Goal: Task Accomplishment & Management: Use online tool/utility

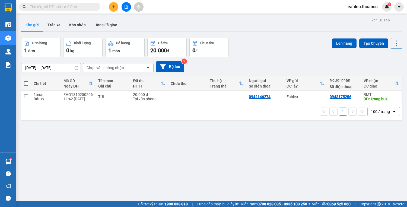
click at [59, 10] on span at bounding box center [59, 7] width 81 height 8
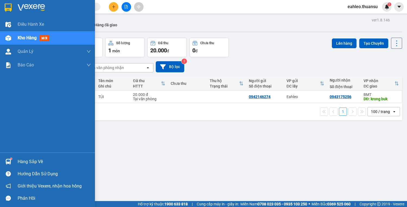
drag, startPoint x: 33, startPoint y: 23, endPoint x: 31, endPoint y: 41, distance: 17.7
click at [33, 24] on span "Điều hành xe" at bounding box center [31, 24] width 26 height 7
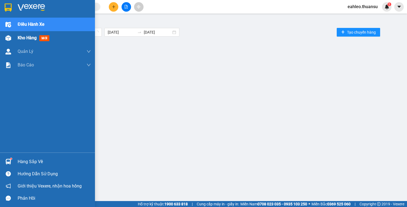
click at [31, 41] on div "Kho hàng mới" at bounding box center [35, 37] width 34 height 7
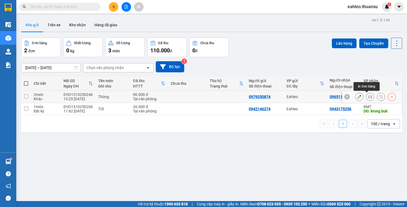
click at [368, 98] on icon at bounding box center [370, 97] width 4 height 4
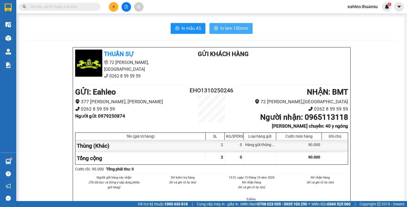
click at [238, 29] on span "In tem 100mm" at bounding box center [234, 28] width 28 height 7
click at [112, 5] on icon "plus" at bounding box center [114, 7] width 4 height 4
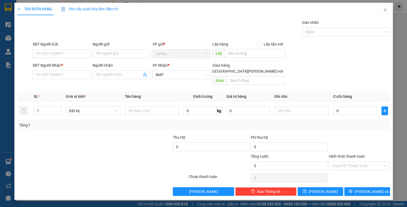
click at [50, 47] on div "SĐT Người Gửi" at bounding box center [62, 45] width 58 height 8
click at [62, 77] on input "SĐT Người Nhận *" at bounding box center [62, 74] width 58 height 9
click at [60, 76] on input "SĐT Người Nhận *" at bounding box center [62, 74] width 58 height 9
type input "0989526777"
drag, startPoint x: 147, startPoint y: 4, endPoint x: 156, endPoint y: 2, distance: 9.7
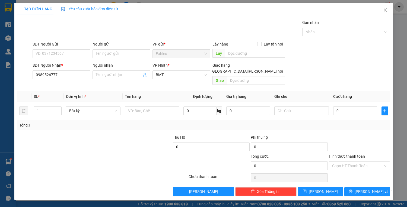
drag, startPoint x: 156, startPoint y: 2, endPoint x: 117, endPoint y: 170, distance: 172.9
click at [117, 172] on div at bounding box center [102, 177] width 171 height 11
drag, startPoint x: 46, startPoint y: 76, endPoint x: 0, endPoint y: 81, distance: 46.6
click at [0, 80] on div "TẠO ĐƠN HÀNG Yêu cầu xuất [PERSON_NAME] điện tử Transit Pickup Surcharge Ids Tr…" at bounding box center [203, 103] width 407 height 207
click at [57, 53] on input "SĐT Người Gửi" at bounding box center [62, 53] width 58 height 9
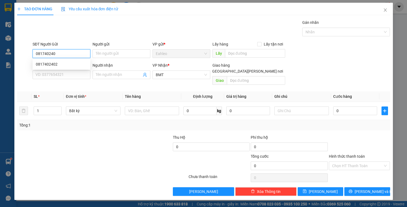
type input "0817402402"
click at [47, 65] on div "0817402402" at bounding box center [61, 64] width 51 height 6
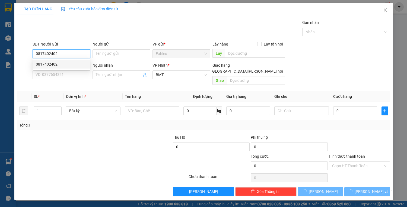
type input "20.000"
type input "0817402402"
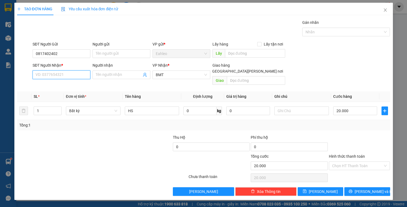
click at [58, 75] on input "SĐT Người Nhận *" at bounding box center [62, 74] width 58 height 9
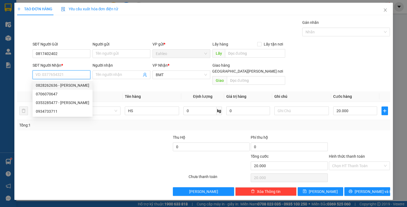
click at [46, 74] on input "SĐT Người Nhận *" at bounding box center [62, 74] width 58 height 9
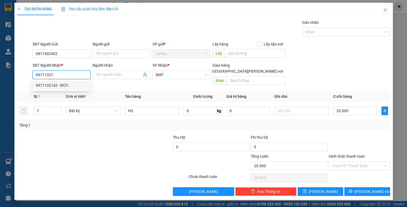
click at [54, 85] on div "0971132142 - ĐỨC" at bounding box center [61, 85] width 51 height 6
type input "0971132142"
type input "ĐỨC"
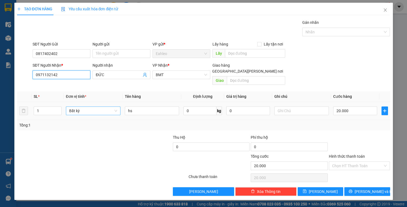
type input "0971132142"
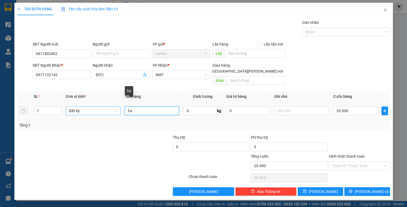
drag, startPoint x: 109, startPoint y: 106, endPoint x: 84, endPoint y: 105, distance: 25.5
click at [85, 105] on tr "1 Bất kỳ hs 0 kg 0 20.000" at bounding box center [203, 111] width 373 height 18
type input "PB/GT"
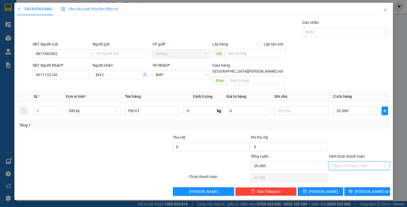
click at [355, 162] on input "Hình thức thanh toán" at bounding box center [357, 166] width 51 height 8
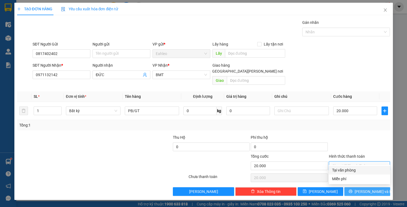
drag, startPoint x: 345, startPoint y: 169, endPoint x: 369, endPoint y: 183, distance: 27.8
click at [345, 170] on div "Tại văn phòng" at bounding box center [359, 170] width 55 height 6
type input "0"
click at [377, 189] on span "[PERSON_NAME] và In" at bounding box center [373, 192] width 38 height 6
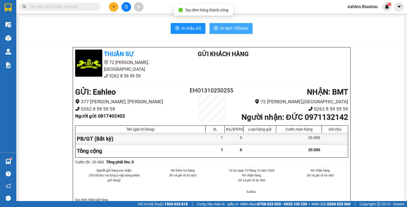
click at [231, 23] on button "In tem 100mm" at bounding box center [230, 28] width 43 height 11
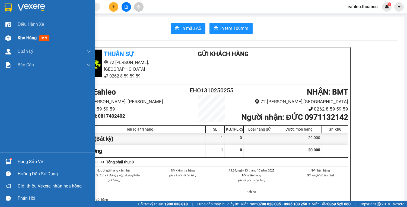
drag, startPoint x: 27, startPoint y: 22, endPoint x: 25, endPoint y: 38, distance: 16.1
click at [27, 22] on span "Điều hành xe" at bounding box center [31, 24] width 26 height 7
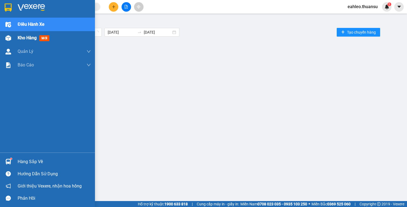
click at [25, 38] on span "Kho hàng" at bounding box center [27, 37] width 19 height 5
drag, startPoint x: 25, startPoint y: 38, endPoint x: 25, endPoint y: 33, distance: 5.4
click at [25, 38] on span "Kho hàng" at bounding box center [27, 37] width 19 height 5
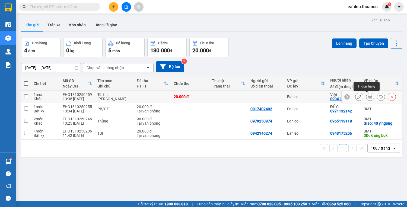
click at [368, 96] on icon at bounding box center [370, 97] width 4 height 4
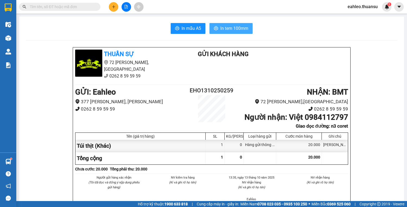
click at [240, 27] on span "In tem 100mm" at bounding box center [234, 28] width 28 height 7
click at [69, 5] on input "text" at bounding box center [62, 7] width 64 height 6
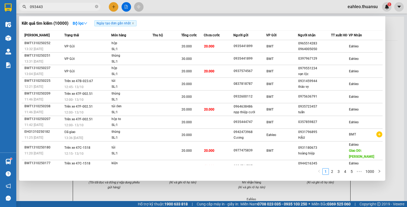
type input "0934433"
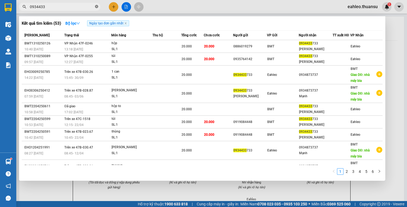
drag, startPoint x: 96, startPoint y: 5, endPoint x: 89, endPoint y: 8, distance: 8.4
click at [96, 5] on span at bounding box center [96, 6] width 3 height 5
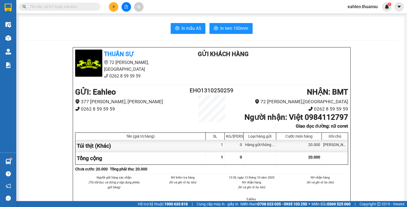
click at [86, 7] on input "text" at bounding box center [62, 7] width 64 height 6
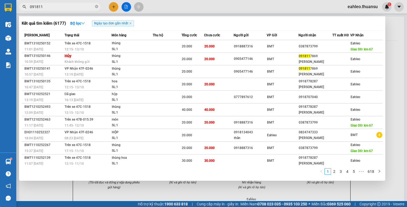
type input "0918117"
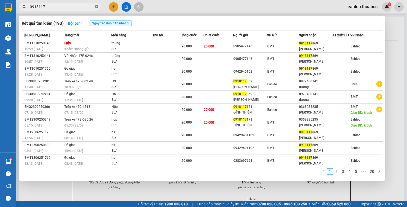
click at [98, 7] on icon "close-circle" at bounding box center [96, 6] width 3 height 3
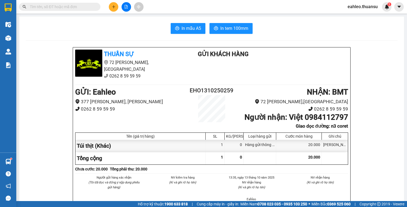
drag, startPoint x: 91, startPoint y: 7, endPoint x: 87, endPoint y: 7, distance: 4.4
click at [91, 7] on input "text" at bounding box center [62, 7] width 64 height 6
click at [86, 7] on input "text" at bounding box center [62, 7] width 64 height 6
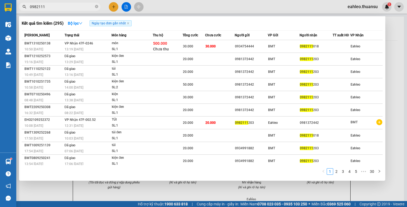
type input "0982111"
click at [94, 5] on span "0982111" at bounding box center [59, 7] width 81 height 8
click at [93, 4] on span "0982111" at bounding box center [59, 7] width 81 height 8
click at [75, 2] on div at bounding box center [203, 103] width 407 height 207
click at [96, 6] on icon "close-circle" at bounding box center [96, 6] width 3 height 3
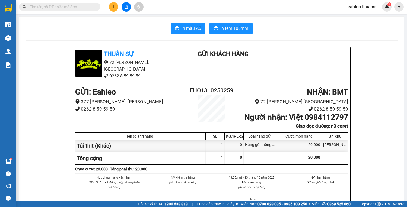
click at [87, 5] on input "text" at bounding box center [62, 7] width 64 height 6
click at [77, 5] on input "text" at bounding box center [62, 7] width 64 height 6
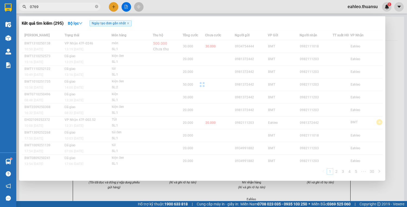
type input "07695"
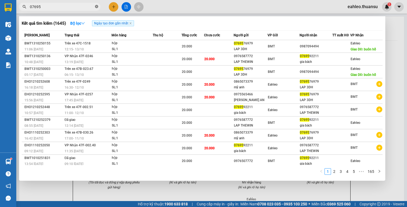
click at [96, 7] on icon "close-circle" at bounding box center [96, 6] width 3 height 3
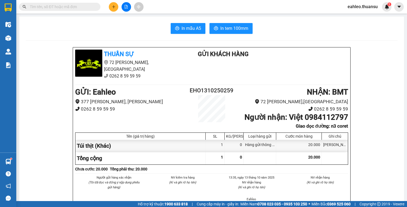
click at [74, 6] on input "text" at bounding box center [62, 7] width 64 height 6
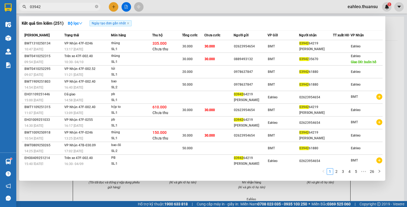
type input "039426"
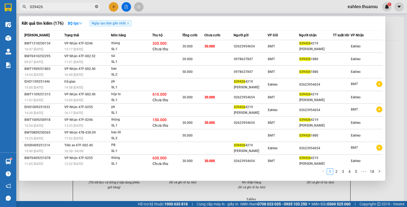
click at [96, 6] on icon "close-circle" at bounding box center [96, 6] width 3 height 3
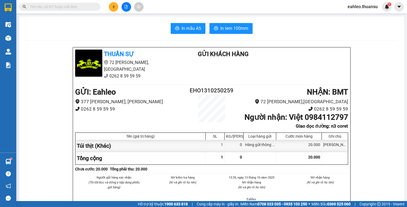
click at [82, 7] on input "text" at bounding box center [62, 7] width 64 height 6
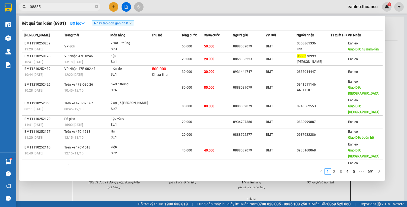
type input "088857"
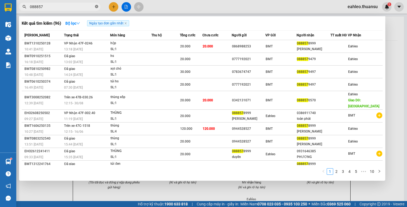
click at [98, 6] on icon "close-circle" at bounding box center [96, 6] width 3 height 3
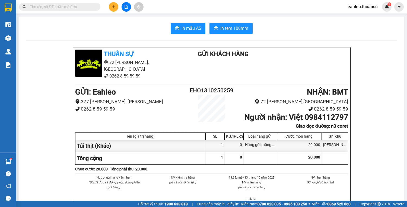
click at [96, 5] on span at bounding box center [96, 7] width 3 height 6
click at [85, 4] on input "text" at bounding box center [62, 7] width 64 height 6
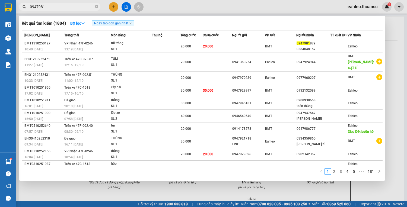
type input "09479818"
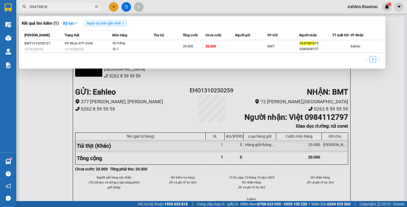
drag, startPoint x: 96, startPoint y: 5, endPoint x: 93, endPoint y: 5, distance: 3.0
click at [95, 5] on icon "close-circle" at bounding box center [96, 6] width 3 height 3
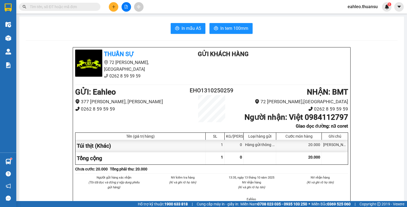
click at [92, 5] on input "text" at bounding box center [62, 7] width 64 height 6
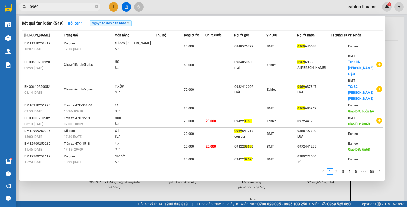
type input "09698"
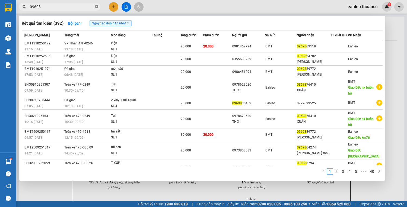
click at [97, 6] on icon "close-circle" at bounding box center [96, 6] width 3 height 3
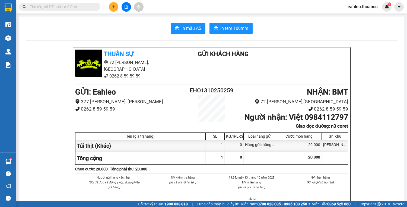
click at [74, 5] on input "text" at bounding box center [62, 7] width 64 height 6
click at [73, 5] on input "text" at bounding box center [62, 7] width 64 height 6
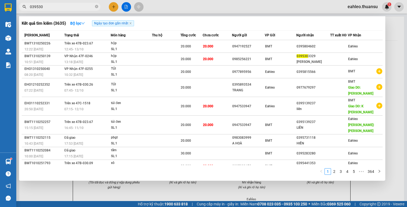
type input "0395303"
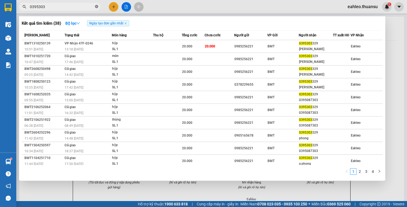
click at [98, 5] on icon "close-circle" at bounding box center [96, 6] width 3 height 3
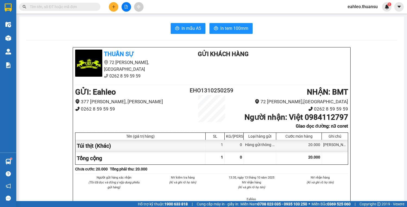
click at [97, 5] on span at bounding box center [96, 7] width 3 height 6
click at [54, 4] on input "text" at bounding box center [62, 7] width 64 height 6
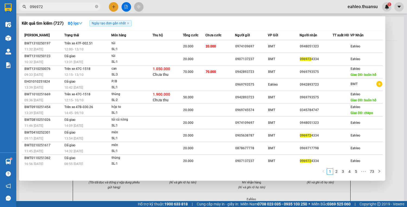
type input "0969724"
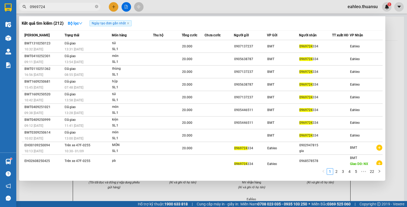
drag, startPoint x: 97, startPoint y: 5, endPoint x: 85, endPoint y: 5, distance: 11.9
click at [96, 6] on icon "close-circle" at bounding box center [96, 6] width 3 height 3
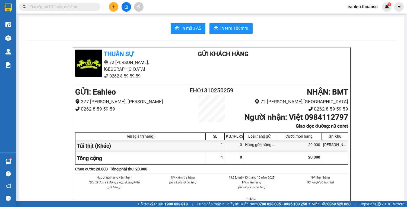
click at [84, 5] on input "text" at bounding box center [62, 7] width 64 height 6
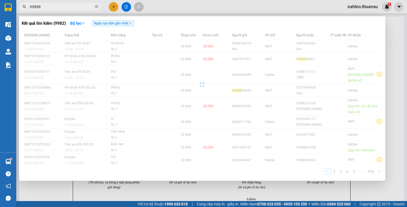
type input "098885"
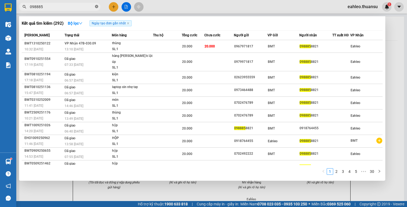
click at [96, 6] on icon "close-circle" at bounding box center [96, 6] width 3 height 3
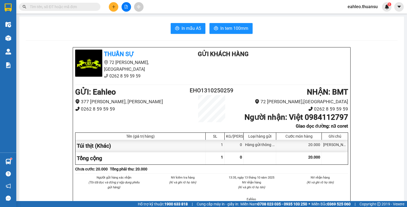
click at [68, 3] on span at bounding box center [59, 7] width 81 height 8
click at [67, 3] on span at bounding box center [59, 7] width 81 height 8
click at [47, 4] on input "text" at bounding box center [62, 7] width 64 height 6
click at [52, 7] on input "text" at bounding box center [62, 7] width 64 height 6
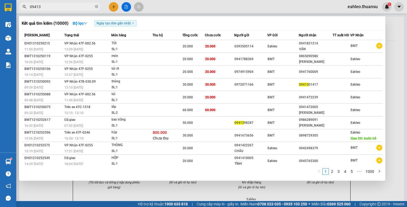
type input "094130"
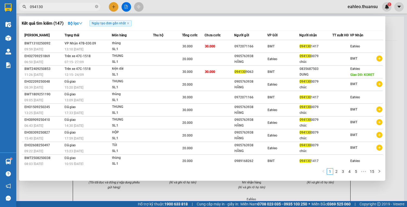
click at [94, 5] on span "094130" at bounding box center [59, 7] width 81 height 8
click at [83, 7] on input "094130" at bounding box center [62, 7] width 64 height 6
click at [95, 6] on icon "close-circle" at bounding box center [96, 6] width 3 height 3
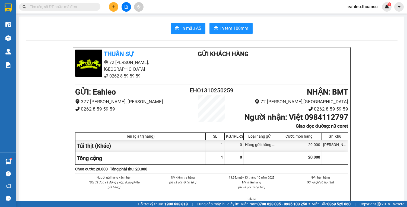
click at [94, 6] on span at bounding box center [59, 7] width 81 height 8
click at [70, 9] on input "text" at bounding box center [62, 7] width 64 height 6
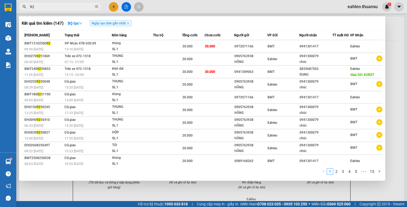
type input "921"
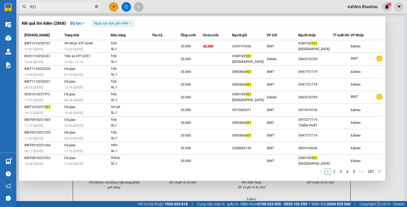
click at [95, 4] on span at bounding box center [96, 6] width 3 height 5
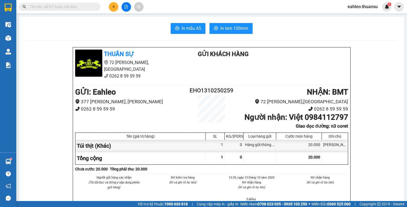
click at [95, 4] on span at bounding box center [96, 7] width 3 height 6
drag, startPoint x: 95, startPoint y: 5, endPoint x: 105, endPoint y: 1, distance: 11.1
click at [106, 1] on div "Kết quả [PERSON_NAME] ( 2868 ) Bộ lọc Ngày tạo [PERSON_NAME] nhất Mã ĐH Trạng t…" at bounding box center [203, 7] width 407 height 14
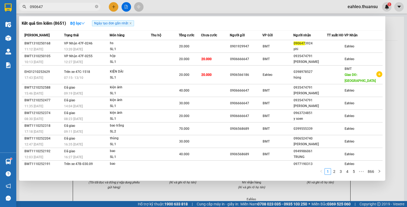
type input "0906473"
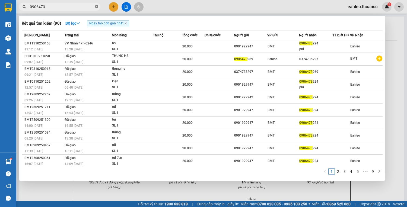
click at [97, 7] on icon "close-circle" at bounding box center [96, 6] width 3 height 3
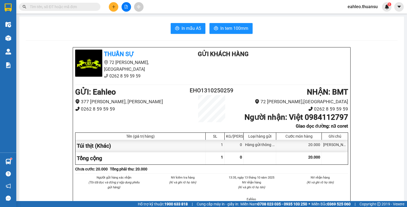
click at [90, 7] on input "text" at bounding box center [62, 7] width 64 height 6
click at [81, 4] on input "text" at bounding box center [62, 7] width 64 height 6
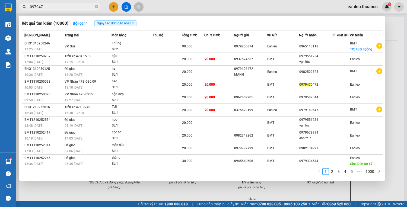
type input "0979470"
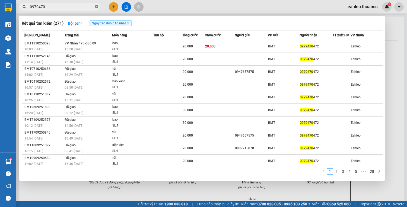
click at [95, 6] on icon "close-circle" at bounding box center [96, 6] width 3 height 3
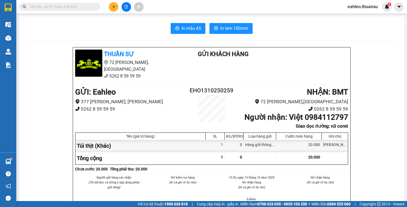
click at [92, 6] on input "text" at bounding box center [62, 7] width 64 height 6
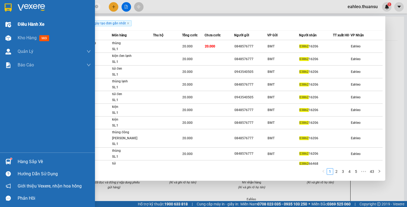
type input "03862"
click at [27, 26] on span "Điều hành xe" at bounding box center [31, 24] width 27 height 7
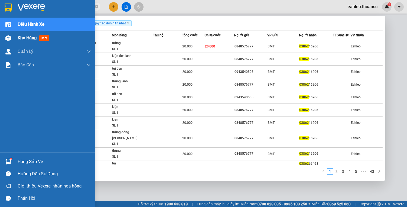
drag, startPoint x: 24, startPoint y: 35, endPoint x: 37, endPoint y: 33, distance: 13.2
click at [24, 35] on span "Kho hàng" at bounding box center [27, 37] width 19 height 5
click at [24, 36] on span "Kho hàng" at bounding box center [27, 37] width 19 height 5
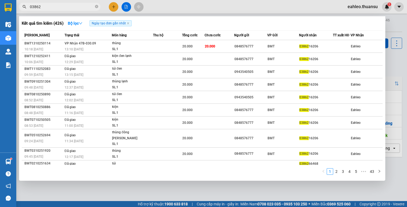
click at [50, 191] on div at bounding box center [203, 103] width 407 height 207
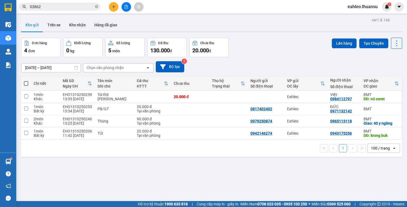
click at [25, 81] on span at bounding box center [26, 83] width 4 height 4
click at [26, 81] on input "checkbox" at bounding box center [26, 81] width 0 height 0
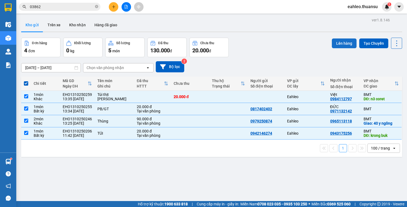
click at [344, 42] on button "Lên hàng" at bounding box center [343, 43] width 25 height 10
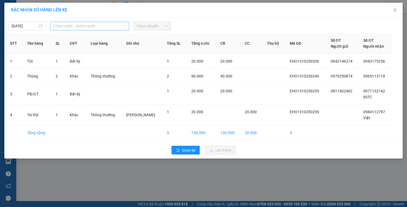
drag, startPoint x: 89, startPoint y: 25, endPoint x: 83, endPoint y: 43, distance: 19.1
click at [88, 25] on span "Chọn tuyến - nhóm tuyến" at bounding box center [89, 26] width 72 height 8
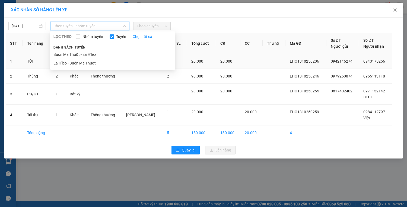
click at [72, 61] on li "Ea H'leo - Buôn Ma Thuột" at bounding box center [112, 63] width 125 height 9
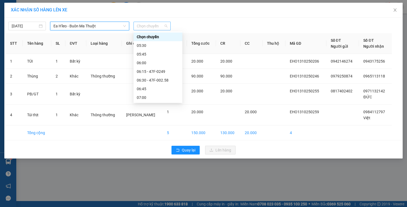
click at [159, 28] on span "Chọn chuyến" at bounding box center [152, 26] width 31 height 8
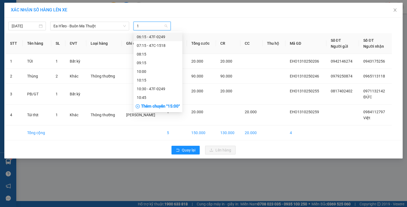
type input "13"
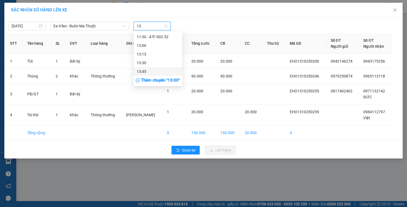
click at [139, 70] on div "13:45" at bounding box center [158, 72] width 42 height 6
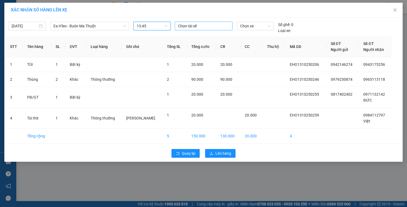
click at [201, 27] on div at bounding box center [203, 26] width 55 height 7
type input "3"
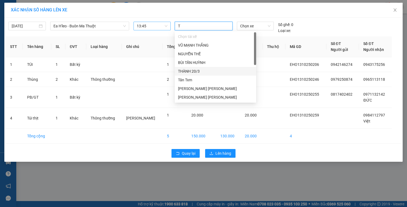
type input "TR"
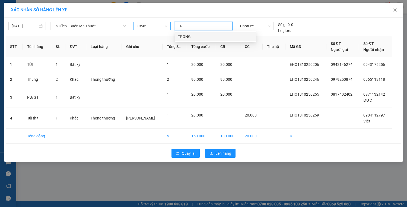
click at [191, 37] on div "TRỌNG" at bounding box center [215, 37] width 75 height 6
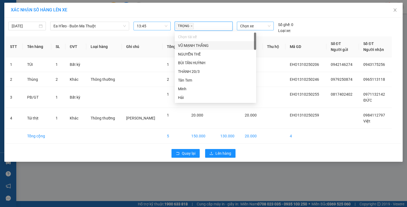
click at [265, 25] on span "Chọn xe" at bounding box center [255, 26] width 30 height 8
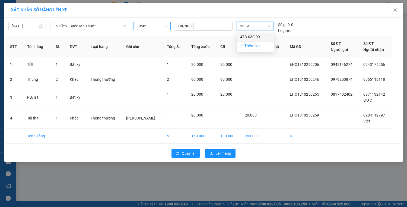
click at [253, 37] on div "47B-030.09" at bounding box center [255, 37] width 30 height 6
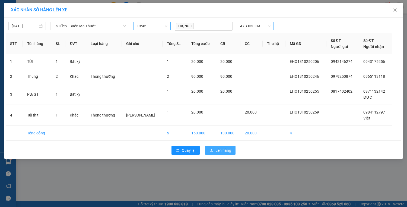
click at [225, 152] on span "Lên hàng" at bounding box center [223, 150] width 16 height 6
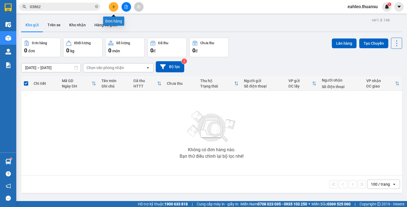
click at [115, 7] on icon "plus" at bounding box center [114, 7] width 4 height 4
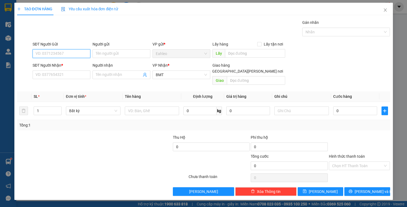
click at [56, 53] on input "SĐT Người Gửi" at bounding box center [62, 53] width 58 height 9
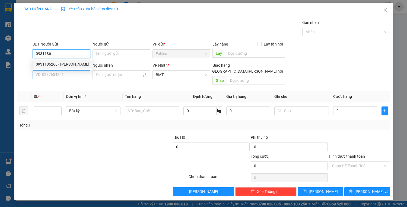
drag, startPoint x: 51, startPoint y: 65, endPoint x: 53, endPoint y: 74, distance: 9.1
click at [51, 65] on div "0931186268 - [PERSON_NAME]" at bounding box center [62, 64] width 53 height 6
type input "0931186268"
type input "hoàng"
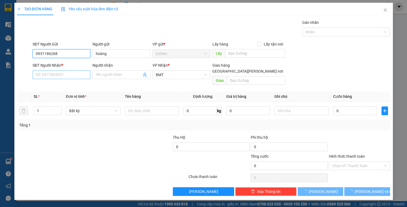
type input "0931186268"
click at [50, 76] on input "SĐT Người Nhận *" at bounding box center [62, 74] width 58 height 9
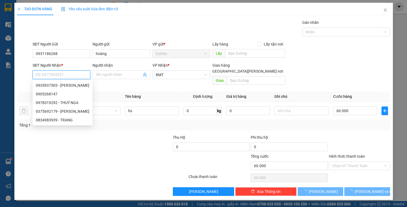
type input "60.000"
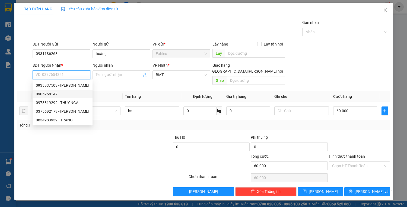
click at [52, 96] on div "0905268147" at bounding box center [62, 94] width 53 height 6
type input "0905268147"
checkbox input "true"
type input "06 [PERSON_NAME] ĐẠO"
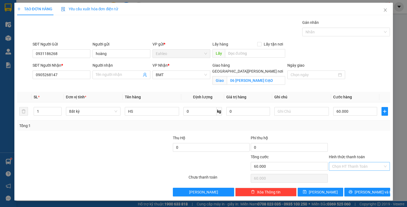
drag, startPoint x: 365, startPoint y: 159, endPoint x: 366, endPoint y: 165, distance: 5.4
click at [365, 162] on div "Hình thức thanh toán Chọn HT Thanh Toán" at bounding box center [358, 163] width 61 height 19
drag, startPoint x: 349, startPoint y: 166, endPoint x: 343, endPoint y: 171, distance: 8.1
click at [348, 166] on input "Hình thức thanh toán" at bounding box center [357, 166] width 51 height 8
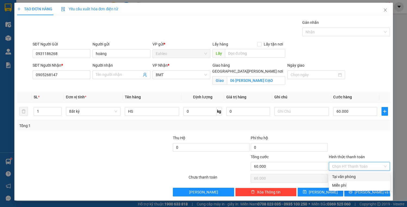
drag, startPoint x: 338, startPoint y: 177, endPoint x: 357, endPoint y: 197, distance: 27.4
click at [338, 178] on div "Tại văn phòng" at bounding box center [359, 177] width 55 height 6
type input "0"
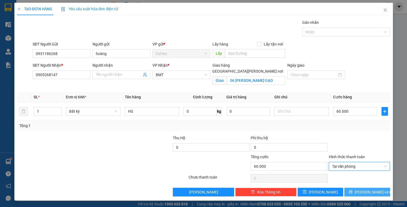
click at [361, 190] on button "[PERSON_NAME] và In" at bounding box center [367, 192] width 46 height 9
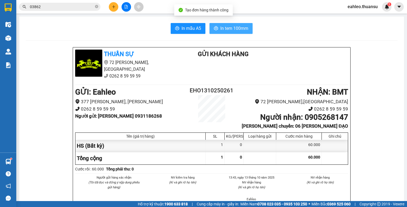
click at [230, 30] on span "In tem 100mm" at bounding box center [234, 28] width 28 height 7
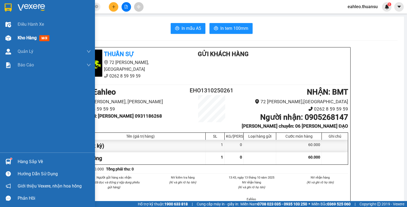
drag, startPoint x: 31, startPoint y: 27, endPoint x: 28, endPoint y: 37, distance: 9.8
click at [31, 28] on div "Điều hành xe" at bounding box center [54, 25] width 73 height 14
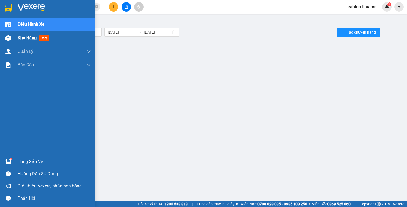
click at [28, 37] on span "Kho hàng" at bounding box center [27, 37] width 19 height 5
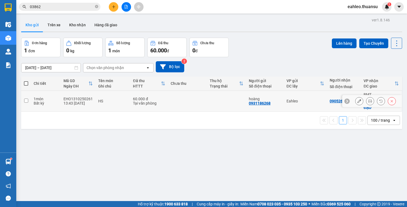
drag, startPoint x: 24, startPoint y: 96, endPoint x: 23, endPoint y: 103, distance: 6.9
click at [24, 99] on input "checkbox" at bounding box center [26, 101] width 4 height 4
checkbox input "true"
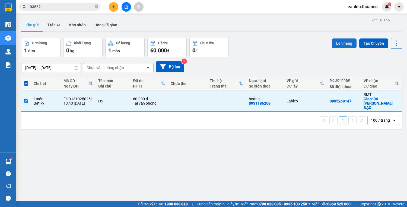
click at [345, 39] on button "Lên hàng" at bounding box center [343, 43] width 25 height 10
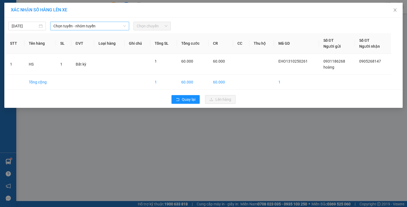
click at [86, 25] on span "Chọn tuyến - nhóm tuyến" at bounding box center [89, 26] width 72 height 8
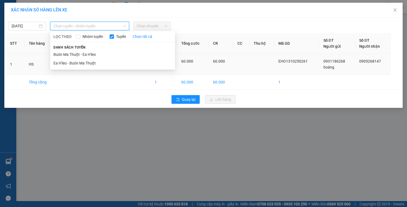
drag, startPoint x: 66, startPoint y: 66, endPoint x: 69, endPoint y: 63, distance: 3.3
click at [66, 65] on li "Ea H'leo - Buôn Ma Thuột" at bounding box center [112, 63] width 125 height 9
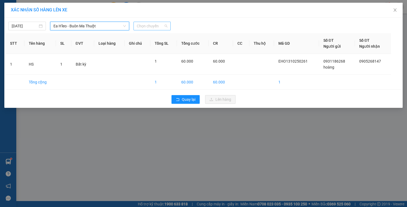
click at [151, 27] on span "Chọn chuyến" at bounding box center [152, 26] width 31 height 8
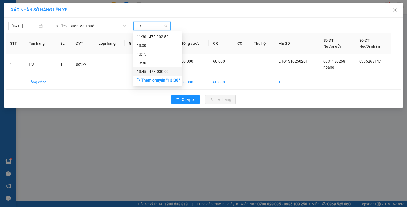
click at [157, 70] on div "13:45 - 47B-030.09" at bounding box center [158, 72] width 42 height 6
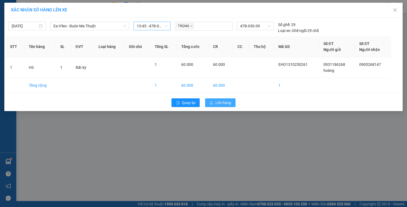
click at [229, 103] on span "Lên hàng" at bounding box center [223, 103] width 16 height 6
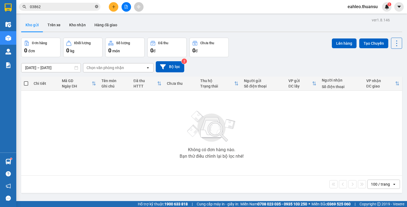
click at [95, 6] on icon "close-circle" at bounding box center [96, 6] width 3 height 3
click at [128, 6] on icon "file-add" at bounding box center [126, 7] width 4 height 4
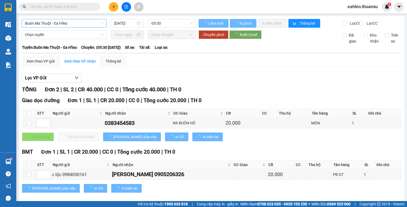
click at [63, 25] on span "Buôn Ma Thuột - Ea H'leo" at bounding box center [64, 23] width 78 height 8
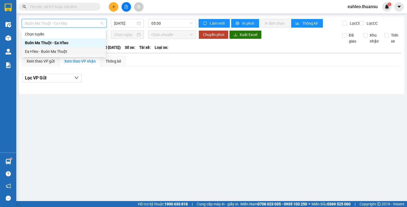
drag, startPoint x: 42, startPoint y: 53, endPoint x: 118, endPoint y: 39, distance: 77.1
click at [43, 52] on div "Ea H'leo - Buôn Ma Thuột" at bounding box center [64, 52] width 78 height 6
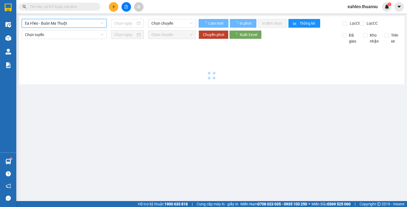
type input "[DATE]"
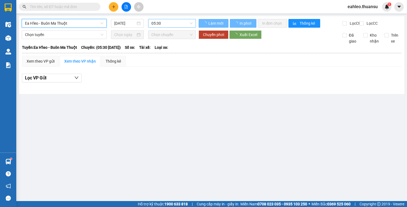
click at [170, 24] on span "05:30" at bounding box center [171, 23] width 41 height 8
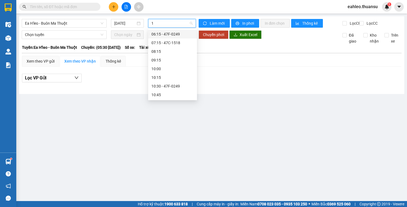
type input "13"
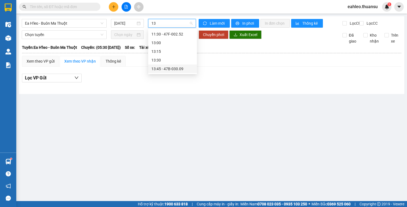
click at [174, 69] on div "13:45 - 47B-030.09" at bounding box center [172, 69] width 42 height 6
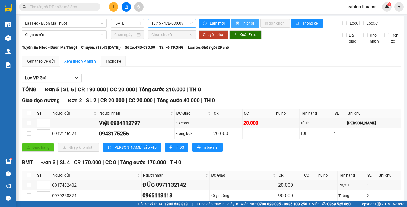
click at [245, 20] on span "In phơi" at bounding box center [248, 23] width 12 height 6
click at [112, 6] on icon "plus" at bounding box center [114, 7] width 4 height 4
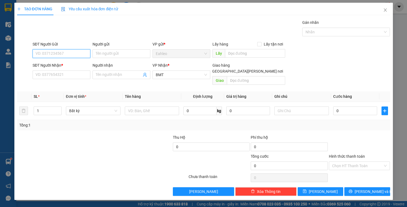
click at [58, 53] on input "SĐT Người Gửi" at bounding box center [62, 53] width 58 height 9
click at [53, 62] on div "0855408688" at bounding box center [61, 64] width 51 height 6
type input "0855408688"
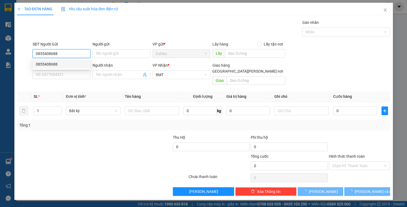
type input "60.000"
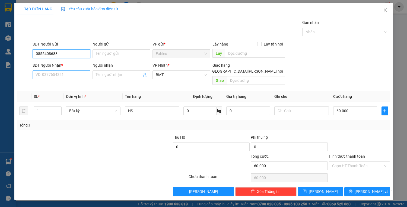
type input "0855408688"
click at [57, 74] on input "SĐT Người Nhận *" at bounding box center [62, 74] width 58 height 9
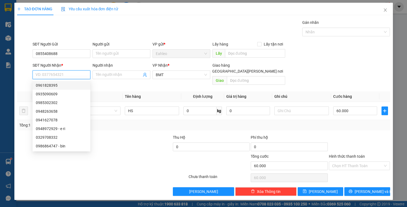
click at [56, 74] on input "SĐT Người Nhận *" at bounding box center [62, 74] width 58 height 9
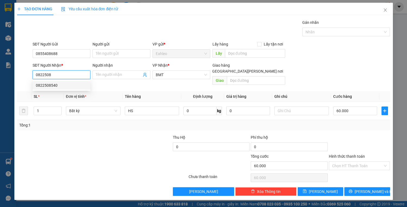
click at [53, 84] on div "0822508540" at bounding box center [61, 85] width 51 height 6
type input "0822508540"
type input "0"
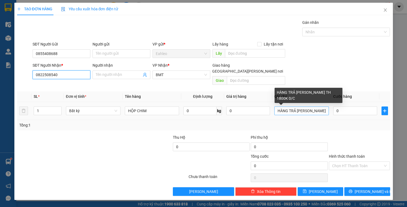
type input "0822508540"
drag, startPoint x: 327, startPoint y: 104, endPoint x: 239, endPoint y: 109, distance: 88.7
click at [249, 108] on tr "1 Bất kỳ HỘP CHIM 0 kg 0 HÀNG TRẢ [PERSON_NAME] TH 1800K 0/C 0" at bounding box center [203, 111] width 373 height 18
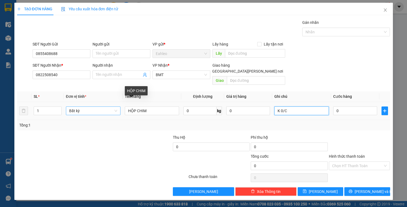
type input "K 0/C"
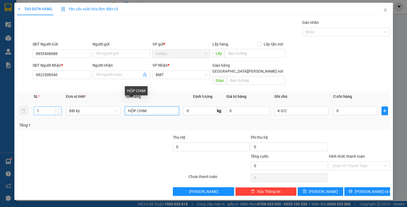
drag, startPoint x: 78, startPoint y: 103, endPoint x: 16, endPoint y: 107, distance: 61.9
click at [35, 105] on tr "1 Bất kỳ HỘP CHIM 0 kg 0 K 0/C 0" at bounding box center [203, 111] width 373 height 18
type input "PB"
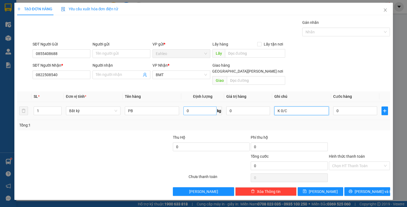
drag, startPoint x: 279, startPoint y: 105, endPoint x: 210, endPoint y: 105, distance: 68.8
click at [211, 105] on tr "1 Bất kỳ PB 0 kg 0 K 0/C 0" at bounding box center [203, 111] width 373 height 18
type input "TTH 1900K -ĐÃ [PERSON_NAME] CÒN 1100K 0/C"
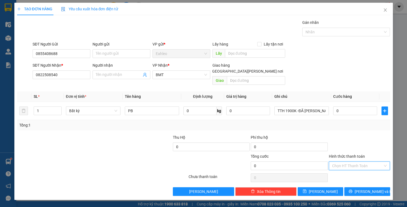
click at [346, 162] on input "Hình thức thanh toán" at bounding box center [357, 166] width 51 height 8
click at [338, 179] on div "Miễn phí" at bounding box center [359, 179] width 55 height 6
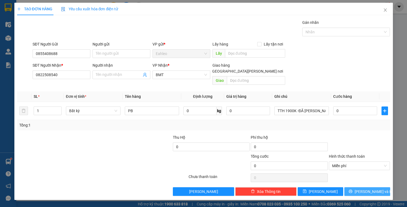
click at [362, 189] on span "[PERSON_NAME] và In" at bounding box center [373, 192] width 38 height 6
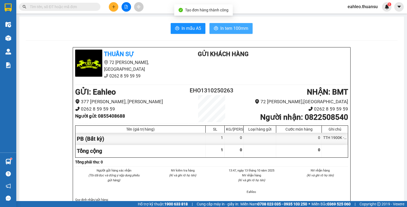
click at [235, 27] on span "In tem 100mm" at bounding box center [234, 28] width 28 height 7
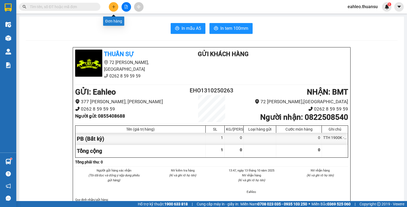
click at [112, 6] on icon "plus" at bounding box center [114, 7] width 4 height 4
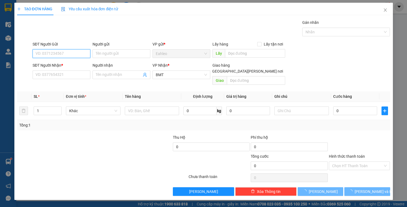
click at [56, 54] on input "SĐT Người Gửi" at bounding box center [62, 53] width 58 height 9
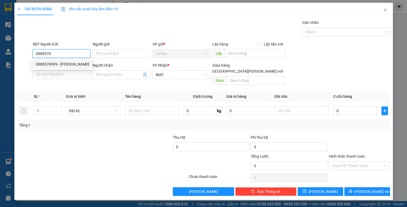
click at [68, 64] on div "0888578999 - [PERSON_NAME]" at bounding box center [62, 64] width 53 height 6
type input "0888578999"
type input "[PERSON_NAME]"
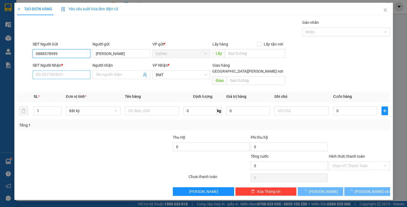
type input "20.000"
type input "0888578999"
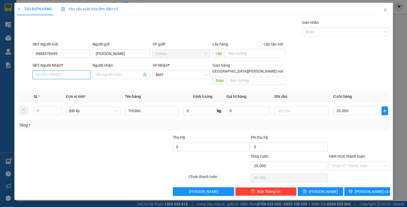
click at [72, 76] on input "SĐT Người Nhận *" at bounding box center [62, 74] width 58 height 9
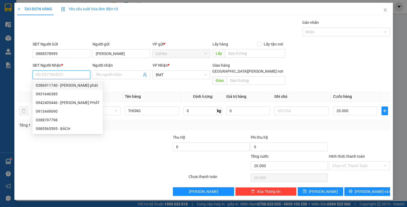
click at [68, 77] on input "SĐT Người Nhận *" at bounding box center [62, 74] width 58 height 9
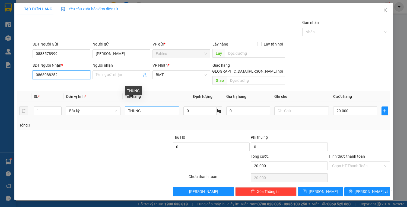
type input "0868988252"
drag, startPoint x: 146, startPoint y: 104, endPoint x: 88, endPoint y: 100, distance: 58.4
click at [94, 102] on tr "1 Bất kỳ THÙNG 0 kg 0 20.000" at bounding box center [203, 111] width 373 height 18
click at [126, 120] on div "SL * Đơn vị tính * Tên hàng Định [PERSON_NAME] trị hàng Ghi [PERSON_NAME] hàng …" at bounding box center [203, 110] width 373 height 39
type input "HỘP ĐEN"
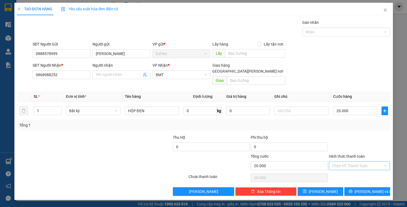
drag, startPoint x: 361, startPoint y: 159, endPoint x: 358, endPoint y: 161, distance: 3.7
click at [360, 162] on input "Hình thức thanh toán" at bounding box center [357, 166] width 51 height 8
click at [339, 169] on div "Tại văn phòng" at bounding box center [359, 170] width 55 height 6
type input "0"
click at [366, 189] on span "[PERSON_NAME] và In" at bounding box center [373, 192] width 38 height 6
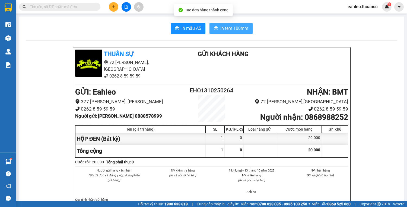
click at [235, 31] on span "In tem 100mm" at bounding box center [234, 28] width 28 height 7
click at [68, 8] on input "text" at bounding box center [62, 7] width 64 height 6
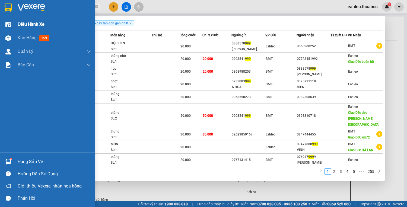
type input "999"
drag, startPoint x: 35, startPoint y: 24, endPoint x: 31, endPoint y: 41, distance: 17.3
click at [34, 28] on div "Điều hành xe" at bounding box center [54, 25] width 73 height 14
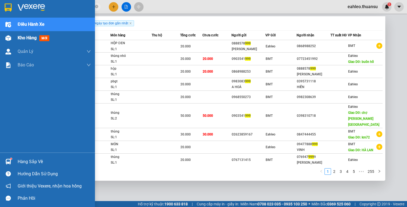
click at [31, 41] on div "Kho hàng mới" at bounding box center [35, 37] width 34 height 7
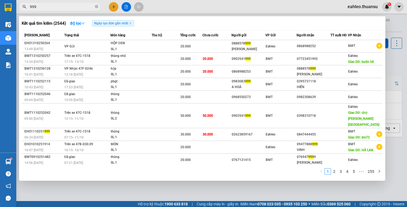
click at [91, 187] on div at bounding box center [203, 103] width 407 height 207
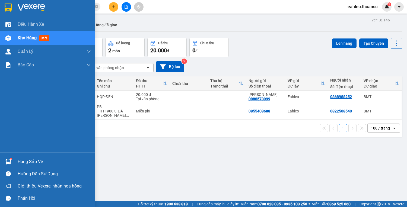
click at [15, 159] on div "Hàng sắp về" at bounding box center [47, 162] width 95 height 12
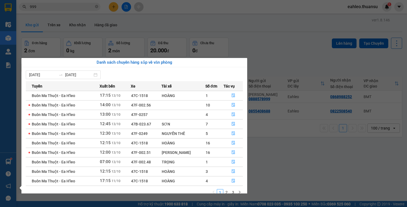
drag, startPoint x: 291, startPoint y: 170, endPoint x: 278, endPoint y: 163, distance: 14.8
click at [289, 170] on section "Kết quả [PERSON_NAME] ( 2544 ) Bộ lọc Ngày tạo [PERSON_NAME] nhất Mã ĐH Trạng t…" at bounding box center [203, 103] width 407 height 207
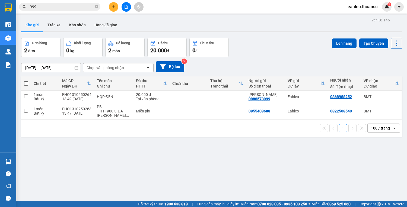
click at [26, 83] on span at bounding box center [26, 83] width 4 height 4
click at [26, 81] on input "checkbox" at bounding box center [26, 81] width 0 height 0
checkbox input "true"
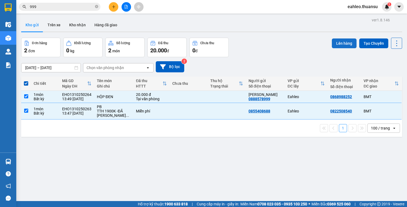
click at [335, 42] on button "Lên hàng" at bounding box center [343, 43] width 25 height 10
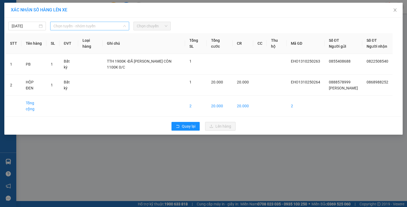
click at [93, 22] on span "Chọn tuyến - nhóm tuyến" at bounding box center [89, 26] width 72 height 8
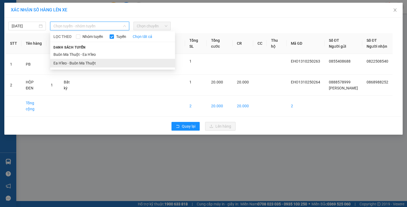
click at [78, 66] on li "Ea H'leo - Buôn Ma Thuột" at bounding box center [112, 63] width 125 height 9
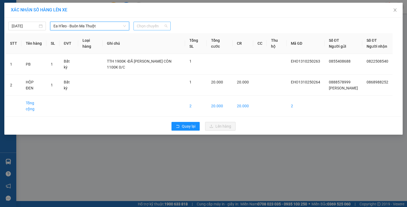
drag, startPoint x: 159, startPoint y: 25, endPoint x: 155, endPoint y: 28, distance: 4.6
click at [155, 28] on span "Chọn chuyến" at bounding box center [152, 26] width 31 height 8
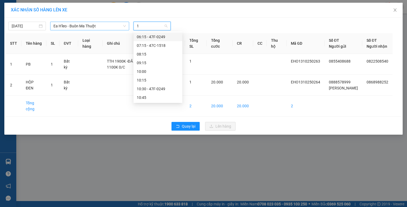
type input "14"
click at [145, 46] on div "14:00" at bounding box center [158, 46] width 42 height 6
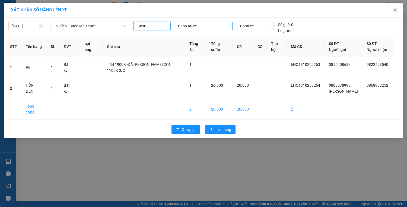
click at [193, 25] on div at bounding box center [203, 26] width 55 height 7
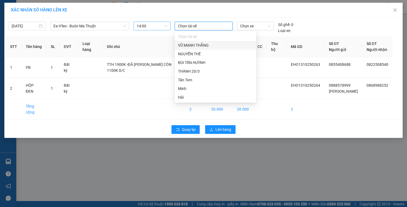
click at [194, 26] on div at bounding box center [203, 26] width 55 height 7
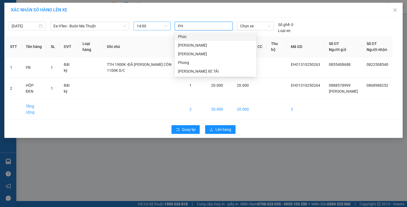
type input "PHI"
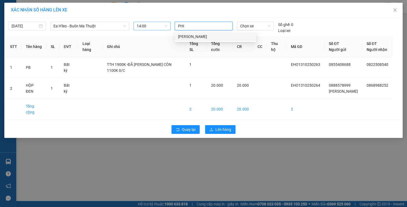
click at [183, 38] on div "[PERSON_NAME]" at bounding box center [215, 37] width 75 height 6
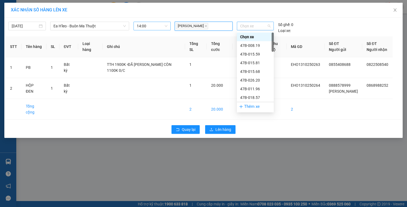
click at [256, 26] on span "Chọn xe" at bounding box center [255, 26] width 30 height 8
type input "1"
type input "51"
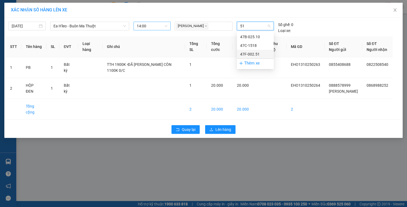
click at [252, 56] on div "47F-002.51" at bounding box center [255, 54] width 30 height 6
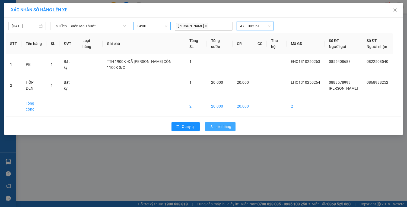
click at [227, 128] on span "Lên hàng" at bounding box center [223, 127] width 16 height 6
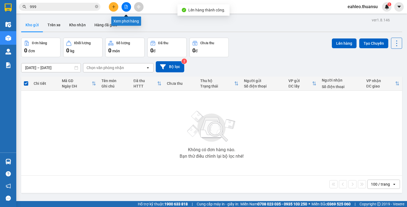
click at [125, 7] on icon "file-add" at bounding box center [126, 7] width 4 height 4
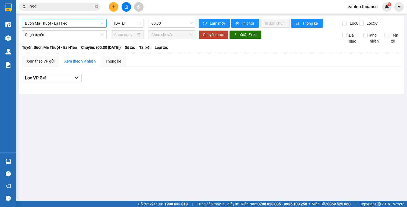
click at [67, 23] on span "Buôn Ma Thuột - Ea H'leo" at bounding box center [64, 23] width 78 height 8
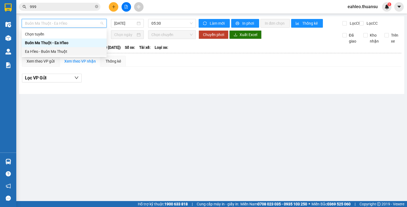
click at [56, 52] on div "Ea H'leo - Buôn Ma Thuột" at bounding box center [64, 52] width 78 height 6
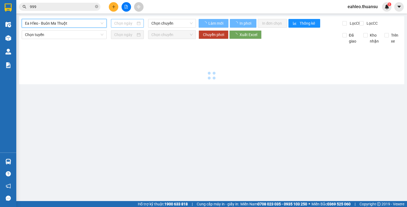
type input "[DATE]"
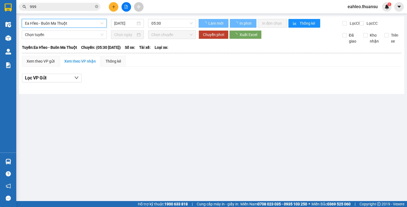
click at [165, 22] on span "05:30" at bounding box center [171, 23] width 41 height 8
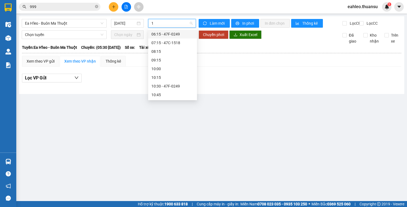
type input "14"
click at [173, 41] on div "14:00 - 47F-002.51" at bounding box center [172, 43] width 42 height 6
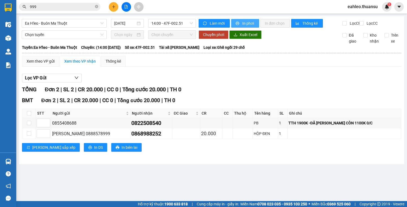
click at [249, 24] on span "In phơi" at bounding box center [248, 23] width 12 height 6
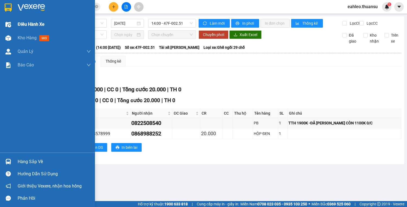
click at [27, 27] on span "Điều hành xe" at bounding box center [31, 24] width 27 height 7
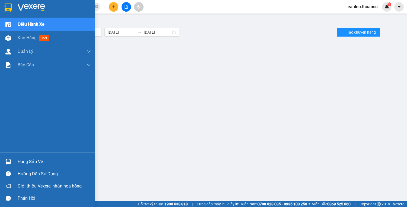
click at [17, 160] on div "Hàng sắp về" at bounding box center [47, 162] width 95 height 12
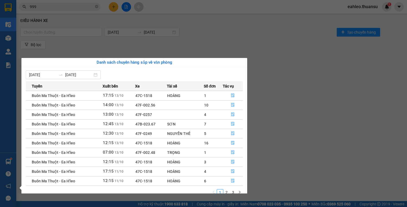
click at [85, 9] on section "Kết quả [PERSON_NAME] ( 2544 ) Bộ lọc Ngày tạo [PERSON_NAME] nhất Mã ĐH Trạng t…" at bounding box center [203, 103] width 407 height 207
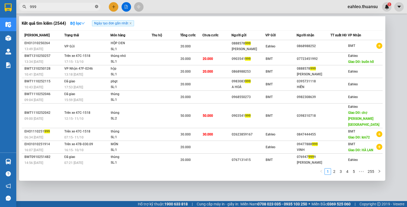
click at [98, 8] on icon "close-circle" at bounding box center [96, 6] width 3 height 3
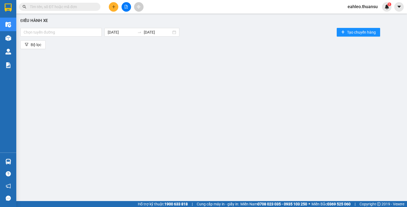
click at [96, 7] on span at bounding box center [96, 7] width 3 height 6
click at [53, 7] on input "text" at bounding box center [62, 7] width 64 height 6
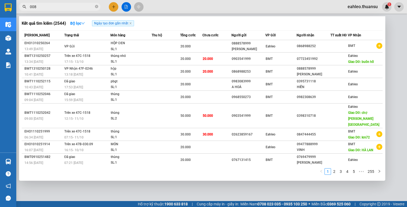
type input "0080"
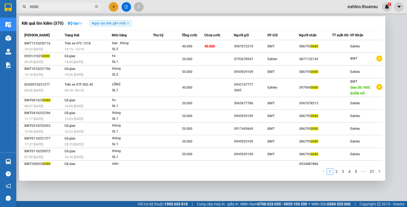
click at [95, 5] on icon "close-circle" at bounding box center [96, 6] width 3 height 3
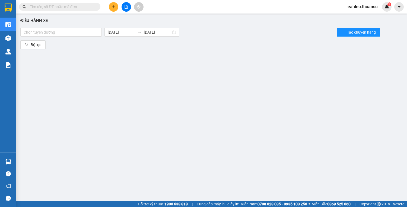
click at [78, 1] on div "Kết quả [PERSON_NAME] ( 370 ) Bộ lọc Ngày tạo [PERSON_NAME] nhất Mã ĐH Trạng th…" at bounding box center [203, 7] width 407 height 14
click at [77, 1] on div "Kết quả [PERSON_NAME] ( 370 ) Bộ lọc Ngày tạo [PERSON_NAME] nhất Mã ĐH Trạng th…" at bounding box center [203, 7] width 407 height 14
click at [63, 7] on input "text" at bounding box center [62, 7] width 64 height 6
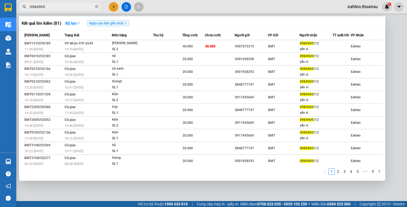
type input "0984969"
click at [94, 5] on span "0984969" at bounding box center [59, 7] width 81 height 8
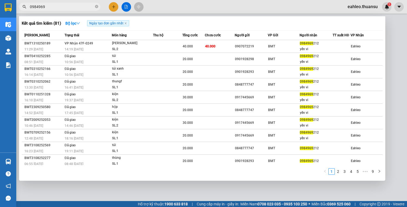
click at [94, 6] on span "0984969" at bounding box center [59, 7] width 81 height 8
click at [97, 5] on span at bounding box center [96, 6] width 3 height 5
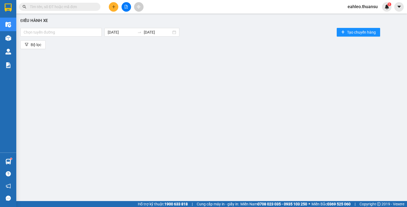
click at [97, 5] on span at bounding box center [96, 7] width 3 height 6
click at [72, 5] on input "text" at bounding box center [62, 7] width 64 height 6
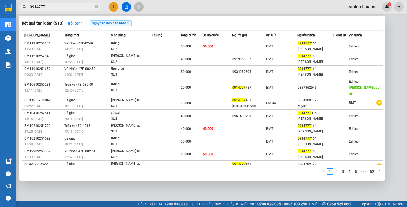
type input "0914777"
drag, startPoint x: 149, startPoint y: 194, endPoint x: 118, endPoint y: 170, distance: 38.9
click at [149, 194] on div at bounding box center [203, 103] width 407 height 207
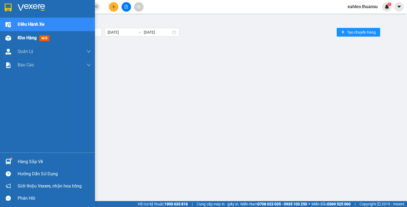
drag, startPoint x: 29, startPoint y: 25, endPoint x: 30, endPoint y: 33, distance: 7.6
click at [29, 26] on span "Điều hành xe" at bounding box center [31, 24] width 27 height 7
click at [30, 38] on span "Kho hàng" at bounding box center [27, 37] width 19 height 5
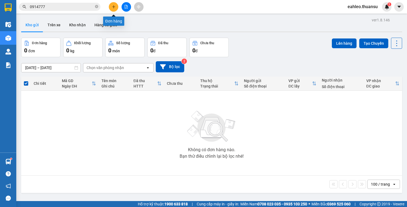
click at [114, 7] on icon "plus" at bounding box center [114, 7] width 4 height 4
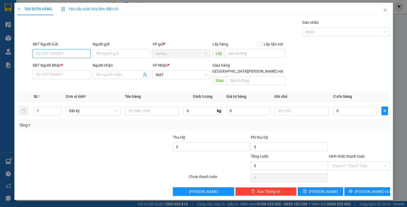
click at [56, 55] on input "SĐT Người Gửi" at bounding box center [62, 53] width 58 height 9
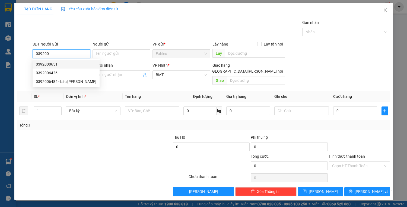
click at [49, 62] on div "0392000651" at bounding box center [66, 64] width 60 height 6
type input "0392000651"
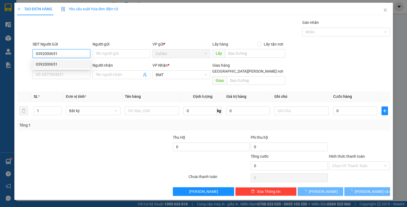
type input "20.000"
click at [50, 66] on body "Kết quả [PERSON_NAME] ( 513 ) Bộ lọc Ngày tạo [PERSON_NAME] nhất Mã ĐH Trạng th…" at bounding box center [203, 103] width 407 height 207
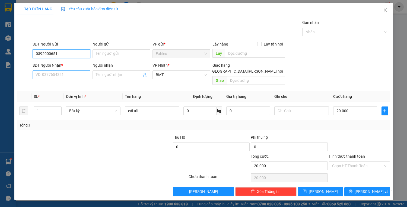
type input "0392000651"
click at [55, 77] on input "SĐT Người Nhận *" at bounding box center [62, 74] width 58 height 9
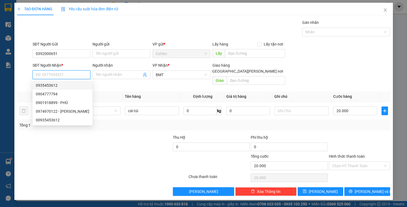
click at [52, 86] on div "0935453612" at bounding box center [62, 85] width 53 height 6
type input "0935453612"
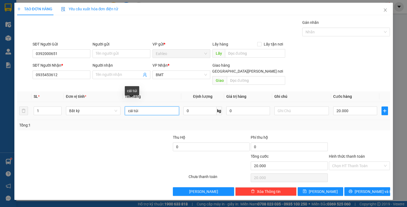
drag, startPoint x: 167, startPoint y: 106, endPoint x: 47, endPoint y: 98, distance: 119.8
click at [63, 102] on tr "1 Bất kỳ cái túi 0 kg 0 20.000" at bounding box center [203, 111] width 373 height 18
type input "TÚI"
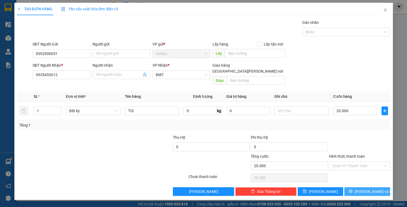
click at [378, 187] on button "[PERSON_NAME] và In" at bounding box center [367, 191] width 46 height 9
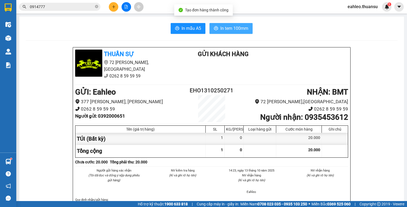
click at [245, 30] on span "In tem 100mm" at bounding box center [234, 28] width 28 height 7
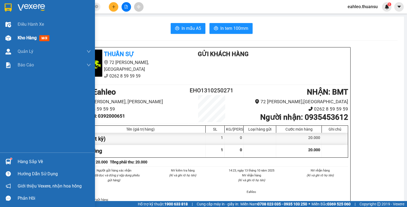
drag, startPoint x: 28, startPoint y: 22, endPoint x: 33, endPoint y: 33, distance: 12.6
click at [29, 26] on span "Điều hành xe" at bounding box center [31, 24] width 26 height 7
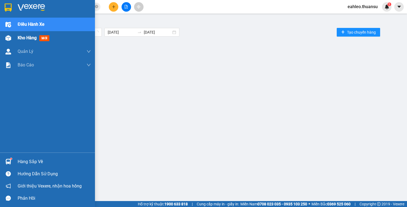
drag, startPoint x: 34, startPoint y: 35, endPoint x: 38, endPoint y: 36, distance: 4.9
click at [34, 38] on div "Kho hàng mới" at bounding box center [54, 38] width 73 height 14
click at [35, 39] on span "Kho hàng" at bounding box center [27, 37] width 19 height 5
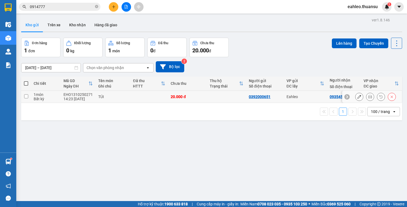
click at [26, 97] on input "checkbox" at bounding box center [26, 96] width 4 height 4
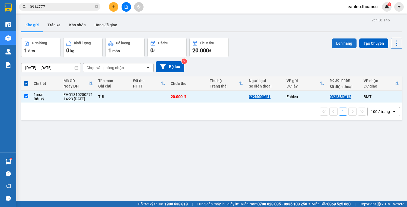
click at [340, 43] on button "Lên hàng" at bounding box center [343, 43] width 25 height 10
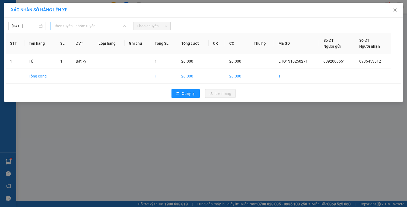
click at [70, 27] on span "Chọn tuyến - nhóm tuyến" at bounding box center [89, 26] width 72 height 8
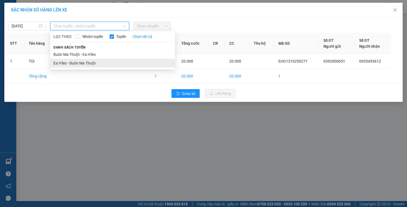
click at [75, 63] on li "Ea H'leo - Buôn Ma Thuột" at bounding box center [112, 63] width 125 height 9
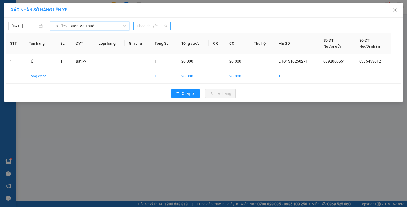
click at [154, 25] on span "Chọn chuyến" at bounding box center [152, 26] width 31 height 8
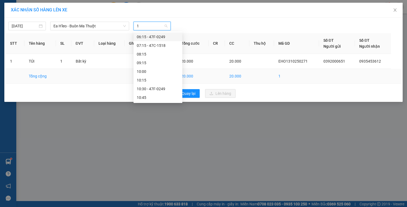
type input "14"
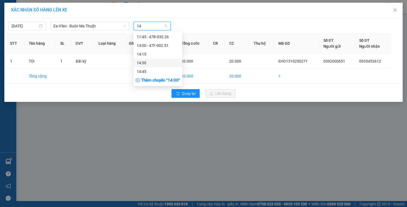
click at [142, 64] on div "14:30" at bounding box center [158, 63] width 42 height 6
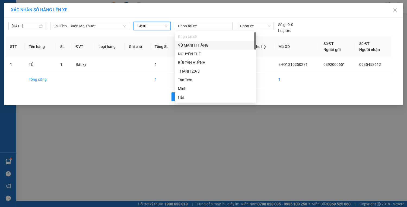
drag, startPoint x: 196, startPoint y: 25, endPoint x: 196, endPoint y: 47, distance: 21.7
click at [195, 26] on div at bounding box center [203, 26] width 55 height 7
click at [192, 55] on div "NGUYỄN THẾ" at bounding box center [215, 54] width 75 height 6
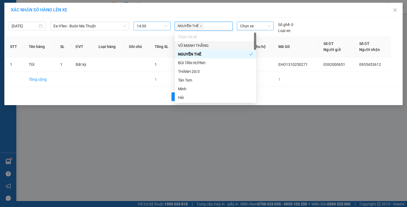
click at [250, 26] on span "Chọn xe" at bounding box center [255, 26] width 30 height 8
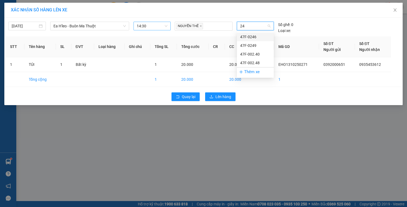
type input "249"
drag, startPoint x: 250, startPoint y: 35, endPoint x: 248, endPoint y: 46, distance: 11.8
click at [250, 35] on div "47F-0249" at bounding box center [255, 37] width 30 height 6
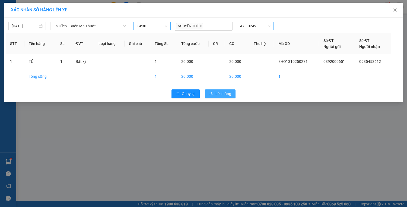
click at [223, 94] on span "Lên hàng" at bounding box center [223, 94] width 16 height 6
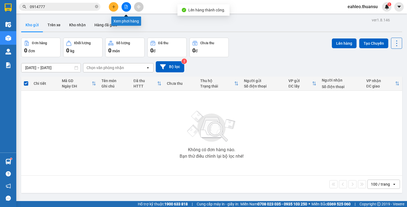
click at [128, 6] on button at bounding box center [125, 6] width 9 height 9
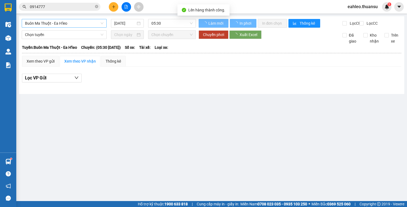
click at [73, 24] on span "Buôn Ma Thuột - Ea H'leo" at bounding box center [64, 23] width 78 height 8
click at [46, 50] on b "[PERSON_NAME]: Buôn Ma Thuột - Ea H'[PERSON_NAME]" at bounding box center [49, 47] width 55 height 4
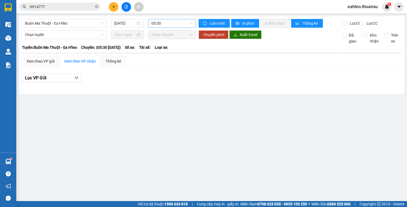
click at [164, 22] on span "05:30" at bounding box center [171, 23] width 41 height 8
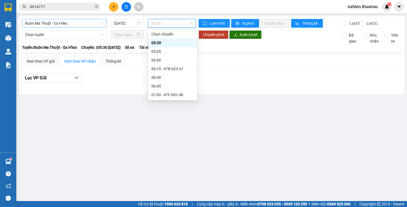
click at [80, 23] on span "Buôn Ma Thuột - Ea H'leo" at bounding box center [64, 23] width 78 height 8
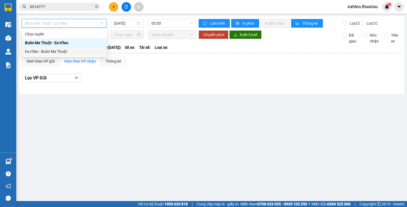
click at [51, 53] on div "Ea H'leo - Buôn Ma Thuột" at bounding box center [64, 52] width 78 height 6
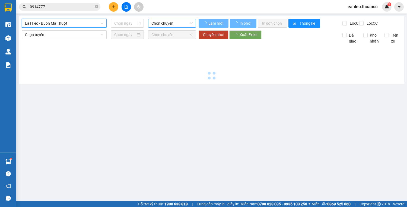
type input "[DATE]"
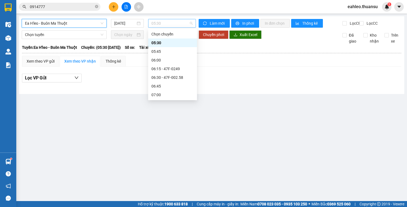
click at [172, 23] on span "05:30" at bounding box center [171, 23] width 41 height 8
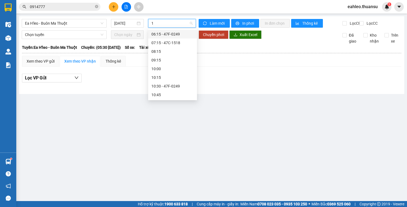
type input "14"
click at [159, 61] on div "14:30 - 47F-0249" at bounding box center [172, 60] width 42 height 6
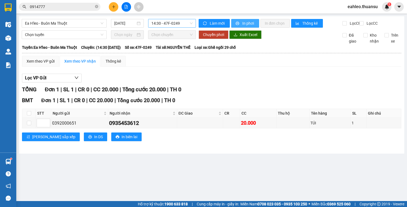
click at [244, 25] on span "In phơi" at bounding box center [248, 23] width 12 height 6
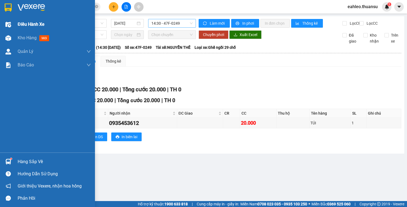
click at [28, 25] on span "Điều hành xe" at bounding box center [31, 24] width 27 height 7
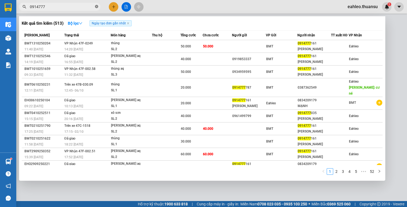
click at [95, 4] on span at bounding box center [96, 6] width 3 height 5
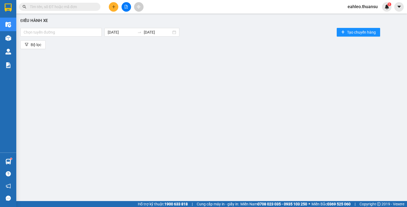
click at [71, 8] on input "text" at bounding box center [62, 7] width 64 height 6
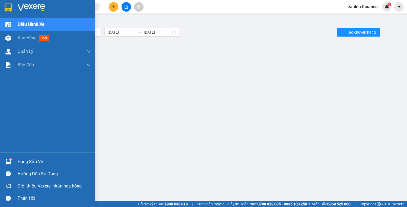
click at [35, 166] on div "Hàng sắp về" at bounding box center [47, 162] width 95 height 12
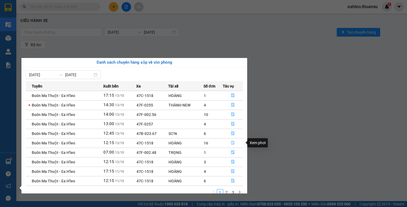
click at [232, 142] on icon "file-done" at bounding box center [233, 143] width 4 height 4
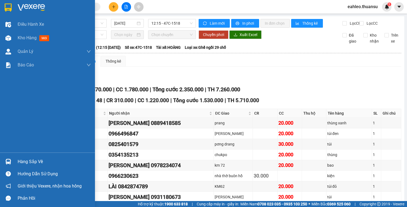
click at [27, 164] on div "Hàng sắp về" at bounding box center [54, 162] width 73 height 8
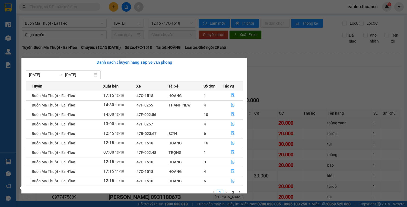
click at [401, 188] on section "Kết quả [PERSON_NAME] ( 513 ) Bộ lọc Ngày tạo [PERSON_NAME] nhất Mã ĐH Trạng th…" at bounding box center [203, 103] width 407 height 207
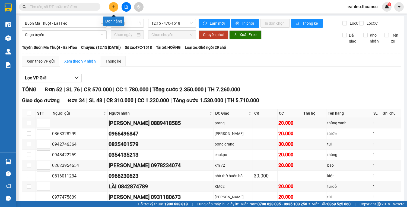
click at [113, 7] on icon "plus" at bounding box center [114, 7] width 4 height 4
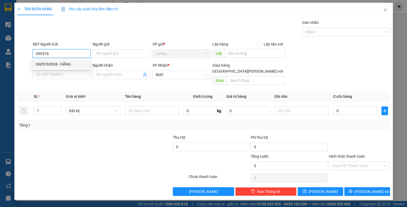
click at [65, 62] on div "0905763938 - HẰNG" at bounding box center [61, 64] width 51 height 6
type input "0905763938"
type input "HẰNG"
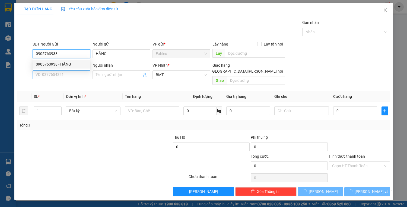
type input "30.000"
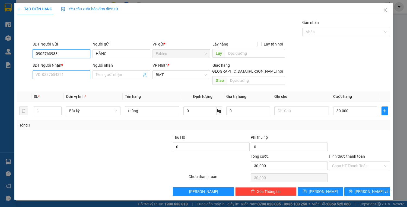
type input "0905763938"
click at [60, 72] on input "SĐT Người Nhận *" at bounding box center [62, 74] width 58 height 9
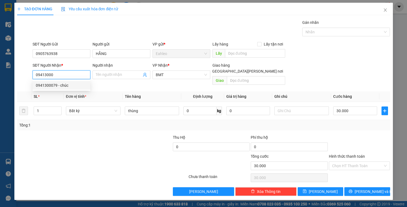
click at [66, 83] on div "0941300079 - chúc" at bounding box center [61, 85] width 51 height 6
type input "0941300079"
type input "chúc"
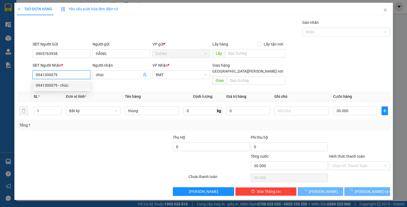
type input "20.000"
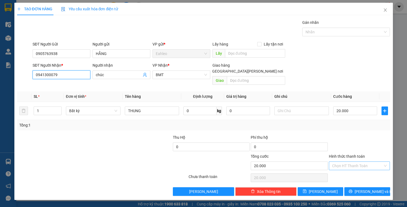
type input "0941300079"
click at [359, 162] on input "Hình thức thanh toán" at bounding box center [357, 166] width 51 height 8
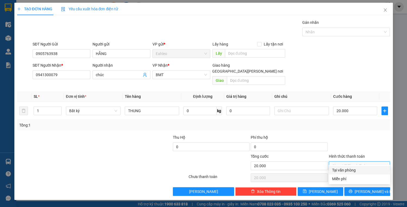
click at [356, 134] on div at bounding box center [359, 143] width 62 height 19
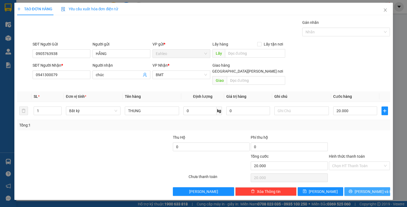
click at [366, 189] on span "[PERSON_NAME] và In" at bounding box center [373, 192] width 38 height 6
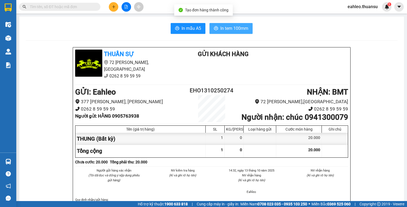
click at [228, 27] on span "In tem 100mm" at bounding box center [234, 28] width 28 height 7
click at [116, 5] on button at bounding box center [113, 6] width 9 height 9
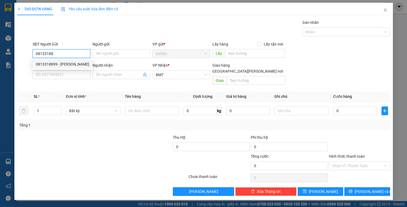
click at [67, 63] on div "0813318899 - [PERSON_NAME]" at bounding box center [62, 64] width 53 height 6
type input "0813318899"
type input "DUYÊN"
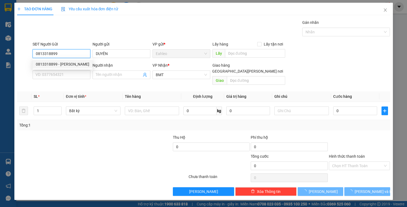
type input "20.000"
type input "0813318899"
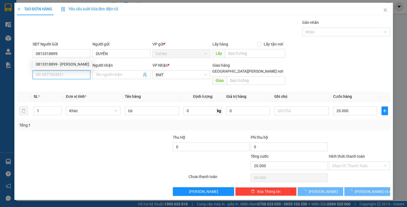
click at [65, 75] on input "SĐT Người Nhận *" at bounding box center [62, 74] width 58 height 9
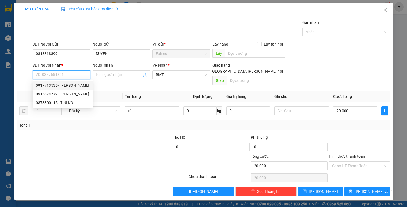
click at [65, 84] on div "0917713535 - [PERSON_NAME]" at bounding box center [62, 85] width 53 height 6
type input "0917713535"
type input "[PERSON_NAME]"
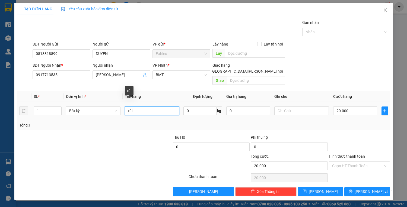
click at [149, 107] on input "túi" at bounding box center [152, 111] width 54 height 9
type input "túi CA"
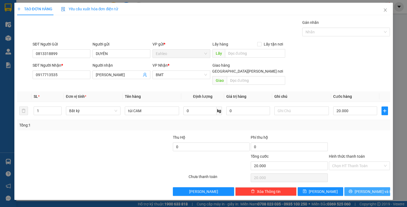
click at [368, 189] on span "[PERSON_NAME] và In" at bounding box center [373, 192] width 38 height 6
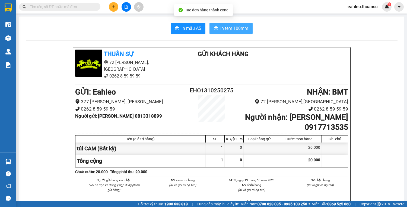
click at [238, 28] on span "In tem 100mm" at bounding box center [234, 28] width 28 height 7
click at [111, 8] on button at bounding box center [113, 6] width 9 height 9
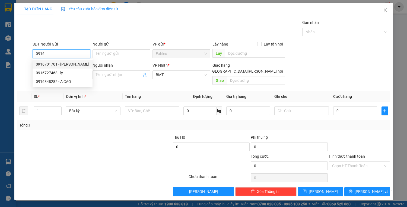
click at [65, 64] on div "0916701701 - [PERSON_NAME]" at bounding box center [62, 64] width 53 height 6
type input "0916701701"
type input "[PERSON_NAME]"
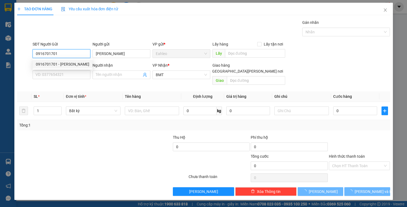
type input "20.000"
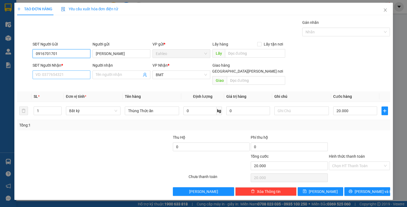
type input "0916701701"
click at [68, 78] on input "SĐT Người Nhận *" at bounding box center [62, 74] width 58 height 9
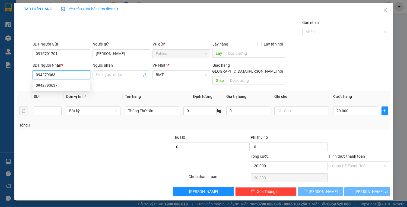
type input "0942793637"
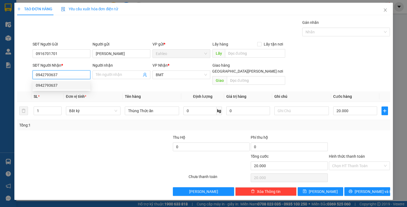
click at [62, 85] on div "0942793637" at bounding box center [61, 85] width 51 height 6
type input "NX BUÔN HỒ"
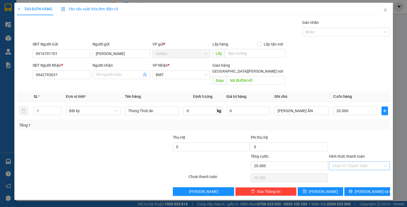
drag, startPoint x: 364, startPoint y: 156, endPoint x: 362, endPoint y: 160, distance: 5.2
click at [364, 162] on input "Hình thức thanh toán" at bounding box center [357, 166] width 51 height 8
click at [351, 168] on div "Tại văn phòng" at bounding box center [359, 170] width 55 height 6
drag, startPoint x: 372, startPoint y: 184, endPoint x: 372, endPoint y: 180, distance: 3.8
click at [372, 189] on span "[PERSON_NAME] và In" at bounding box center [373, 192] width 38 height 6
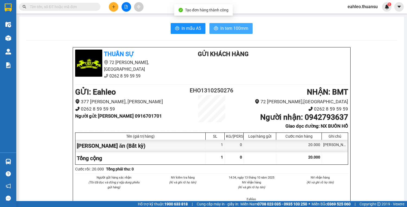
click at [234, 24] on button "In tem 100mm" at bounding box center [230, 28] width 43 height 11
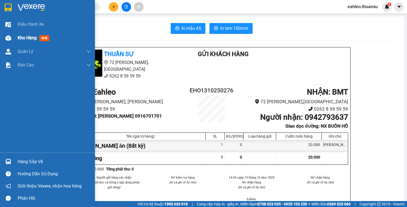
drag, startPoint x: 33, startPoint y: 24, endPoint x: 21, endPoint y: 44, distance: 23.6
click at [33, 24] on span "Điều hành xe" at bounding box center [31, 24] width 26 height 7
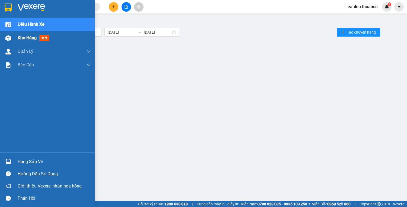
click at [24, 37] on span "Kho hàng" at bounding box center [27, 37] width 19 height 5
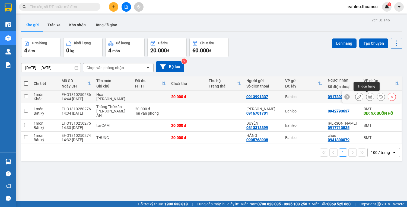
click at [368, 96] on icon at bounding box center [370, 97] width 4 height 4
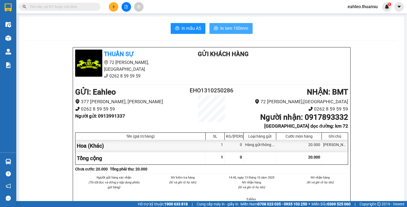
click at [236, 31] on span "In tem 100mm" at bounding box center [234, 28] width 28 height 7
click at [114, 7] on icon "plus" at bounding box center [114, 7] width 4 height 4
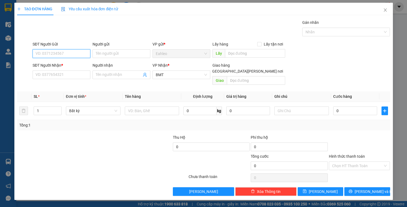
click at [55, 55] on input "SĐT Người Gửi" at bounding box center [62, 53] width 58 height 9
click at [51, 65] on div "0969793575" at bounding box center [62, 64] width 53 height 6
type input "0969793575"
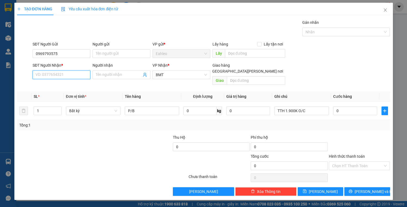
click at [59, 75] on input "SĐT Người Nhận *" at bounding box center [62, 74] width 58 height 9
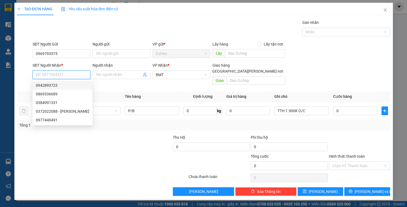
click at [48, 87] on div "0942893723" at bounding box center [62, 85] width 53 height 6
type input "0942893723"
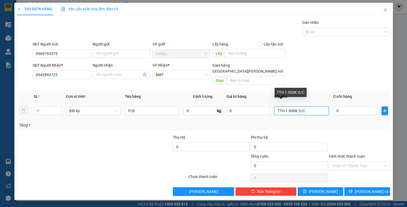
click at [294, 107] on input "TTH 1.900K O/C" at bounding box center [301, 111] width 54 height 9
type input "TTH 1050K O/C"
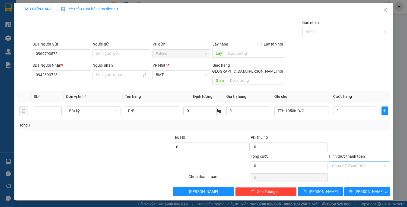
click at [351, 162] on input "Hình thức thanh toán" at bounding box center [357, 166] width 51 height 8
click at [338, 180] on div "Miễn phí" at bounding box center [359, 179] width 55 height 6
drag, startPoint x: 374, startPoint y: 186, endPoint x: 369, endPoint y: 184, distance: 5.1
click at [373, 189] on span "[PERSON_NAME] và In" at bounding box center [373, 192] width 38 height 6
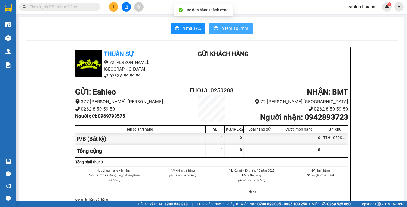
click at [240, 27] on span "In tem 100mm" at bounding box center [234, 28] width 28 height 7
click at [66, 8] on input "text" at bounding box center [62, 7] width 64 height 6
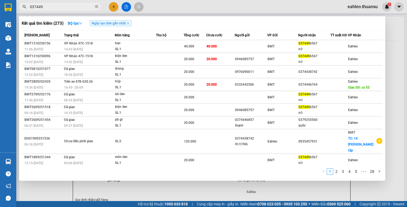
type input "0374496"
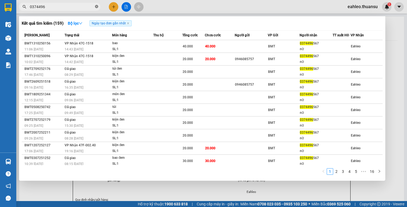
click at [97, 5] on icon "close-circle" at bounding box center [96, 6] width 3 height 3
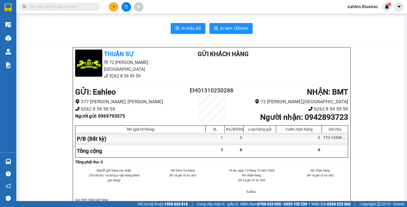
click at [97, 5] on span at bounding box center [96, 7] width 3 height 6
click at [52, 7] on input "text" at bounding box center [62, 7] width 64 height 6
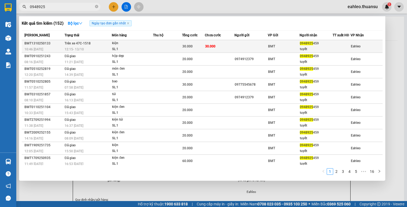
type input "0948925"
click at [167, 48] on td at bounding box center [167, 46] width 29 height 13
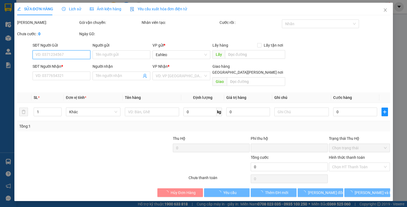
type input "0948925459"
type input "tuyết"
type input "0"
type input "30.000"
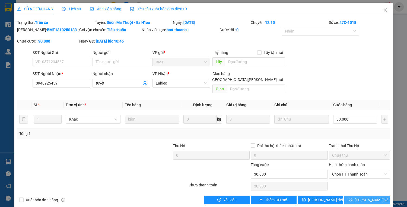
click at [365, 197] on span "[PERSON_NAME] và In" at bounding box center [373, 200] width 38 height 6
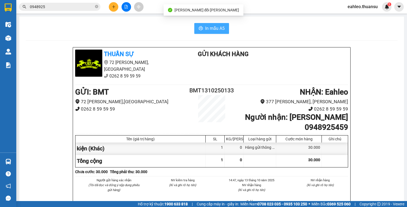
click at [216, 28] on span "In mẫu A5" at bounding box center [215, 28] width 20 height 7
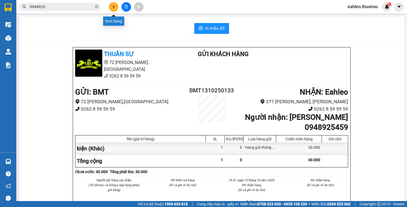
click at [115, 7] on icon "plus" at bounding box center [114, 7] width 4 height 4
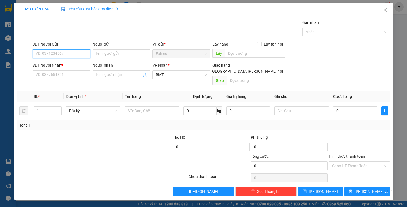
click at [58, 52] on input "SĐT Người Gửi" at bounding box center [62, 53] width 58 height 9
drag, startPoint x: 66, startPoint y: 4, endPoint x: 60, endPoint y: 30, distance: 26.8
click at [60, 25] on div "Gói vận chuyển * Tiêu chuẩn Gán nhãn Nhãn" at bounding box center [210, 29] width 359 height 19
click at [56, 54] on input "SĐT Người Gửi" at bounding box center [62, 53] width 58 height 9
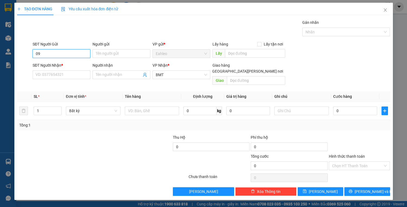
type input "094"
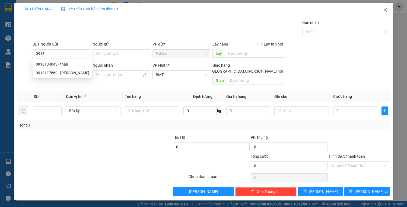
click at [384, 9] on icon "close" at bounding box center [385, 10] width 4 height 4
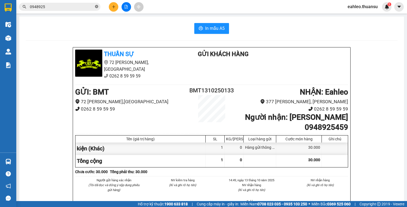
click at [97, 7] on icon "close-circle" at bounding box center [96, 6] width 3 height 3
click at [97, 6] on span at bounding box center [96, 7] width 3 height 6
click at [59, 6] on input "text" at bounding box center [62, 7] width 64 height 6
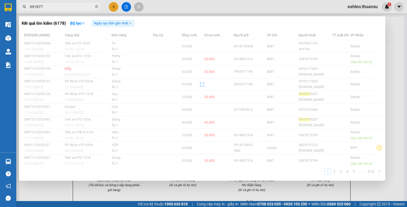
type input "0918778"
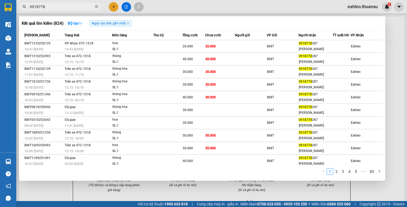
drag, startPoint x: 97, startPoint y: 5, endPoint x: 87, endPoint y: 5, distance: 10.0
click at [96, 5] on icon "close-circle" at bounding box center [96, 6] width 3 height 3
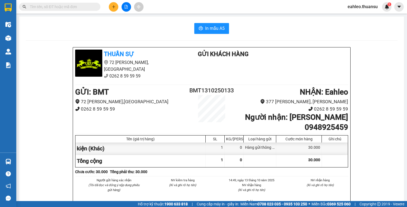
click at [81, 4] on input "text" at bounding box center [62, 7] width 64 height 6
drag, startPoint x: 79, startPoint y: 5, endPoint x: 80, endPoint y: 12, distance: 7.1
click at [79, 7] on input "text" at bounding box center [62, 7] width 64 height 6
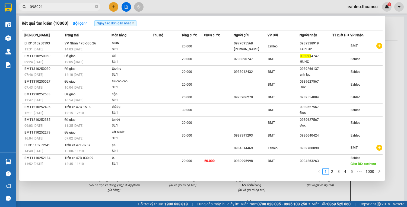
type input "0989214"
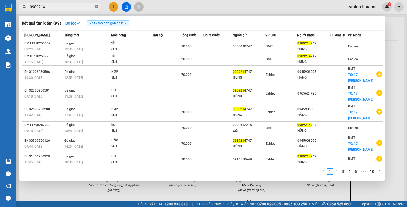
click at [96, 5] on icon "close-circle" at bounding box center [96, 6] width 3 height 3
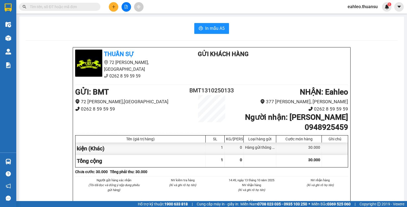
click at [87, 8] on input "text" at bounding box center [62, 7] width 64 height 6
drag, startPoint x: 87, startPoint y: 8, endPoint x: 82, endPoint y: 14, distance: 7.5
click at [85, 9] on input "text" at bounding box center [62, 7] width 64 height 6
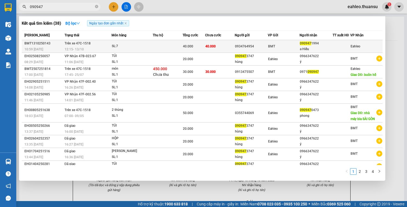
type input "090947"
click at [163, 47] on td at bounding box center [168, 46] width 30 height 13
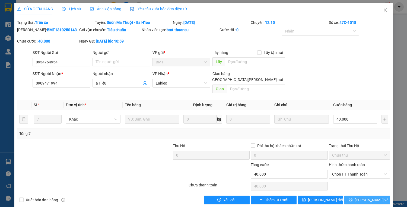
click at [368, 197] on span "[PERSON_NAME] và In" at bounding box center [373, 200] width 38 height 6
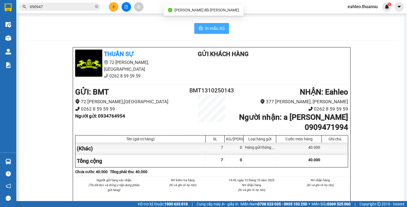
click at [216, 26] on span "In mẫu A5" at bounding box center [215, 28] width 20 height 7
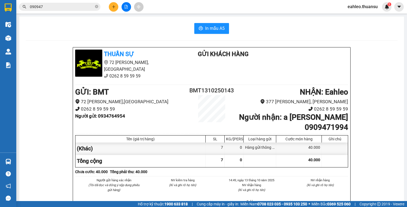
drag, startPoint x: 95, startPoint y: 5, endPoint x: 89, endPoint y: 8, distance: 7.3
click at [95, 6] on icon "close-circle" at bounding box center [96, 6] width 3 height 3
drag, startPoint x: 70, startPoint y: 5, endPoint x: 70, endPoint y: 8, distance: 3.0
click at [70, 5] on input "text" at bounding box center [62, 7] width 64 height 6
click at [72, 6] on input "text" at bounding box center [62, 7] width 64 height 6
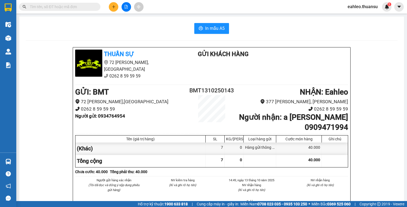
click at [72, 6] on input "text" at bounding box center [62, 7] width 64 height 6
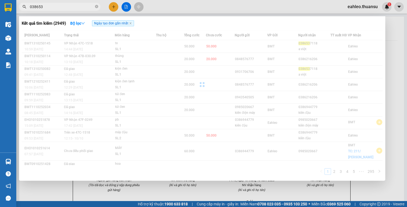
type input "0386537"
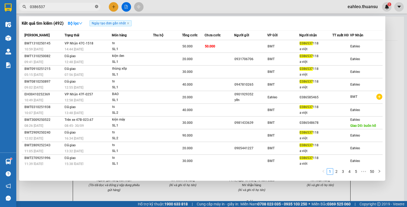
click at [95, 5] on icon "close-circle" at bounding box center [96, 6] width 3 height 3
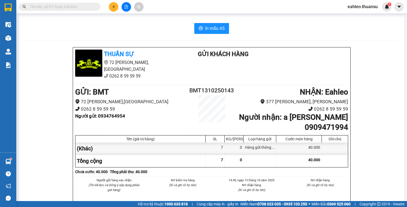
click at [82, 4] on input "text" at bounding box center [62, 7] width 64 height 6
click at [67, 4] on input "text" at bounding box center [62, 7] width 64 height 6
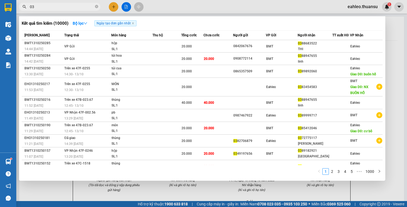
type input "0"
type input "038653"
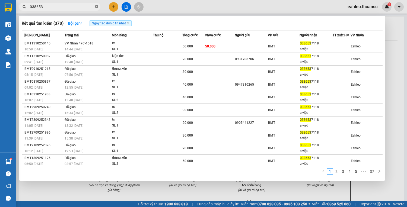
click at [95, 5] on icon "close-circle" at bounding box center [96, 6] width 3 height 3
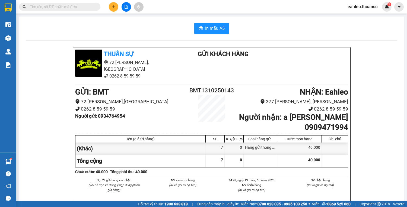
click at [85, 7] on input "text" at bounding box center [62, 7] width 64 height 6
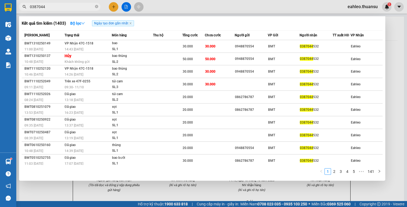
type input "0387044"
click at [99, 8] on span "0387044" at bounding box center [59, 7] width 81 height 8
click at [96, 7] on icon "close-circle" at bounding box center [96, 6] width 3 height 3
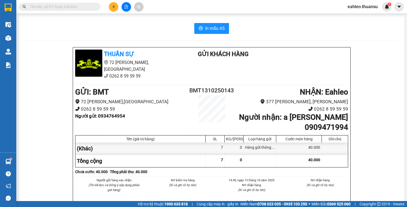
click at [88, 2] on div "Kết quả [PERSON_NAME] ( 1403 ) Bộ lọc Ngày tạo [PERSON_NAME] nhất Mã ĐH Trạng t…" at bounding box center [53, 6] width 106 height 9
click at [70, 7] on input "text" at bounding box center [62, 7] width 64 height 6
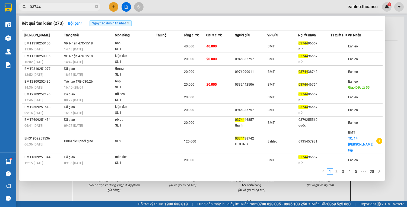
type input "037449"
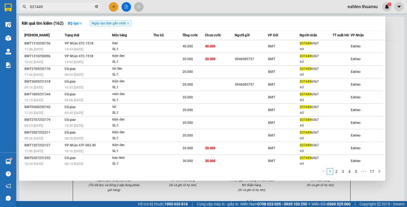
drag, startPoint x: 96, startPoint y: 7, endPoint x: 88, endPoint y: 7, distance: 7.9
click at [95, 7] on icon "close-circle" at bounding box center [96, 6] width 3 height 3
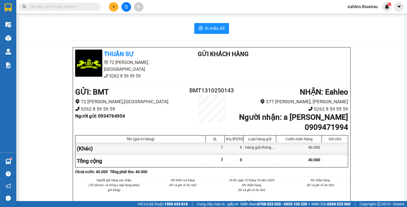
click at [86, 7] on input "text" at bounding box center [62, 7] width 64 height 6
drag, startPoint x: 78, startPoint y: 7, endPoint x: 58, endPoint y: 9, distance: 19.9
click at [58, 9] on input "text" at bounding box center [62, 7] width 64 height 6
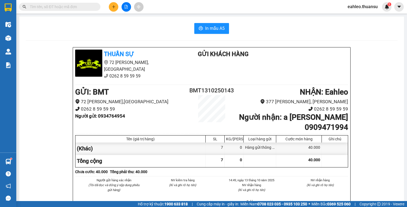
click at [51, 6] on input "text" at bounding box center [62, 7] width 64 height 6
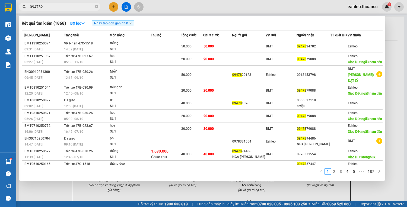
type input "0947824"
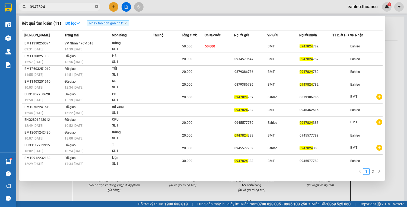
drag, startPoint x: 97, startPoint y: 5, endPoint x: 91, endPoint y: 7, distance: 6.5
click at [96, 5] on icon "close-circle" at bounding box center [96, 6] width 3 height 3
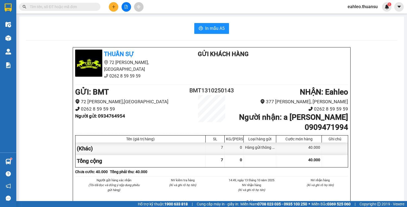
click at [83, 8] on input "text" at bounding box center [62, 7] width 64 height 6
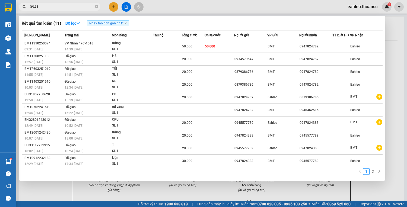
type input "09414"
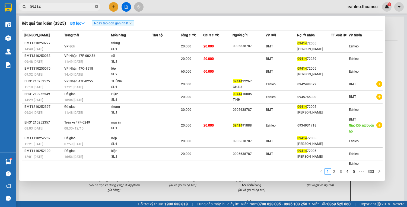
click at [97, 7] on icon "close-circle" at bounding box center [96, 6] width 3 height 3
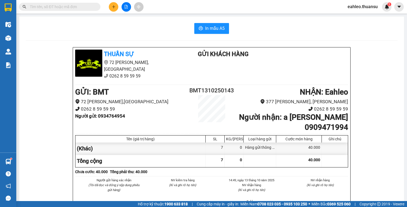
click at [93, 4] on span at bounding box center [59, 7] width 81 height 8
click at [53, 7] on input "text" at bounding box center [62, 7] width 64 height 6
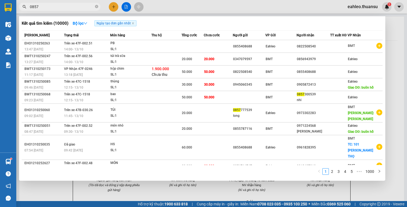
type input "08573"
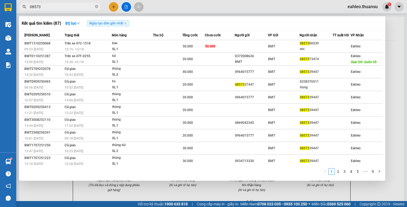
click at [96, 5] on icon "close-circle" at bounding box center [96, 6] width 3 height 3
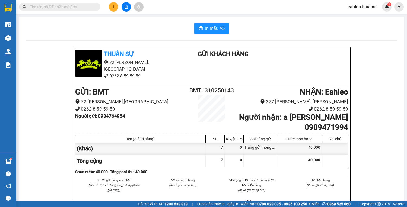
click at [95, 6] on span at bounding box center [96, 7] width 3 height 6
click at [74, 7] on input "text" at bounding box center [62, 7] width 64 height 6
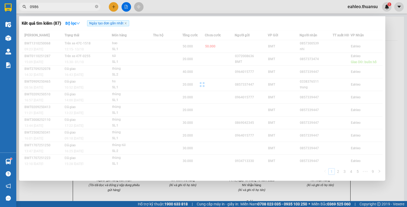
type input "09860"
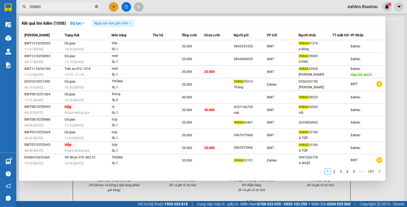
click at [97, 6] on icon "close-circle" at bounding box center [96, 6] width 3 height 3
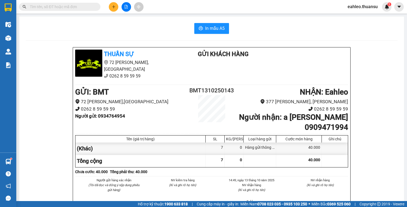
click at [80, 4] on input "text" at bounding box center [62, 7] width 64 height 6
click at [73, 5] on input "text" at bounding box center [62, 7] width 64 height 6
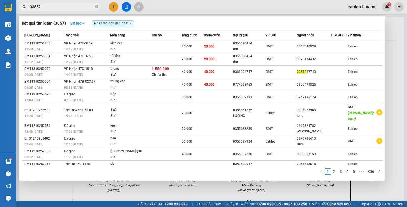
type input "035528"
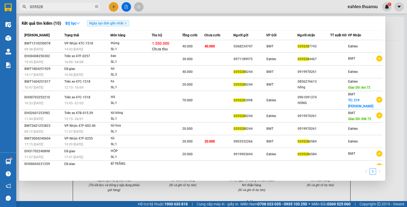
drag, startPoint x: 97, startPoint y: 6, endPoint x: 90, endPoint y: 5, distance: 6.8
click at [96, 6] on icon "close-circle" at bounding box center [96, 6] width 3 height 3
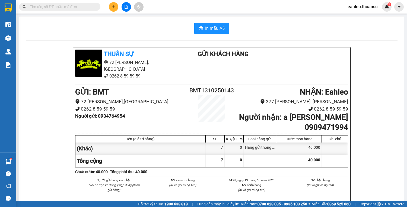
click at [88, 5] on input "text" at bounding box center [62, 7] width 64 height 6
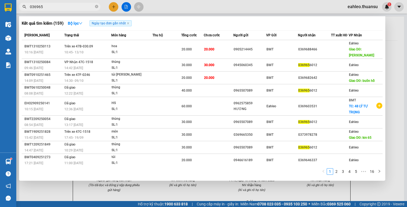
type input "0369656"
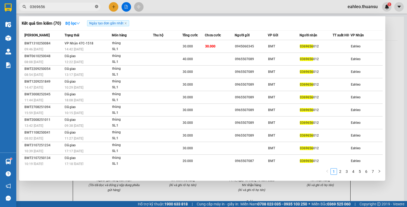
click at [96, 5] on icon "close-circle" at bounding box center [96, 6] width 3 height 3
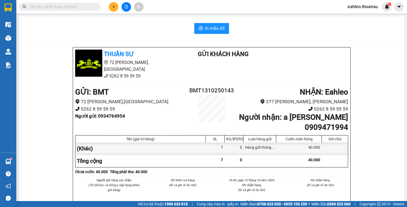
click at [95, 5] on span at bounding box center [96, 7] width 3 height 6
click at [93, 5] on span at bounding box center [59, 7] width 81 height 8
click at [67, 9] on input "text" at bounding box center [62, 7] width 64 height 6
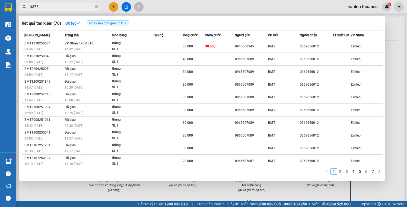
type input "03753"
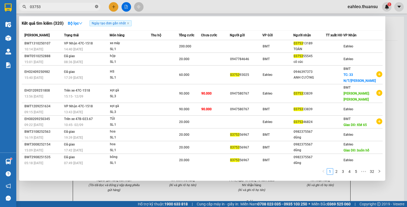
click at [95, 6] on icon "close-circle" at bounding box center [96, 6] width 3 height 3
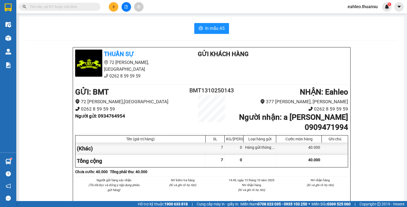
click at [82, 7] on input "text" at bounding box center [62, 7] width 64 height 6
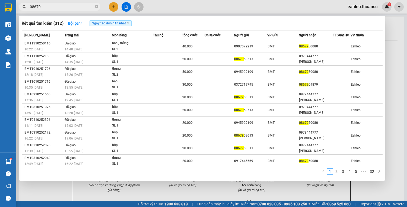
type input "08679"
click at [112, 7] on div at bounding box center [203, 103] width 407 height 207
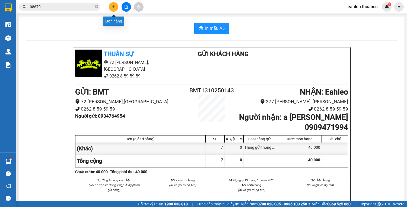
click at [114, 7] on icon "plus" at bounding box center [114, 7] width 4 height 4
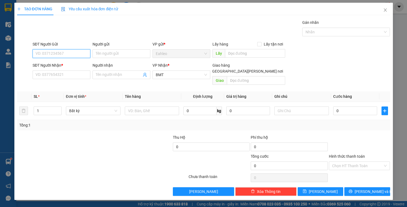
click at [40, 51] on input "SĐT Người Gửi" at bounding box center [62, 53] width 58 height 9
click at [59, 65] on div "0376476786 - TÀI" at bounding box center [61, 64] width 51 height 6
type input "0376476786"
type input "TÀI"
type input "1.500.000"
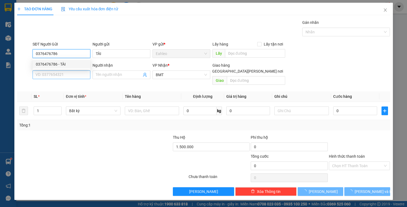
type input "20.000"
type input "0376476786"
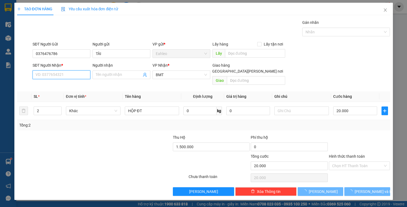
click at [58, 73] on input "SĐT Người Nhận *" at bounding box center [62, 74] width 58 height 9
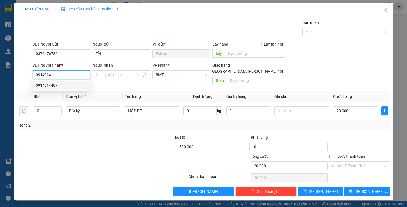
click at [51, 85] on div "0914914487" at bounding box center [61, 85] width 51 height 6
type input "0914914487"
type input "0"
type input "0914914487"
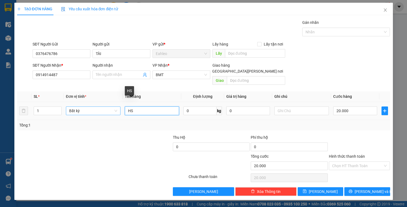
drag, startPoint x: 122, startPoint y: 102, endPoint x: 94, endPoint y: 106, distance: 28.0
click at [97, 102] on tr "1 Bất kỳ HS 0 kg 0 20.000" at bounding box center [203, 111] width 373 height 18
click at [141, 107] on input "B" at bounding box center [152, 111] width 54 height 9
type input "B"
type input "PB/GT"
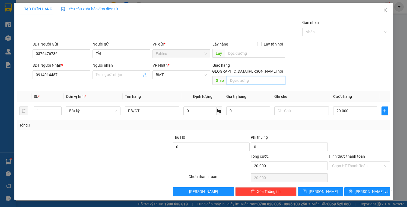
click at [245, 76] on input "text" at bounding box center [256, 80] width 58 height 9
type input "118 [PERSON_NAME]"
click at [351, 162] on input "Hình thức thanh toán" at bounding box center [357, 166] width 51 height 8
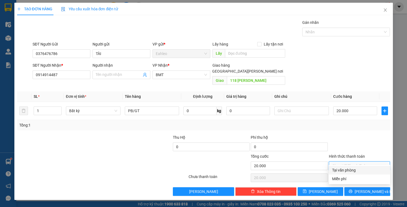
click at [341, 171] on div "Tại văn phòng" at bounding box center [359, 170] width 55 height 6
type input "0"
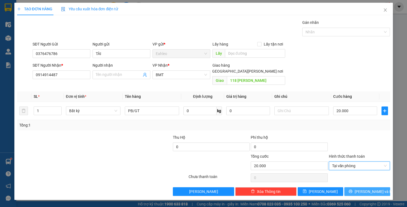
click at [374, 189] on span "[PERSON_NAME] và In" at bounding box center [373, 192] width 38 height 6
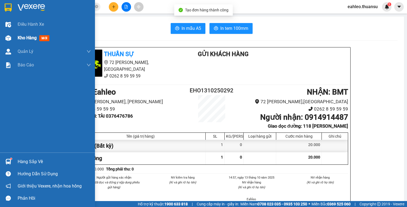
drag, startPoint x: 27, startPoint y: 26, endPoint x: 26, endPoint y: 37, distance: 10.9
click at [27, 27] on span "Điều hành xe" at bounding box center [31, 24] width 26 height 7
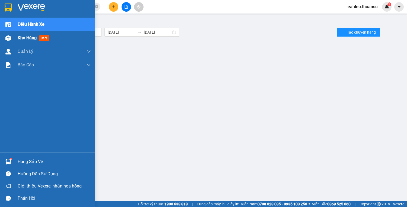
click at [27, 41] on div "Kho hàng mới" at bounding box center [35, 37] width 34 height 7
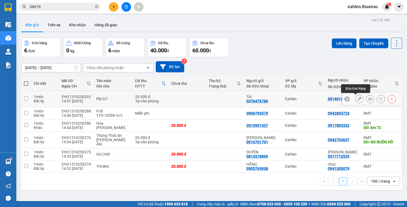
click at [357, 99] on icon at bounding box center [359, 99] width 4 height 4
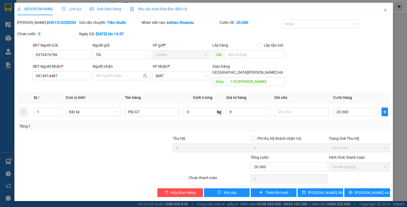
click at [208, 70] on input "[GEOGRAPHIC_DATA][PERSON_NAME] nơi" at bounding box center [206, 72] width 4 height 4
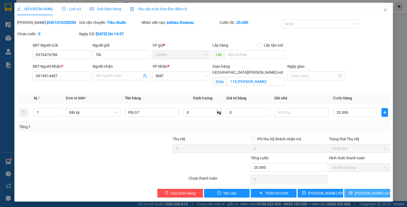
click at [368, 192] on span "[PERSON_NAME] và In" at bounding box center [373, 193] width 38 height 6
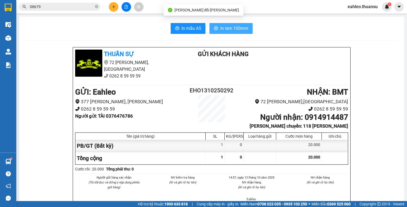
click at [239, 29] on span "In tem 100mm" at bounding box center [234, 28] width 28 height 7
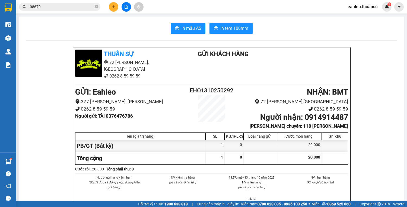
click at [112, 9] on button at bounding box center [113, 6] width 9 height 9
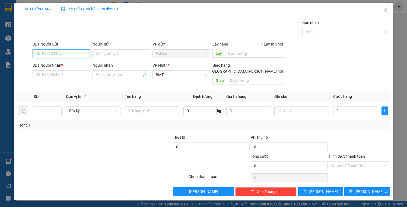
click at [47, 54] on input "SĐT Người Gửi" at bounding box center [62, 53] width 58 height 9
click at [59, 66] on div "0346340270 - TRỌNG" at bounding box center [61, 64] width 51 height 6
type input "0346340270"
type input "TRỌNG"
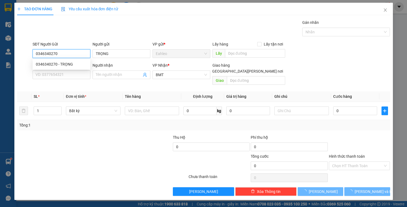
type input "40.000"
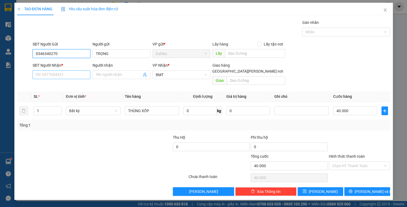
type input "0346340270"
click at [59, 76] on input "SĐT Người Nhận *" at bounding box center [62, 74] width 58 height 9
type input "0989715505"
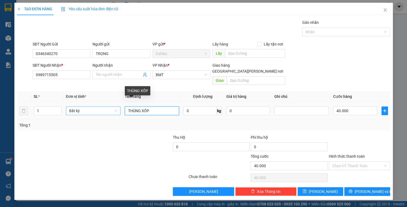
drag, startPoint x: 160, startPoint y: 105, endPoint x: 92, endPoint y: 105, distance: 67.8
click at [100, 107] on tr "1 Bất kỳ THÙNG XỐP 0 kg 0 40.000" at bounding box center [203, 111] width 373 height 18
type input "PB /GT"
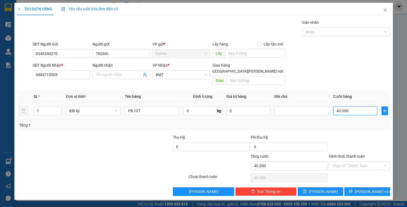
click at [357, 107] on input "40.000" at bounding box center [355, 111] width 44 height 9
type input "0"
type input "2"
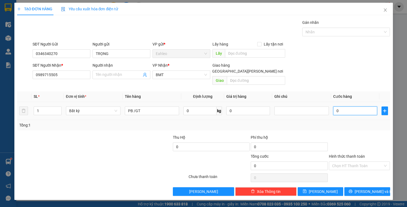
type input "2"
type input "02"
type input "20"
type input "020"
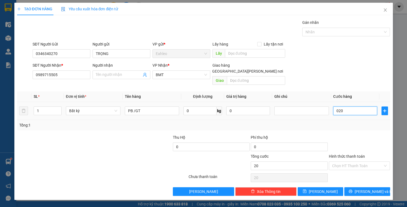
type input "200"
type input "0.200"
type input "2.000"
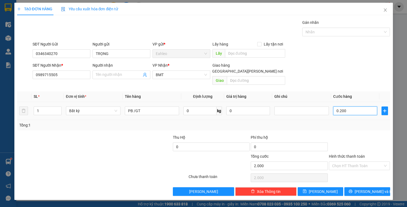
type input "02.000"
type input "20.000"
drag, startPoint x: 348, startPoint y: 158, endPoint x: 347, endPoint y: 167, distance: 9.0
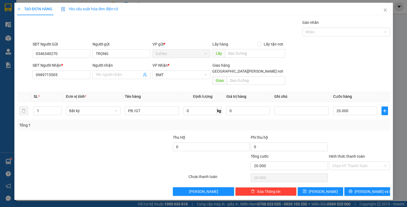
click at [348, 162] on input "Hình thức thanh toán" at bounding box center [357, 166] width 51 height 8
drag, startPoint x: 346, startPoint y: 168, endPoint x: 359, endPoint y: 177, distance: 15.3
click at [346, 171] on div "Tại văn phòng" at bounding box center [359, 170] width 55 height 6
type input "0"
click at [378, 187] on button "[PERSON_NAME] và In" at bounding box center [367, 191] width 46 height 9
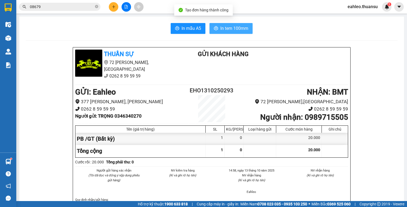
click at [235, 29] on span "In tem 100mm" at bounding box center [234, 28] width 28 height 7
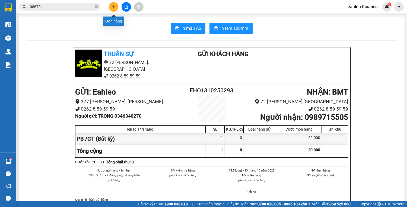
click at [114, 7] on icon "plus" at bounding box center [113, 7] width 3 height 0
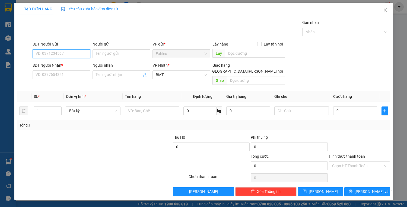
click at [70, 54] on input "SĐT Người Gửi" at bounding box center [62, 53] width 58 height 9
type input "9"
click at [53, 65] on div "0917684199" at bounding box center [61, 64] width 51 height 6
type input "0917684199"
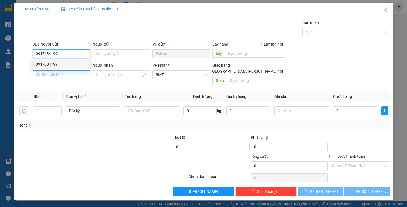
type input "20.000"
type input "0917684199"
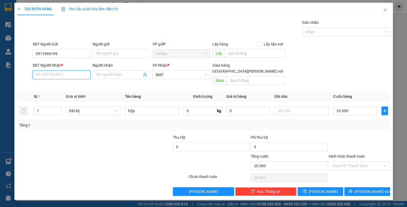
click at [58, 76] on input "SĐT Người Nhận *" at bounding box center [62, 74] width 58 height 9
click at [51, 86] on div "0866007307" at bounding box center [62, 85] width 53 height 6
type input "0866007307"
click at [365, 187] on button "[PERSON_NAME] và In" at bounding box center [367, 191] width 46 height 9
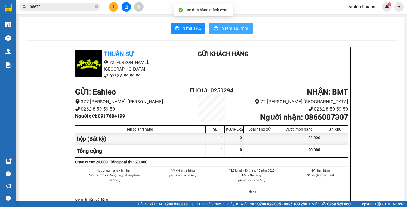
click at [231, 30] on span "In tem 100mm" at bounding box center [234, 28] width 28 height 7
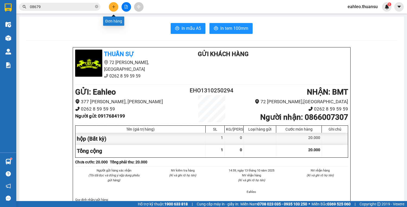
click at [113, 7] on icon "plus" at bounding box center [114, 7] width 4 height 4
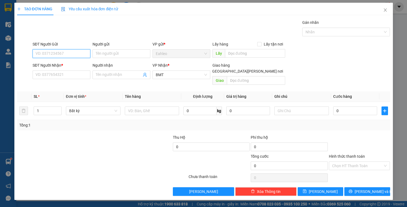
click at [63, 53] on input "SĐT Người Gửi" at bounding box center [62, 53] width 58 height 9
drag, startPoint x: 76, startPoint y: 64, endPoint x: 76, endPoint y: 69, distance: 4.6
click at [75, 64] on div "0916701701 - [PERSON_NAME]" at bounding box center [62, 64] width 53 height 6
type input "0916701701"
type input "[PERSON_NAME]"
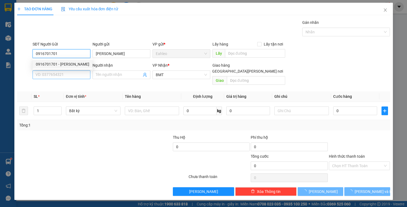
type input "20.000"
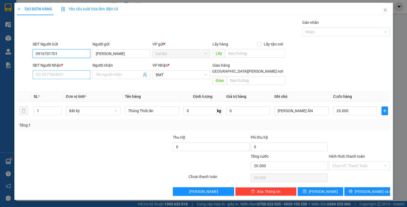
type input "0916701701"
click at [74, 72] on input "SĐT Người Nhận *" at bounding box center [62, 74] width 58 height 9
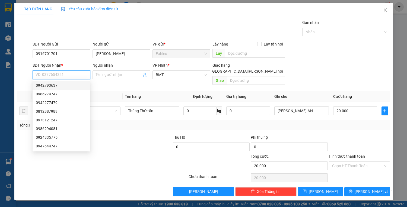
click at [55, 85] on div "0942793637" at bounding box center [61, 85] width 51 height 6
type input "0942793637"
type input "NX BUÔN HỒ"
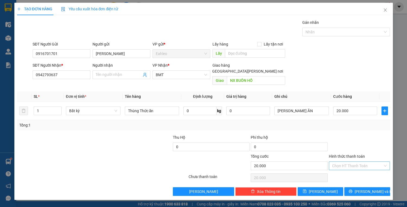
click at [361, 162] on input "Hình thức thanh toán" at bounding box center [357, 166] width 51 height 8
click at [353, 171] on div "Tại văn phòng" at bounding box center [359, 170] width 55 height 6
type input "0"
drag, startPoint x: 375, startPoint y: 185, endPoint x: 238, endPoint y: 25, distance: 210.3
click at [375, 189] on span "[PERSON_NAME] và In" at bounding box center [373, 192] width 38 height 6
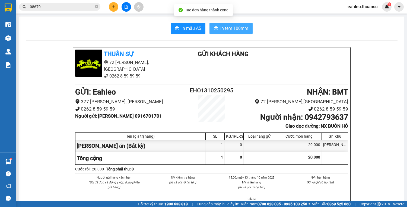
click at [236, 30] on span "In tem 100mm" at bounding box center [234, 28] width 28 height 7
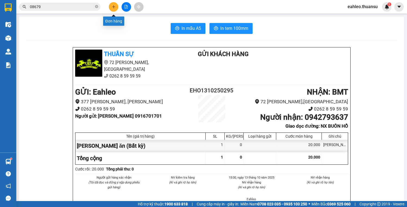
click at [112, 5] on icon "plus" at bounding box center [114, 7] width 4 height 4
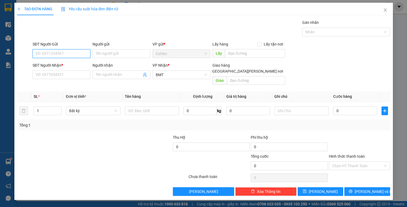
click at [46, 54] on input "SĐT Người Gửi" at bounding box center [62, 53] width 58 height 9
drag, startPoint x: 58, startPoint y: 64, endPoint x: 57, endPoint y: 78, distance: 13.6
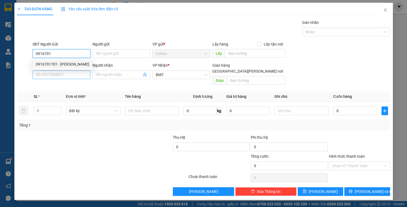
click at [58, 64] on div "0916701701 - [PERSON_NAME]" at bounding box center [62, 64] width 53 height 6
type input "0916701701"
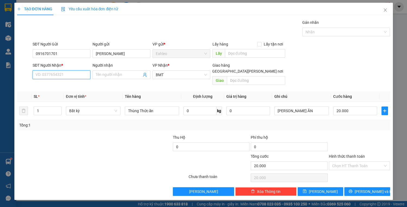
click at [57, 78] on input "SĐT Người Nhận *" at bounding box center [62, 74] width 58 height 9
click at [246, 76] on input "text" at bounding box center [256, 80] width 58 height 9
click at [377, 162] on input "Hình thức thanh toán" at bounding box center [357, 166] width 51 height 8
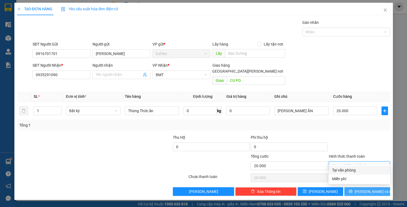
drag, startPoint x: 357, startPoint y: 172, endPoint x: 362, endPoint y: 181, distance: 10.2
click at [357, 172] on div "Tại văn phòng" at bounding box center [359, 170] width 55 height 6
click at [369, 189] on span "[PERSON_NAME] và In" at bounding box center [373, 192] width 38 height 6
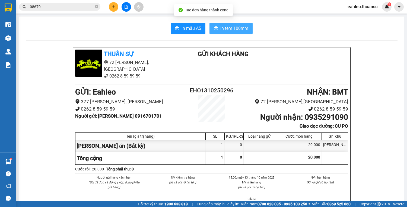
click at [225, 29] on span "In tem 100mm" at bounding box center [234, 28] width 28 height 7
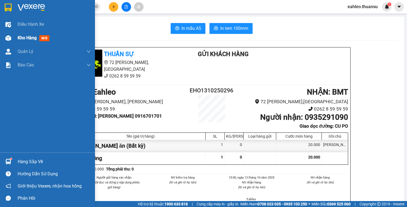
drag, startPoint x: 26, startPoint y: 24, endPoint x: 27, endPoint y: 38, distance: 14.7
click at [27, 25] on span "Điều hành xe" at bounding box center [31, 24] width 26 height 7
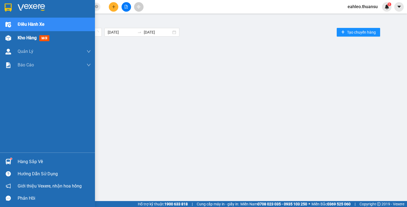
click at [27, 39] on span "Kho hàng" at bounding box center [27, 37] width 19 height 5
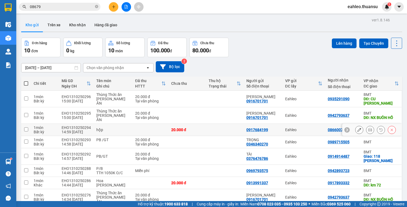
drag, startPoint x: 27, startPoint y: 85, endPoint x: 34, endPoint y: 98, distance: 15.3
click at [27, 127] on input "checkbox" at bounding box center [26, 129] width 4 height 4
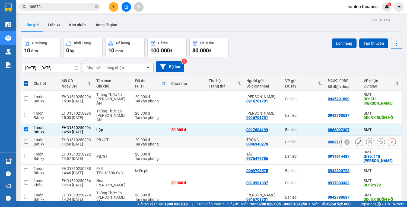
drag, startPoint x: 29, startPoint y: 98, endPoint x: 46, endPoint y: 103, distance: 18.5
click at [29, 136] on td at bounding box center [26, 142] width 10 height 12
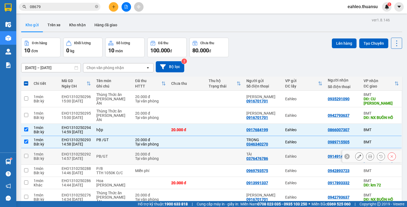
drag, startPoint x: 28, startPoint y: 111, endPoint x: 31, endPoint y: 111, distance: 3.0
click at [29, 148] on td at bounding box center [26, 156] width 10 height 17
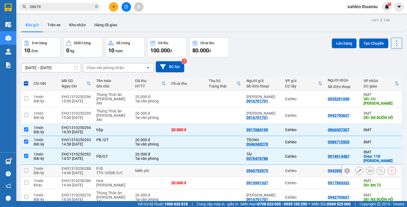
click at [28, 165] on td at bounding box center [26, 171] width 10 height 12
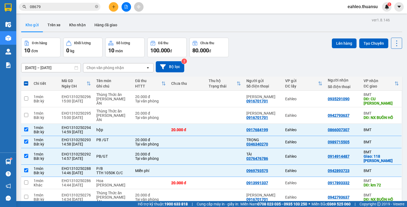
click at [340, 40] on button "Lên hàng" at bounding box center [343, 43] width 25 height 10
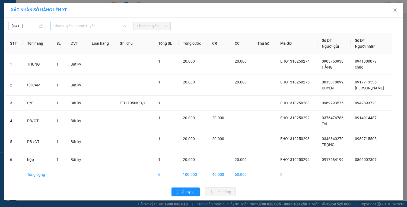
click at [61, 28] on span "Chọn tuyến - nhóm tuyến" at bounding box center [89, 26] width 72 height 8
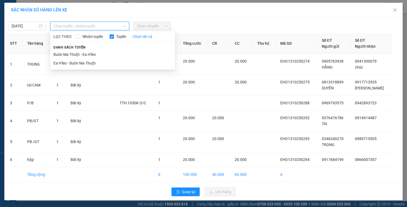
drag, startPoint x: 70, startPoint y: 65, endPoint x: 150, endPoint y: 33, distance: 85.1
click at [71, 64] on li "Ea H'leo - Buôn Ma Thuột" at bounding box center [112, 63] width 125 height 9
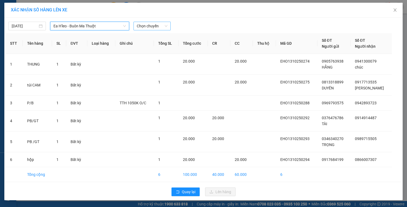
click at [155, 25] on span "Chọn chuyến" at bounding box center [152, 26] width 31 height 8
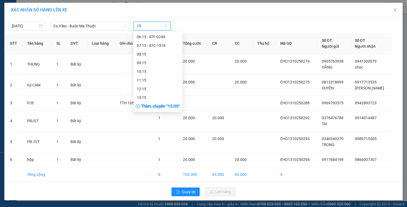
click at [141, 112] on div "15:00" at bounding box center [158, 115] width 42 height 6
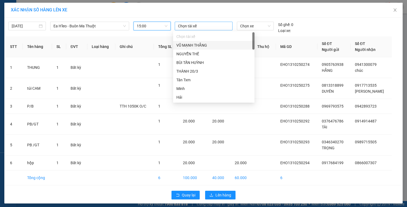
click at [199, 27] on div at bounding box center [203, 26] width 55 height 7
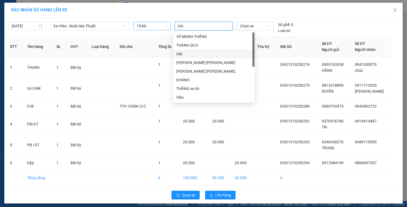
click at [185, 53] on div "Hải" at bounding box center [213, 54] width 75 height 6
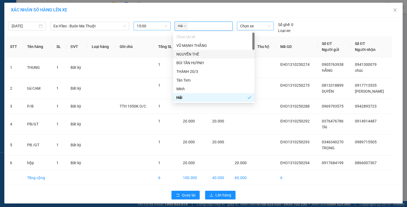
click at [244, 25] on span "Chọn xe" at bounding box center [255, 26] width 30 height 8
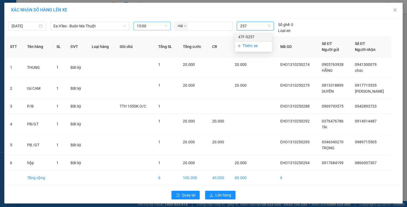
click at [263, 38] on div "47F-0257" at bounding box center [253, 37] width 30 height 6
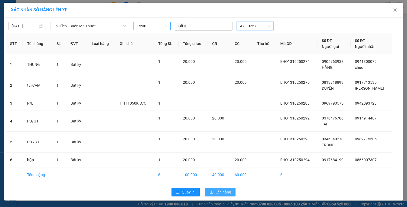
click at [223, 193] on span "Lên hàng" at bounding box center [223, 192] width 16 height 6
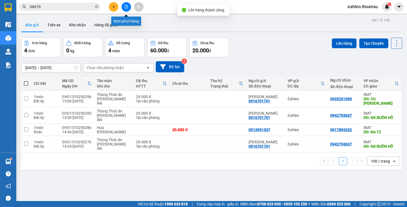
click at [127, 7] on icon "file-add" at bounding box center [126, 7] width 4 height 4
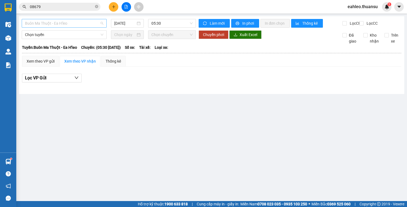
click at [91, 26] on span "Buôn Ma Thuột - Ea H'leo" at bounding box center [64, 23] width 78 height 8
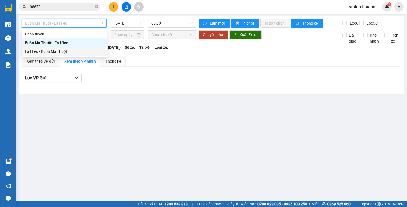
click at [59, 54] on div "Ea H'leo - Buôn Ma Thuột" at bounding box center [64, 52] width 78 height 6
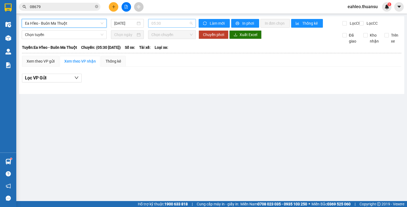
click at [184, 22] on span "05:30" at bounding box center [171, 23] width 41 height 8
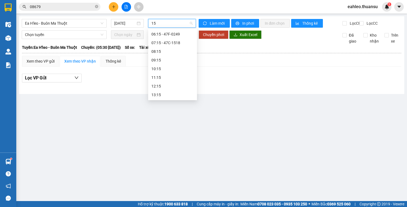
click at [174, 109] on div "15:00 - 47F-0257" at bounding box center [172, 112] width 42 height 6
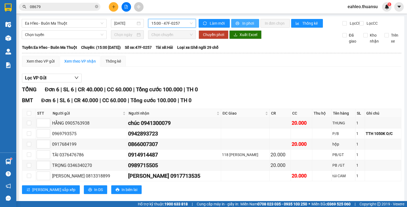
click at [249, 25] on span "In phơi" at bounding box center [248, 23] width 12 height 6
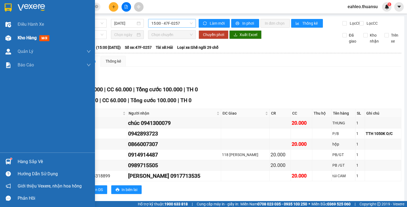
drag, startPoint x: 30, startPoint y: 35, endPoint x: 30, endPoint y: 39, distance: 4.1
click at [29, 35] on span "Kho hàng" at bounding box center [27, 37] width 19 height 5
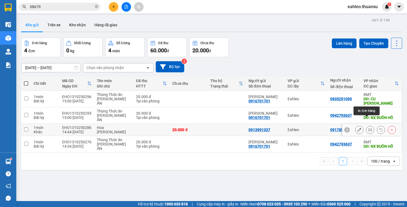
click at [368, 128] on icon at bounding box center [370, 130] width 4 height 4
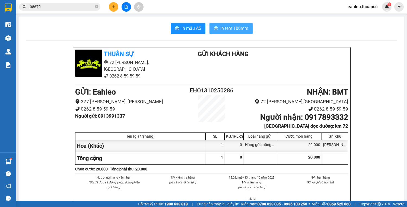
click at [233, 28] on span "In tem 100mm" at bounding box center [234, 28] width 28 height 7
click at [115, 7] on icon "plus" at bounding box center [114, 7] width 4 height 4
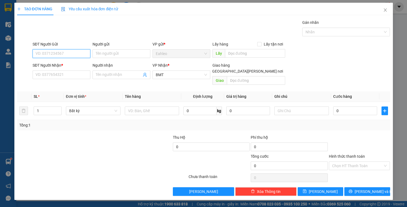
click at [49, 53] on input "SĐT Người Gửi" at bounding box center [62, 53] width 58 height 9
type input "0355873046"
click at [48, 74] on input "SĐT Người Nhận *" at bounding box center [62, 74] width 58 height 9
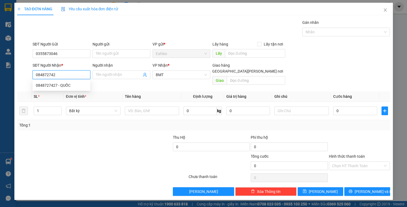
type input "0848727427"
click at [56, 86] on div "0848727427 - QUỐC" at bounding box center [61, 85] width 51 height 6
type input "QUỐC"
type input "60.000"
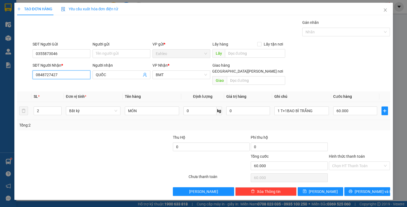
type input "0848727427"
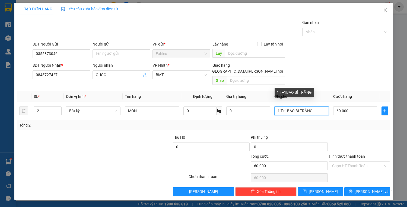
drag, startPoint x: 262, startPoint y: 109, endPoint x: 199, endPoint y: 126, distance: 65.9
click at [227, 117] on div "SL * Đơn vị tính * Tên hàng Định lượng Giá trị hàng Ghi chú Cước hàng 2 Bất kỳ …" at bounding box center [203, 110] width 373 height 39
drag, startPoint x: 43, startPoint y: 105, endPoint x: 26, endPoint y: 105, distance: 17.1
click at [28, 105] on tr "2 Bất kỳ MÓN 0 kg 0 60.000" at bounding box center [203, 111] width 373 height 18
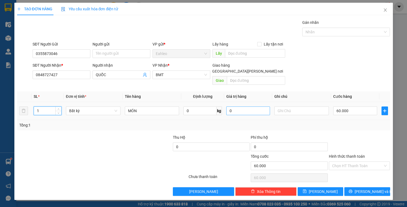
type input "1"
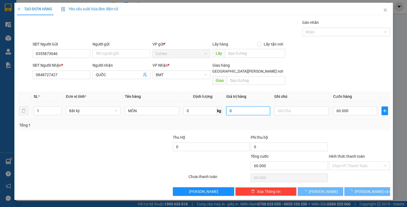
click at [253, 108] on input "0" at bounding box center [248, 111] width 44 height 9
type input "0"
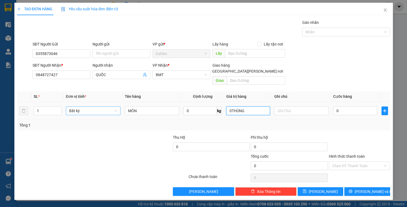
drag, startPoint x: 144, startPoint y: 108, endPoint x: 115, endPoint y: 105, distance: 29.7
click at [115, 106] on tr "1 Bất kỳ MÓN 0 kg 0THÙNG 0" at bounding box center [203, 111] width 373 height 18
type input "0"
drag, startPoint x: 357, startPoint y: 105, endPoint x: 356, endPoint y: 111, distance: 5.4
click at [357, 107] on input "0" at bounding box center [355, 111] width 44 height 9
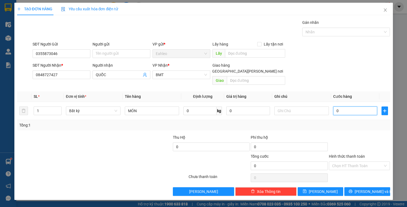
type input "2"
type input "20"
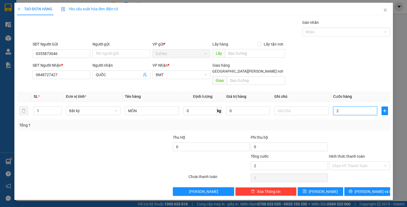
type input "20"
type input "200"
type input "2.000"
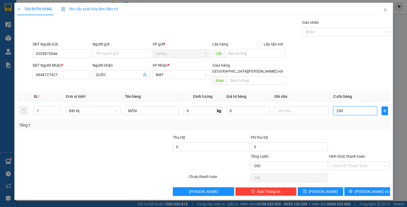
type input "2.000"
type input "20.000"
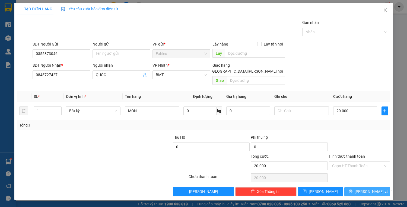
click at [371, 189] on span "[PERSON_NAME] và In" at bounding box center [373, 192] width 38 height 6
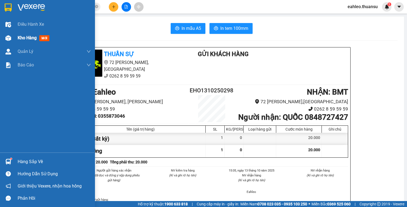
click at [27, 38] on span "Kho hàng" at bounding box center [27, 37] width 19 height 5
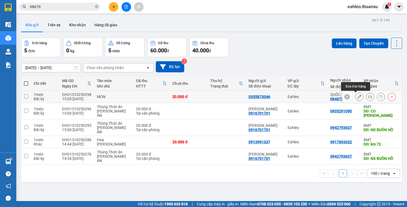
drag, startPoint x: 355, startPoint y: 97, endPoint x: 352, endPoint y: 96, distance: 3.4
click at [355, 96] on button at bounding box center [359, 96] width 8 height 9
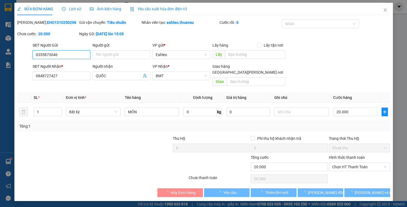
type input "0355873046"
type input "0848727427"
type input "QUỐC"
type input "0"
type input "20.000"
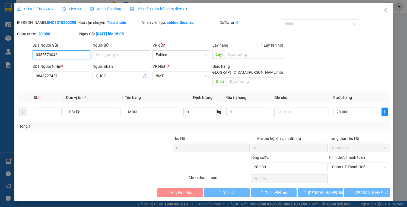
type input "20.000"
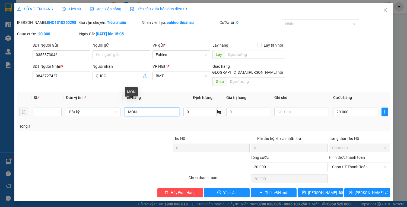
drag, startPoint x: 154, startPoint y: 106, endPoint x: 77, endPoint y: 99, distance: 78.1
click at [79, 103] on tr "1 Bất kỳ MÓN 0 kg 0 20.000" at bounding box center [203, 112] width 373 height 18
type input "R"
type input "THÙNG"
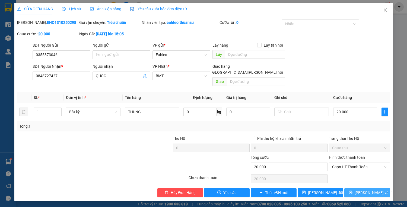
drag, startPoint x: 377, startPoint y: 188, endPoint x: 371, endPoint y: 185, distance: 6.1
click at [376, 190] on span "[PERSON_NAME] và In" at bounding box center [373, 193] width 38 height 6
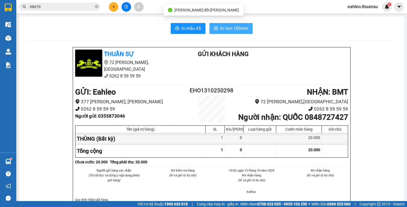
click at [236, 25] on span "In tem 100mm" at bounding box center [234, 28] width 28 height 7
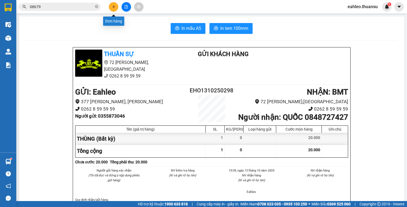
click at [111, 7] on button at bounding box center [113, 6] width 9 height 9
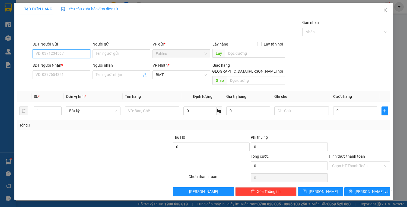
click at [60, 53] on input "SĐT Người Gửi" at bounding box center [62, 53] width 58 height 9
click at [49, 65] on div "0376959688" at bounding box center [61, 64] width 51 height 6
type input "0376959688"
type input "20.000"
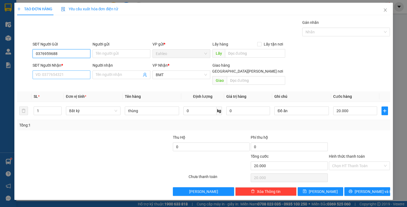
type input "0376959688"
click at [52, 73] on input "SĐT Người Nhận *" at bounding box center [62, 74] width 58 height 9
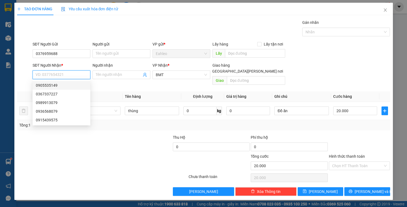
click at [58, 88] on div "0905535149" at bounding box center [61, 85] width 51 height 6
type input "0905535149"
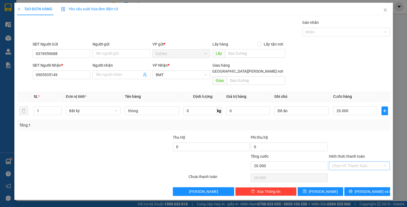
click at [358, 162] on input "Hình thức thanh toán" at bounding box center [357, 166] width 51 height 8
click at [350, 172] on div "Tại văn phòng" at bounding box center [359, 170] width 55 height 6
type input "0"
drag, startPoint x: 368, startPoint y: 186, endPoint x: 354, endPoint y: 176, distance: 16.6
click at [367, 189] on span "[PERSON_NAME] và In" at bounding box center [373, 192] width 38 height 6
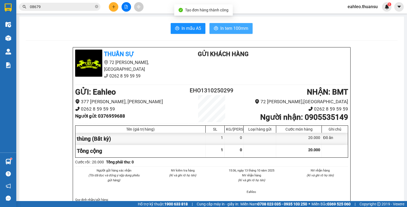
click at [237, 30] on span "In tem 100mm" at bounding box center [234, 28] width 28 height 7
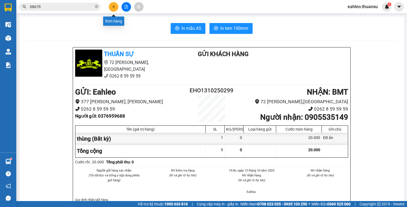
click at [113, 5] on icon "plus" at bounding box center [114, 7] width 4 height 4
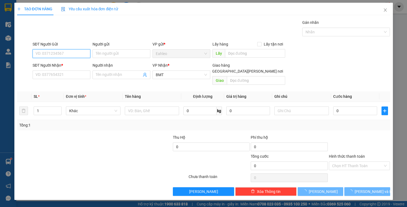
click at [58, 54] on input "SĐT Người Gửi" at bounding box center [62, 53] width 58 height 9
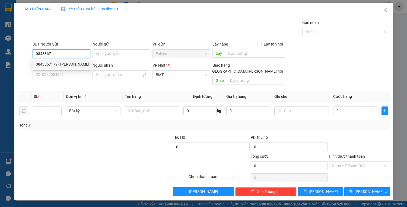
click at [57, 63] on div "0843867179 - BÌNH" at bounding box center [62, 64] width 53 height 6
type input "0843867179"
type input "BÌNH"
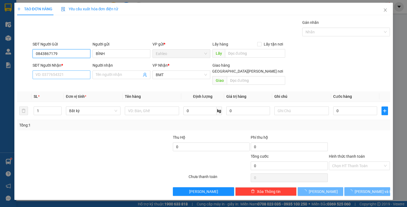
type input "50.000"
type input "0843867179"
click at [59, 75] on input "SĐT Người Nhận *" at bounding box center [62, 74] width 58 height 9
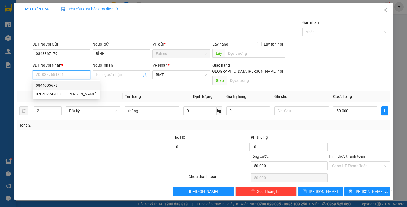
click at [66, 85] on div "0844005678" at bounding box center [66, 85] width 60 height 6
type input "0844005678"
type input "nxe buôn hồ"
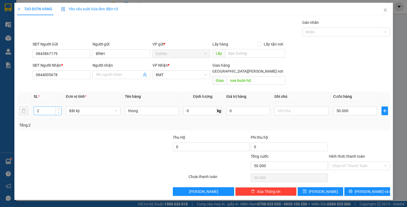
type input "1"
click at [58, 112] on icon "down" at bounding box center [58, 113] width 2 height 2
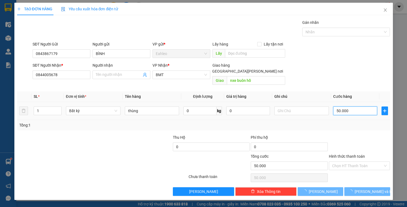
click at [352, 107] on input "50.000" at bounding box center [355, 111] width 44 height 9
type input "0"
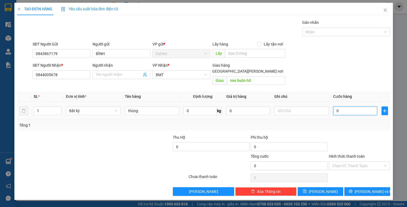
type input "0"
type input "3"
type input "03"
type input "30"
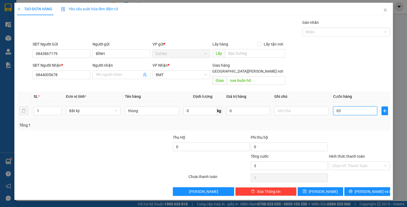
type input "30"
type input "030"
type input "300"
type input "0.300"
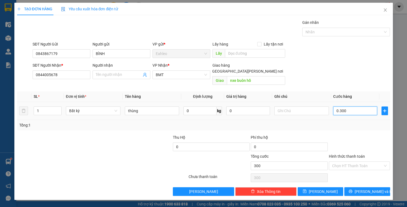
type input "3.000"
type input "03.000"
type input "30.000"
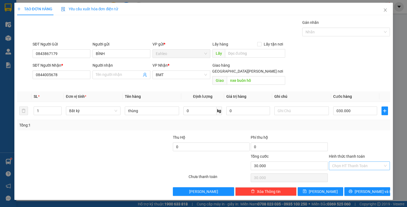
type input "30.000"
click at [361, 162] on input "Hình thức thanh toán" at bounding box center [357, 166] width 51 height 8
drag, startPoint x: 351, startPoint y: 172, endPoint x: 353, endPoint y: 174, distance: 2.9
click at [350, 172] on div "Tại văn phòng" at bounding box center [359, 170] width 55 height 6
type input "0"
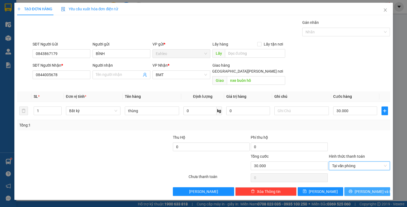
drag, startPoint x: 370, startPoint y: 185, endPoint x: 356, endPoint y: 177, distance: 16.4
click at [369, 189] on span "[PERSON_NAME] và In" at bounding box center [373, 192] width 38 height 6
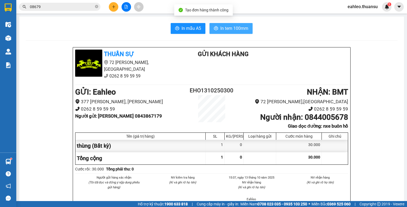
click at [221, 28] on span "In tem 100mm" at bounding box center [234, 28] width 28 height 7
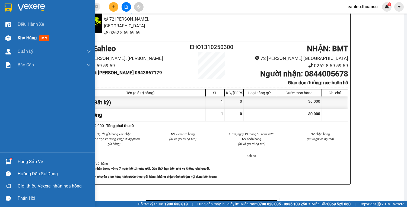
drag, startPoint x: 38, startPoint y: 25, endPoint x: 33, endPoint y: 31, distance: 7.8
click at [37, 26] on span "Điều hành xe" at bounding box center [31, 24] width 26 height 7
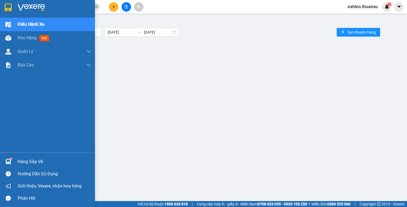
drag, startPoint x: 30, startPoint y: 36, endPoint x: 0, endPoint y: 173, distance: 141.0
click at [30, 36] on span "Kho hàng" at bounding box center [27, 37] width 19 height 5
click at [31, 36] on span "Kho hàng" at bounding box center [27, 37] width 19 height 5
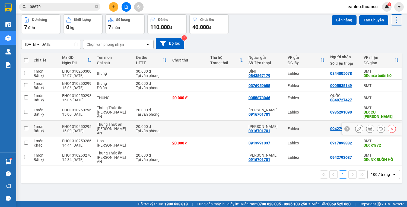
scroll to position [25, 0]
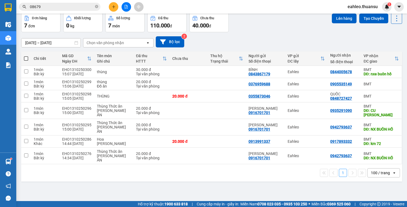
click at [26, 59] on span at bounding box center [26, 58] width 4 height 4
click at [26, 56] on input "checkbox" at bounding box center [26, 56] width 0 height 0
checkbox input "true"
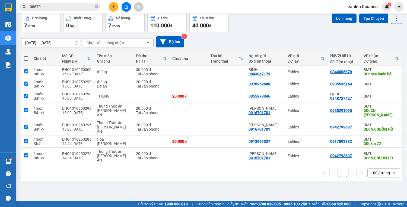
checkbox input "true"
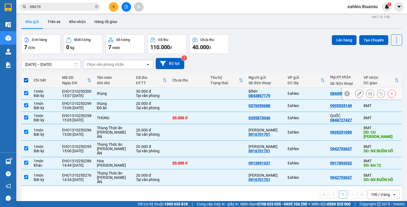
scroll to position [0, 0]
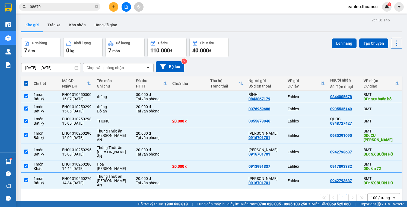
drag, startPoint x: 336, startPoint y: 40, endPoint x: 295, endPoint y: 30, distance: 42.3
click at [331, 38] on div "Lên hàng Tạo Chuyến" at bounding box center [366, 43] width 70 height 11
click at [342, 45] on button "Lên hàng" at bounding box center [343, 43] width 25 height 10
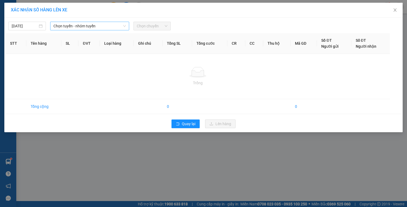
click at [84, 28] on span "Chọn tuyến - nhóm tuyến" at bounding box center [89, 26] width 72 height 8
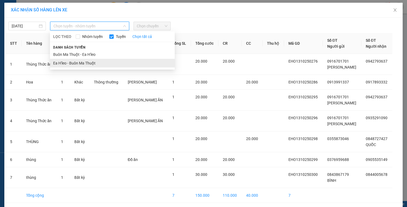
click at [69, 63] on li "Ea H'leo - Buôn Ma Thuột" at bounding box center [112, 63] width 125 height 9
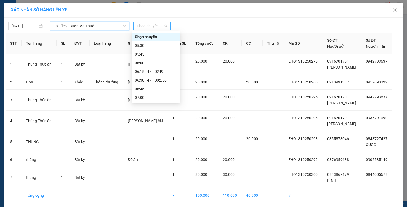
click at [152, 27] on span "Chọn chuyến" at bounding box center [152, 26] width 31 height 8
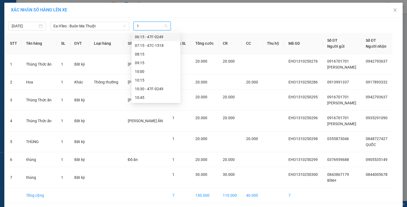
type input "15"
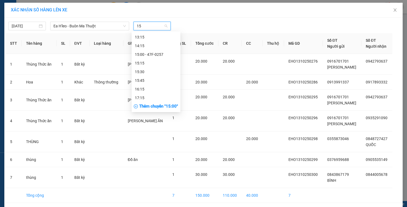
scroll to position [61, 0]
click at [143, 64] on div "15:15" at bounding box center [156, 63] width 42 height 6
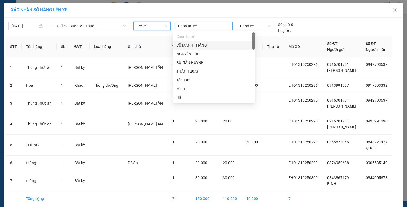
click at [198, 27] on div at bounding box center [203, 26] width 55 height 7
click at [191, 27] on div at bounding box center [203, 26] width 55 height 7
type input "TH"
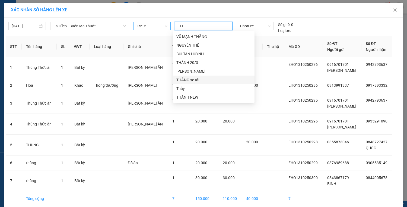
click at [194, 82] on div "THẮNG xe tải" at bounding box center [213, 80] width 75 height 6
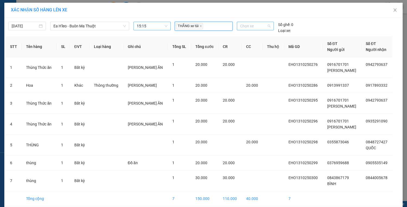
click at [246, 25] on span "Chọn xe" at bounding box center [255, 26] width 30 height 8
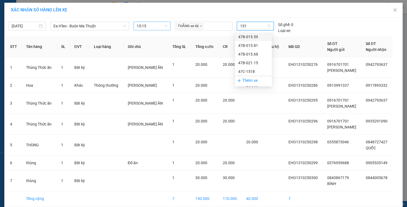
type input "1518"
click at [248, 37] on div "47C-1518" at bounding box center [253, 37] width 30 height 6
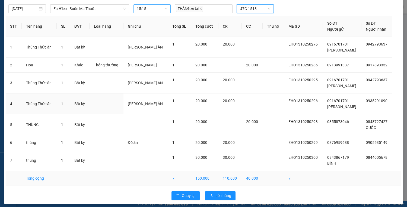
scroll to position [20, 0]
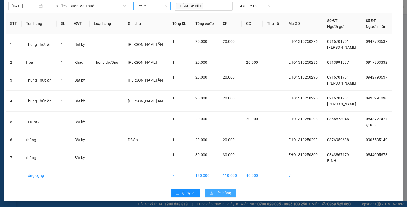
click at [226, 193] on span "Lên hàng" at bounding box center [223, 193] width 16 height 6
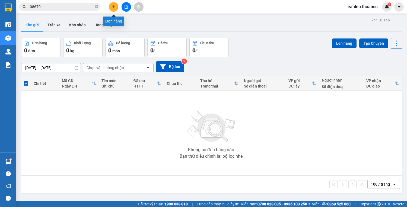
click at [114, 5] on icon "plus" at bounding box center [114, 7] width 4 height 4
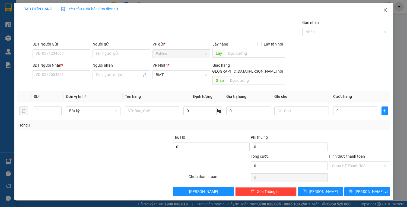
click at [386, 10] on icon "close" at bounding box center [385, 10] width 4 height 4
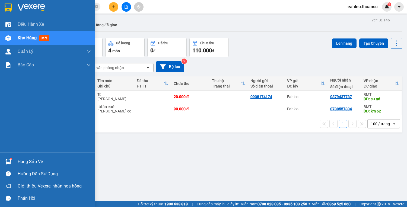
drag, startPoint x: 35, startPoint y: 22, endPoint x: 29, endPoint y: 42, distance: 21.4
click at [34, 24] on span "Điều hành xe" at bounding box center [31, 24] width 26 height 7
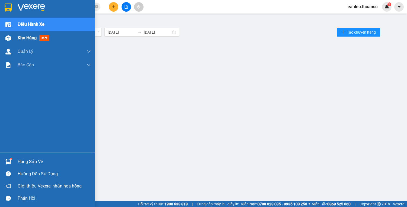
click at [29, 39] on span "Kho hàng" at bounding box center [27, 37] width 19 height 5
click at [30, 38] on span "Kho hàng" at bounding box center [27, 37] width 19 height 5
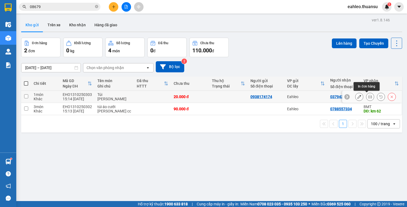
click at [368, 96] on icon at bounding box center [370, 97] width 4 height 4
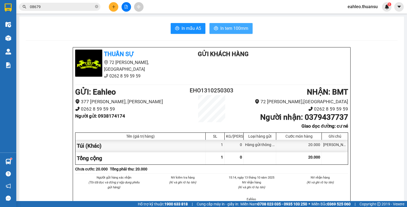
click at [239, 29] on span "In tem 100mm" at bounding box center [234, 28] width 28 height 7
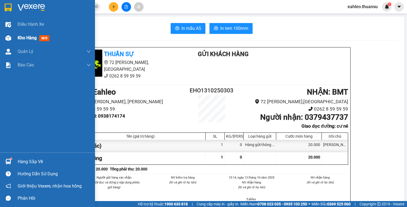
click at [27, 36] on span "Kho hàng" at bounding box center [27, 37] width 19 height 5
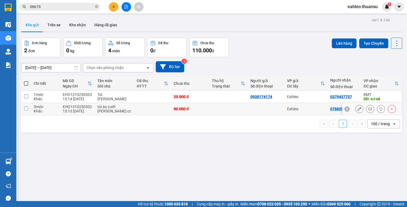
click at [368, 108] on icon at bounding box center [370, 109] width 4 height 4
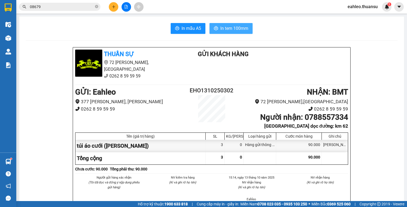
click at [236, 27] on span "In tem 100mm" at bounding box center [234, 28] width 28 height 7
click at [115, 5] on icon "plus" at bounding box center [114, 7] width 4 height 4
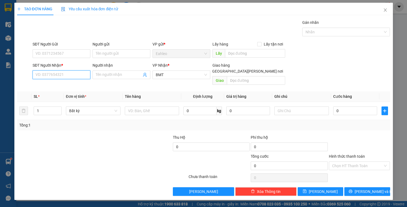
click at [60, 76] on input "SĐT Người Nhận *" at bounding box center [62, 74] width 58 height 9
click at [55, 84] on div "0347500779" at bounding box center [61, 85] width 51 height 6
type input "0347500779"
type input "KM 65"
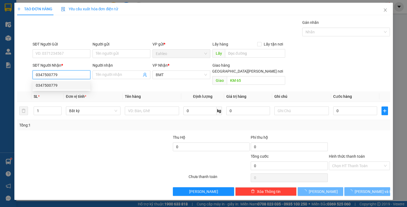
type input "20.000"
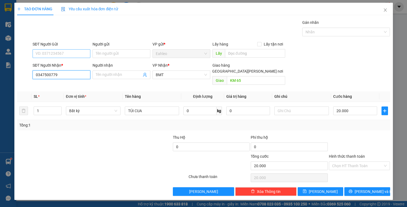
type input "0347500779"
click at [51, 52] on input "SĐT Người Gửi" at bounding box center [62, 53] width 58 height 9
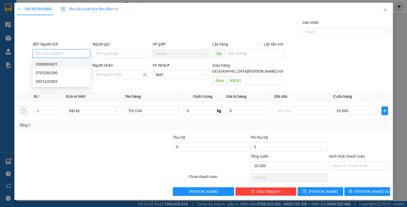
click at [55, 52] on input "SĐT Người Gửi" at bounding box center [62, 53] width 58 height 9
type input "0948449262"
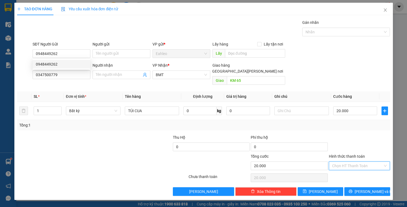
click at [365, 162] on input "Hình thức thanh toán" at bounding box center [357, 166] width 51 height 8
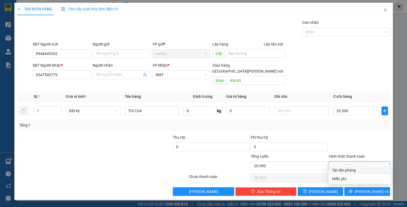
click at [350, 169] on div "Tại văn phòng" at bounding box center [359, 170] width 55 height 6
type input "0"
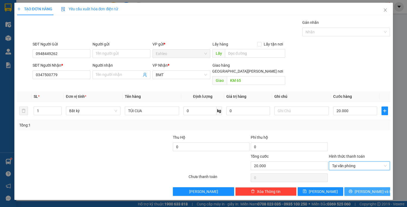
drag, startPoint x: 377, startPoint y: 185, endPoint x: 366, endPoint y: 180, distance: 11.8
click at [376, 189] on span "[PERSON_NAME] và In" at bounding box center [373, 192] width 38 height 6
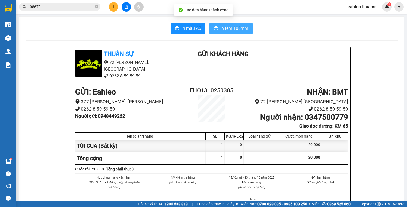
click at [231, 26] on span "In tem 100mm" at bounding box center [234, 28] width 28 height 7
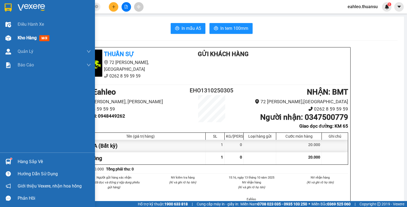
drag, startPoint x: 27, startPoint y: 28, endPoint x: 25, endPoint y: 39, distance: 11.3
click at [27, 28] on div "Điều hành xe" at bounding box center [54, 25] width 73 height 14
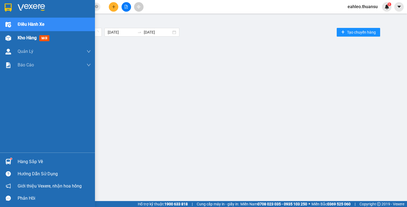
click at [25, 38] on span "Kho hàng" at bounding box center [27, 37] width 19 height 5
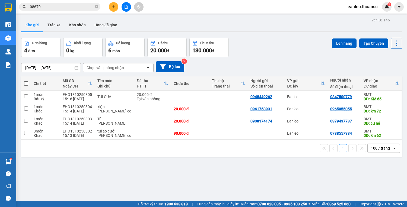
click at [25, 83] on span at bounding box center [26, 83] width 4 height 4
click at [26, 81] on input "checkbox" at bounding box center [26, 81] width 0 height 0
checkbox input "true"
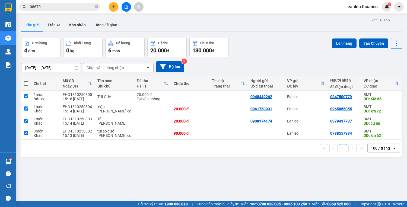
checkbox input "true"
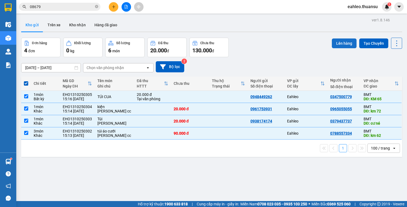
click at [339, 43] on button "Lên hàng" at bounding box center [343, 43] width 25 height 10
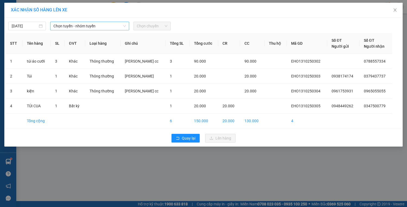
click at [83, 25] on span "Chọn tuyến - nhóm tuyến" at bounding box center [89, 26] width 72 height 8
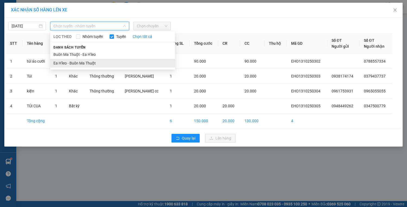
click at [77, 66] on li "Ea H'leo - Buôn Ma Thuột" at bounding box center [112, 63] width 125 height 9
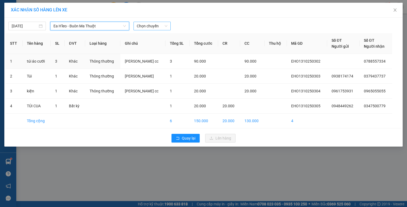
click at [150, 26] on span "Chọn chuyến" at bounding box center [152, 26] width 31 height 8
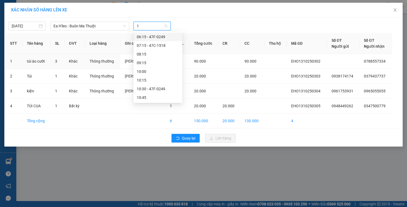
type input "15"
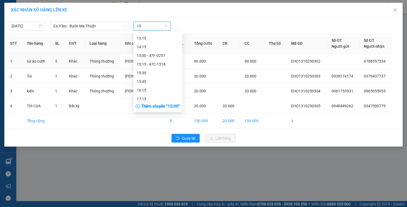
scroll to position [61, 0]
click at [164, 63] on div "15:15 - 47C-1518" at bounding box center [158, 63] width 42 height 6
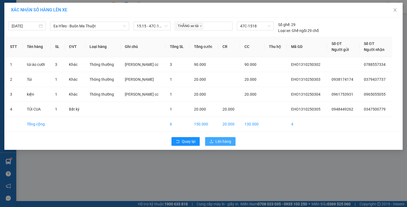
click at [229, 140] on span "Lên hàng" at bounding box center [223, 141] width 16 height 6
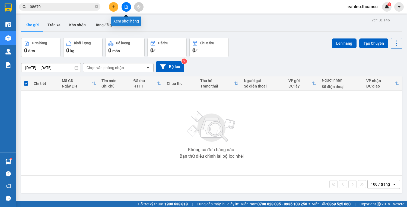
drag, startPoint x: 128, startPoint y: 6, endPoint x: 118, endPoint y: 9, distance: 11.1
click at [128, 6] on button at bounding box center [125, 6] width 9 height 9
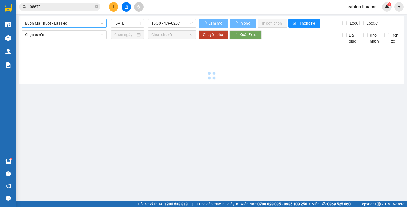
click at [85, 23] on span "Buôn Ma Thuột - Ea H'leo" at bounding box center [64, 23] width 78 height 8
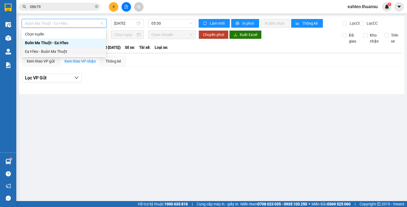
click at [59, 52] on div "Ea H'leo - Buôn Ma Thuột" at bounding box center [64, 52] width 78 height 6
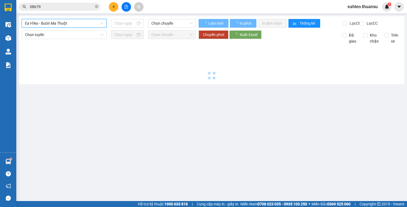
type input "[DATE]"
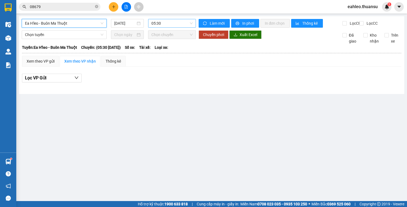
click at [172, 23] on span "05:30" at bounding box center [171, 23] width 41 height 8
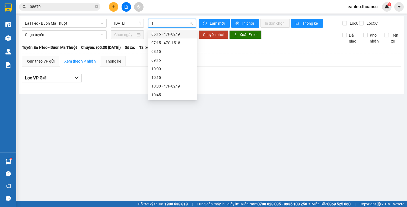
type input "15"
click at [174, 76] on div "15:15 - 47C-1518" at bounding box center [172, 78] width 42 height 6
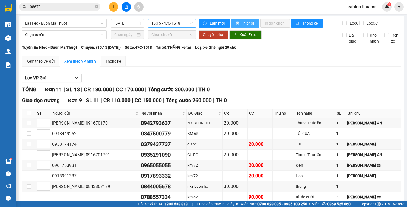
click at [248, 24] on span "In phơi" at bounding box center [248, 23] width 12 height 6
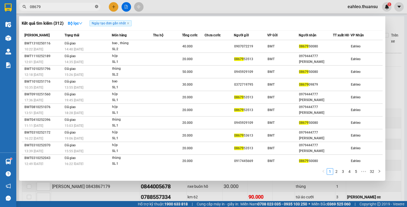
click at [96, 4] on span at bounding box center [96, 6] width 3 height 5
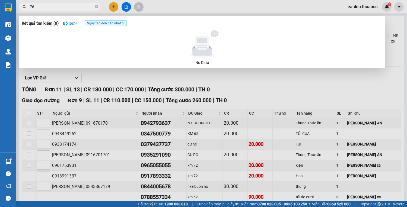
type input "7"
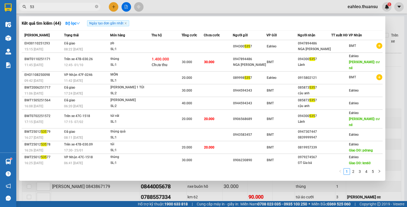
type input "5"
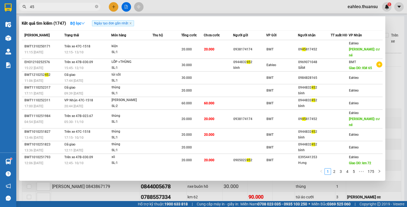
type input "4"
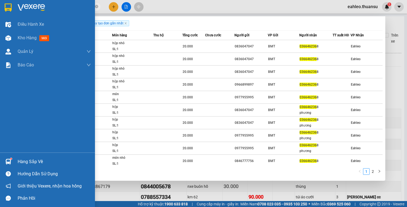
type input "036646236"
click at [4, 160] on div at bounding box center [8, 161] width 9 height 9
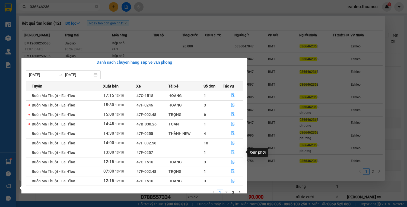
click at [232, 152] on icon "file-done" at bounding box center [232, 153] width 3 height 4
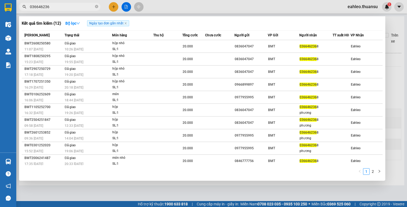
click at [152, 185] on div at bounding box center [203, 103] width 407 height 207
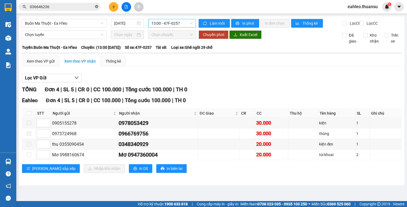
click at [96, 5] on icon "close-circle" at bounding box center [96, 6] width 3 height 3
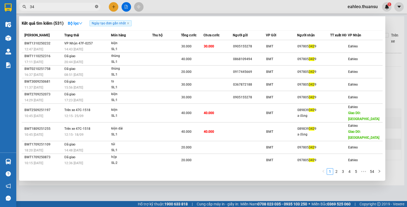
type input "3"
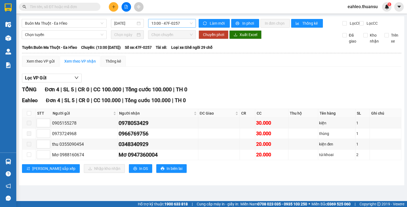
type input "6"
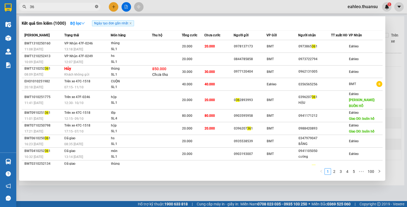
type input "3"
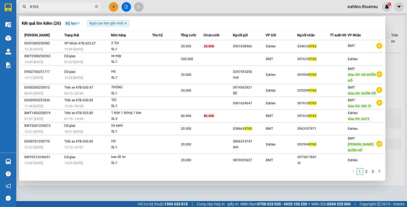
type input "9765"
click at [126, 23] on icon "close" at bounding box center [125, 23] width 3 height 3
radio input "true"
radio input "false"
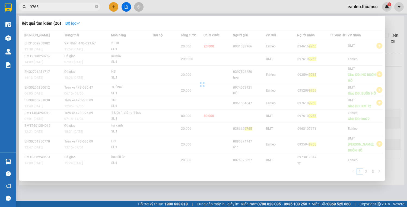
click at [78, 21] on icon "down" at bounding box center [78, 23] width 4 height 4
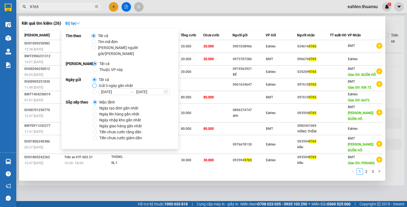
click at [94, 83] on input "Gửi 3 ngày gần nhất" at bounding box center [94, 85] width 4 height 4
radio input "true"
radio input "false"
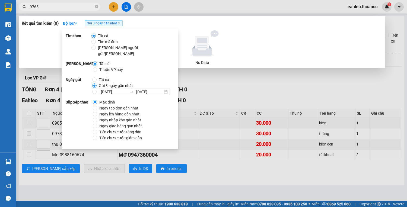
click at [197, 82] on div at bounding box center [203, 103] width 407 height 207
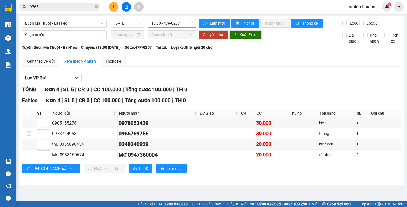
click at [65, 7] on input "9765" at bounding box center [62, 7] width 64 height 6
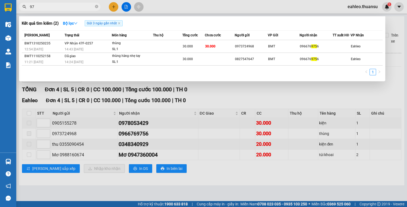
type input "9"
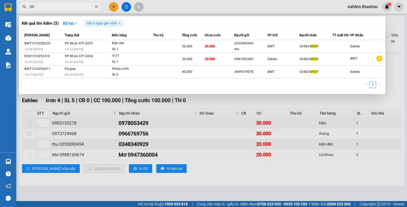
type input "0"
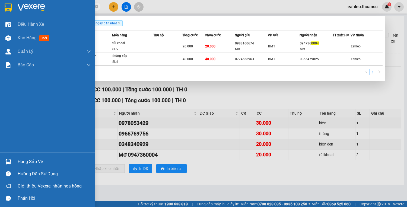
type input "0004"
click at [43, 160] on div "Hàng sắp về" at bounding box center [54, 162] width 73 height 8
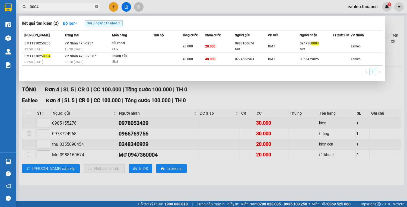
click at [94, 8] on section "Kết quả tìm kiếm ( 2 ) Bộ lọc Gửi 3 ngày gần nhất Mã ĐH Trạng thái Món hàng Thu…" at bounding box center [203, 103] width 407 height 207
click at [97, 7] on icon "close-circle" at bounding box center [96, 6] width 3 height 3
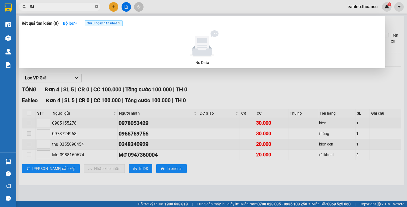
type input "5"
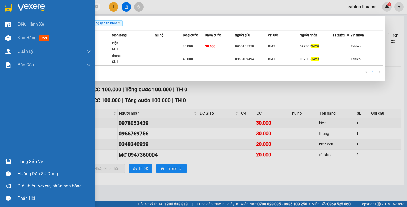
type input "3429"
click at [38, 163] on div "Hàng sắp về" at bounding box center [54, 162] width 73 height 8
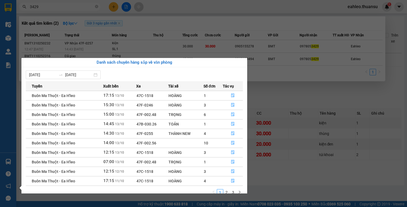
click at [119, 22] on section "Kết quả tìm kiếm ( 2 ) Bộ lọc Gửi 3 ngày gần nhất Mã ĐH Trạng thái Món hàng Thu…" at bounding box center [203, 103] width 407 height 207
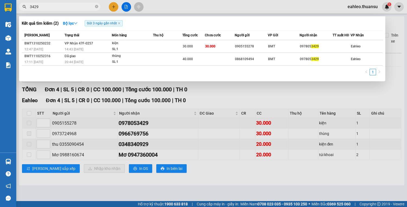
click at [94, 5] on span "3429" at bounding box center [59, 7] width 81 height 8
click at [96, 5] on icon "close-circle" at bounding box center [96, 6] width 3 height 3
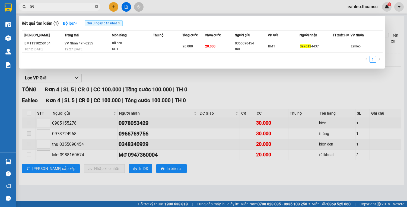
type input "0"
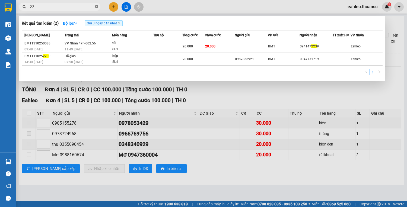
type input "2"
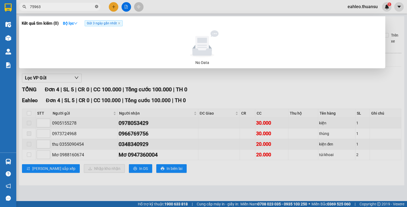
type input "759630"
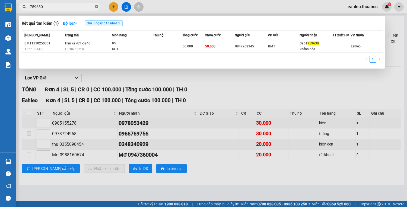
click at [97, 6] on icon "close-circle" at bounding box center [96, 6] width 3 height 3
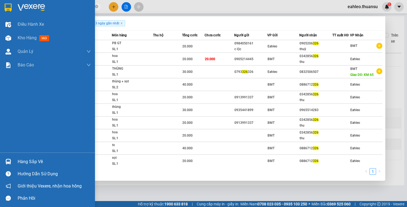
type input "326"
click at [4, 162] on div at bounding box center [8, 161] width 9 height 9
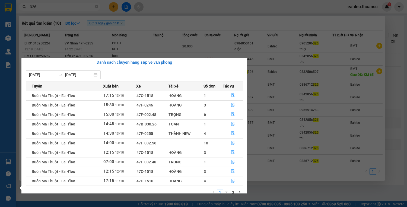
click at [56, 11] on section "Kết quả tìm kiếm ( 10 ) Bộ lọc Gửi 3 ngày gần nhất Mã ĐH Trạng thái Món hàng Th…" at bounding box center [203, 103] width 407 height 207
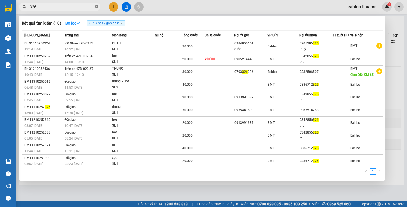
click at [96, 7] on icon "close-circle" at bounding box center [96, 6] width 3 height 3
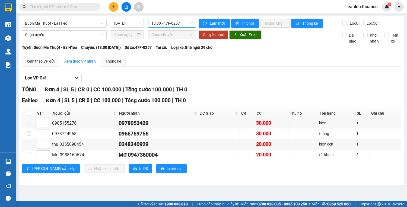
click at [112, 9] on button at bounding box center [113, 6] width 9 height 9
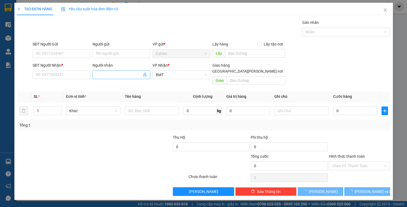
click at [102, 72] on input "Người nhận" at bounding box center [119, 75] width 46 height 6
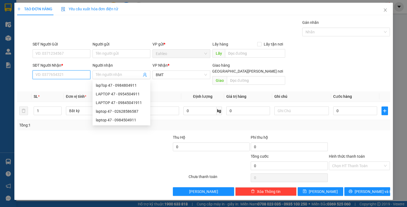
click at [54, 74] on input "SĐT Người Nhận *" at bounding box center [62, 74] width 58 height 9
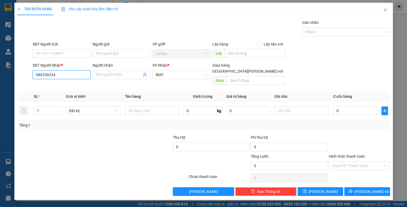
type input "0847003344"
click at [69, 86] on div "0847003344 - TƯ TRANG" at bounding box center [61, 85] width 51 height 6
type input "TƯ TRANG"
type input "BUÔN HỒ"
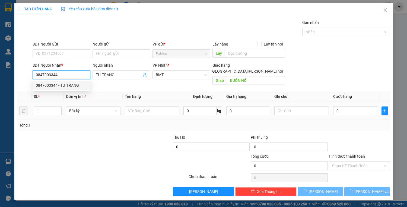
type input "50.000"
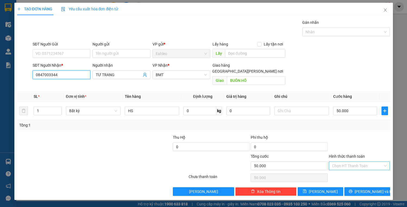
type input "0847003344"
click at [341, 162] on input "Hình thức thanh toán" at bounding box center [357, 166] width 51 height 8
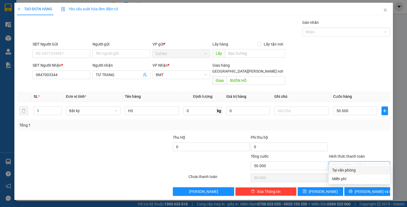
drag, startPoint x: 343, startPoint y: 168, endPoint x: 349, endPoint y: 176, distance: 10.4
click at [343, 169] on div "Tại văn phòng" at bounding box center [359, 170] width 55 height 6
type input "0"
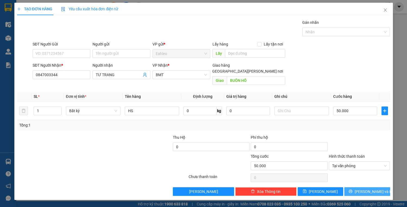
click at [361, 187] on button "[PERSON_NAME] và In" at bounding box center [367, 191] width 46 height 9
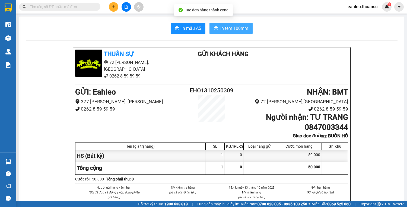
click at [241, 24] on button "In tem 100mm" at bounding box center [230, 28] width 43 height 11
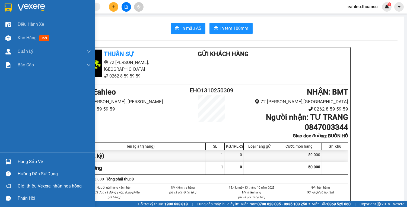
click at [17, 156] on div "Hàng sắp về Hướng dẫn sử dụng Giới thiệu Vexere, nhận hoa hồng Phản hồi" at bounding box center [47, 179] width 95 height 52
click at [25, 163] on div "Hàng sắp về" at bounding box center [54, 162] width 73 height 8
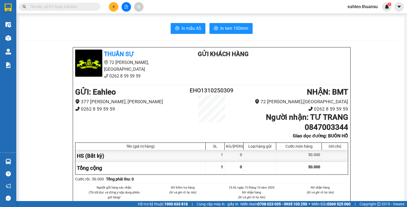
click at [274, 134] on section "Kết quả tìm kiếm ( 10 ) Bộ lọc Gửi 3 ngày gần nhất Mã ĐH Trạng thái Món hàng Th…" at bounding box center [203, 103] width 407 height 207
click at [74, 8] on input "text" at bounding box center [62, 7] width 64 height 6
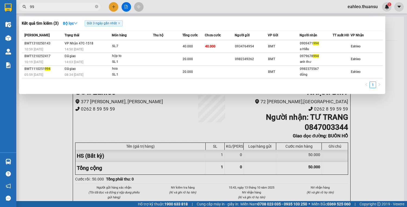
type input "9"
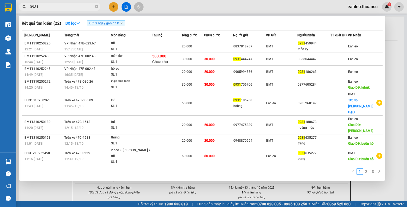
type input "0931"
click at [94, 6] on span "0931" at bounding box center [59, 7] width 81 height 8
click at [95, 7] on icon "close-circle" at bounding box center [96, 6] width 3 height 3
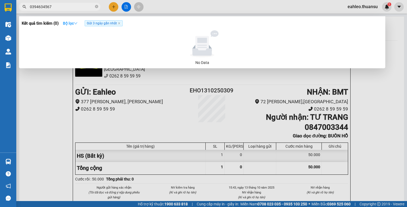
type input "0394634567"
drag, startPoint x: 73, startPoint y: 26, endPoint x: 79, endPoint y: 37, distance: 11.9
click at [73, 27] on button "Bộ lọc" at bounding box center [70, 23] width 23 height 9
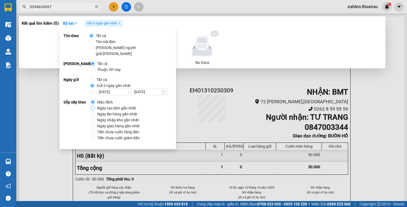
click at [91, 102] on div "Sắp xếp theo Mặc định Ngày tạo đơn gần nhất Ngày lên hàng gần nhất Ngày nhập kh…" at bounding box center [117, 120] width 108 height 42
click at [92, 106] on input "Ngày tạo đơn gần nhất" at bounding box center [93, 108] width 4 height 4
radio input "true"
radio input "false"
click at [62, 12] on div at bounding box center [203, 103] width 407 height 207
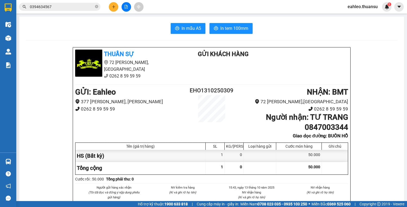
click at [98, 7] on span "0394634567" at bounding box center [59, 7] width 81 height 8
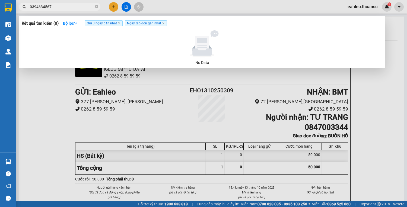
click at [97, 7] on icon "close-circle" at bounding box center [96, 6] width 3 height 3
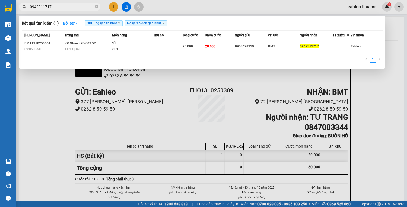
type input "0942311717"
click at [112, 9] on div at bounding box center [203, 103] width 407 height 207
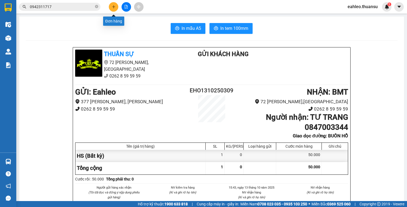
click at [113, 7] on icon "plus" at bounding box center [114, 7] width 4 height 4
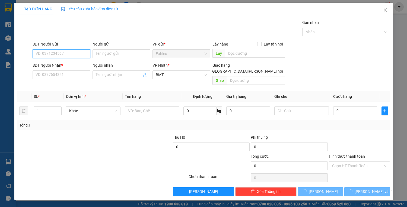
click at [66, 54] on input "SĐT Người Gửi" at bounding box center [62, 53] width 58 height 9
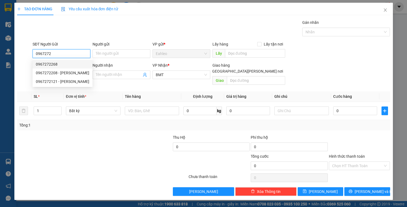
click at [51, 65] on div "0967272268" at bounding box center [62, 64] width 53 height 6
type input "0967272268"
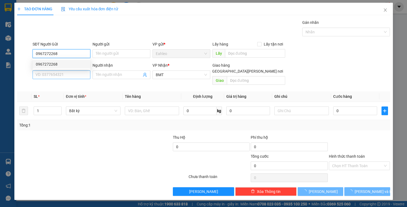
type input "20.000"
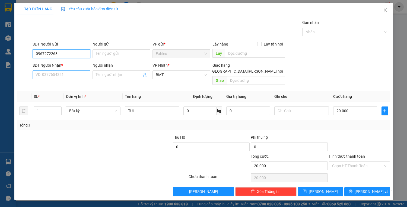
type input "0967272268"
click at [49, 76] on input "SĐT Người Nhận *" at bounding box center [62, 74] width 58 height 9
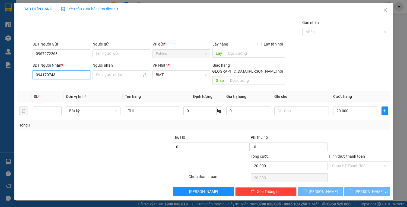
type input "0941707430"
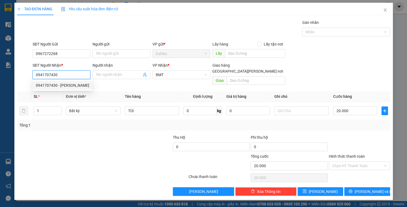
click at [57, 87] on div "0941707430 - Trung" at bounding box center [62, 85] width 53 height 6
type input "Trung"
type input "0941707430"
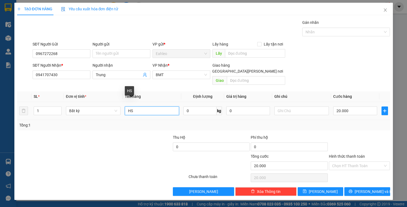
click at [102, 110] on tr "1 Bất kỳ HS 0 kg 0 20.000" at bounding box center [203, 111] width 373 height 18
type input "TÚI BÁNH"
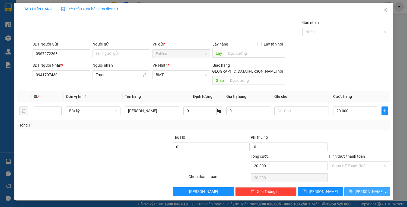
click at [376, 189] on span "[PERSON_NAME] và In" at bounding box center [373, 192] width 38 height 6
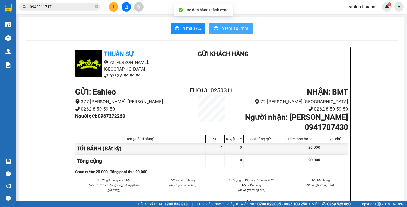
click at [236, 30] on span "In tem 100mm" at bounding box center [234, 28] width 28 height 7
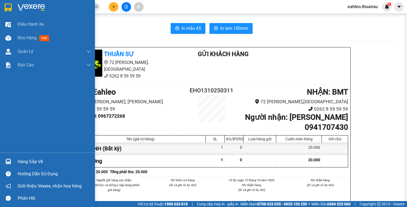
click at [8, 162] on img at bounding box center [8, 162] width 6 height 6
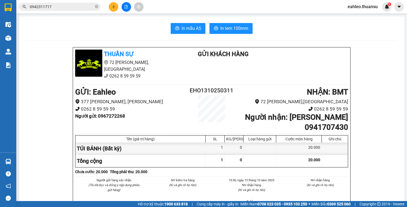
click at [40, 30] on section "Kết quả tìm kiếm ( 1 ) Bộ lọc Gửi 3 ngày gần nhất Ngày tạo đơn gần nhất Mã ĐH T…" at bounding box center [203, 103] width 407 height 207
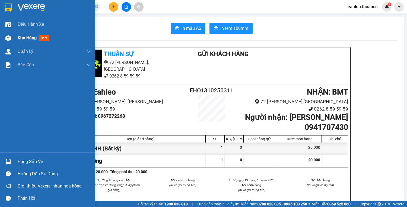
click at [13, 37] on div "Kho hàng mới" at bounding box center [47, 38] width 95 height 14
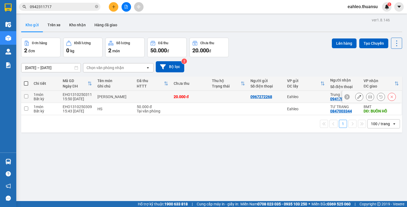
click at [179, 97] on div "20.000 đ" at bounding box center [189, 97] width 33 height 4
checkbox input "true"
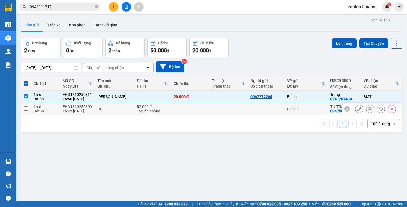
drag, startPoint x: 179, startPoint y: 104, endPoint x: 182, endPoint y: 101, distance: 3.8
click at [179, 104] on td at bounding box center [190, 109] width 38 height 12
checkbox input "true"
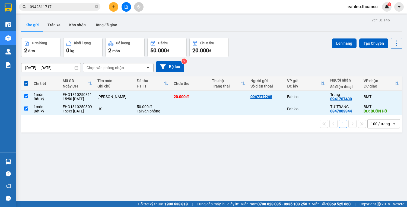
click at [334, 38] on div "Lên hàng Tạo Chuyến" at bounding box center [366, 43] width 70 height 11
click at [334, 39] on button "Lên hàng" at bounding box center [343, 43] width 25 height 10
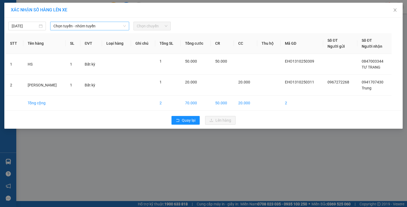
drag, startPoint x: 62, startPoint y: 25, endPoint x: 64, endPoint y: 29, distance: 4.9
click at [63, 25] on span "Chọn tuyến - nhóm tuyến" at bounding box center [89, 26] width 72 height 8
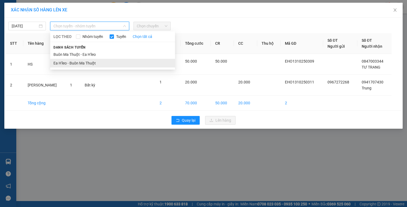
click at [54, 62] on li "Ea H'leo - Buôn Ma Thuột" at bounding box center [112, 63] width 125 height 9
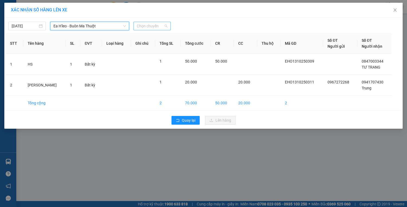
click at [139, 26] on span "Chọn chuyến" at bounding box center [152, 26] width 31 height 8
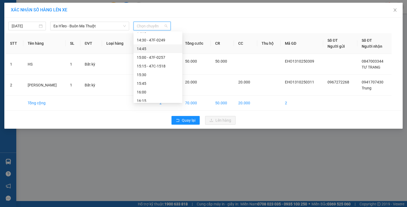
scroll to position [325, 0]
click at [144, 75] on div "15:45" at bounding box center [158, 76] width 42 height 6
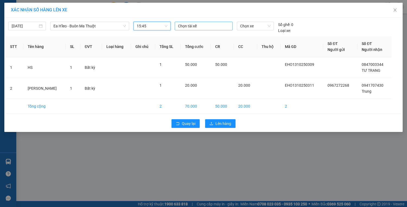
click at [190, 28] on div at bounding box center [203, 26] width 55 height 7
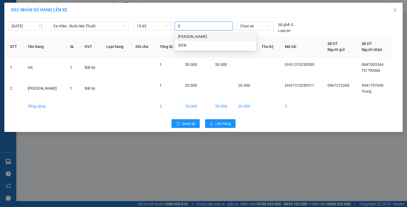
type input "SO"
click at [180, 36] on div "SƠN" at bounding box center [215, 37] width 75 height 6
click at [241, 26] on span "Chọn xe" at bounding box center [255, 26] width 30 height 8
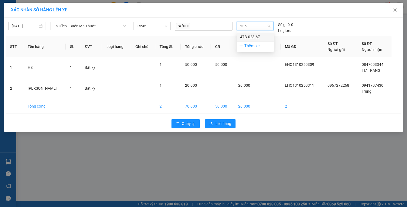
type input "2367"
click at [256, 34] on div "47B-023.67" at bounding box center [255, 37] width 30 height 6
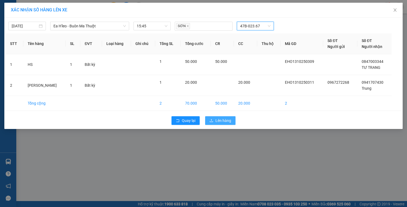
click at [217, 119] on span "Lên hàng" at bounding box center [223, 121] width 16 height 6
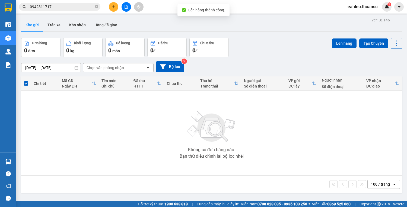
click at [126, 9] on button at bounding box center [125, 6] width 9 height 9
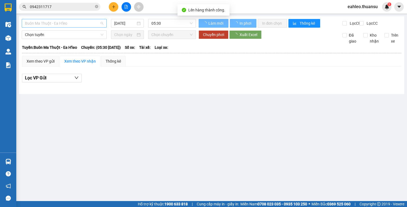
click at [69, 23] on span "Buôn Ma Thuột - Ea H'leo" at bounding box center [64, 23] width 78 height 8
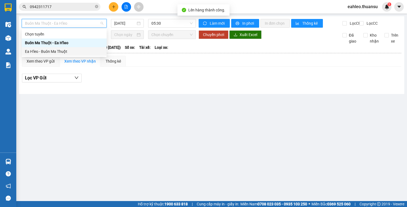
click at [55, 51] on div "Ea H'leo - Buôn Ma Thuột" at bounding box center [64, 52] width 78 height 6
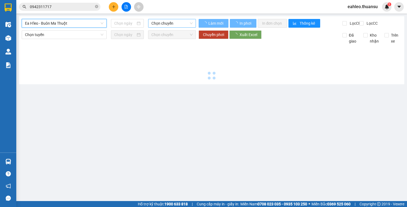
type input "[DATE]"
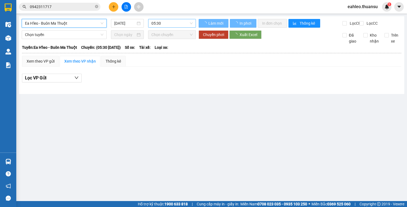
click at [162, 21] on span "05:30" at bounding box center [171, 23] width 41 height 8
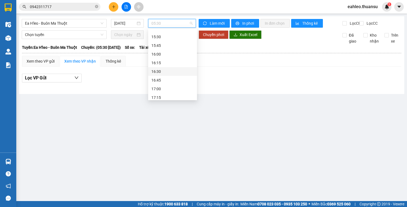
scroll to position [347, 0]
click at [158, 51] on div "15:45" at bounding box center [172, 52] width 42 height 6
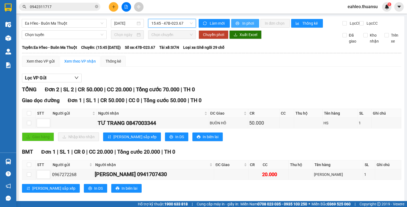
click at [244, 23] on span "In phơi" at bounding box center [248, 23] width 12 height 6
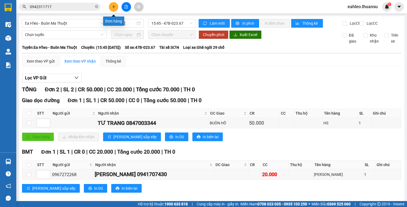
click at [115, 7] on icon "plus" at bounding box center [113, 7] width 3 height 0
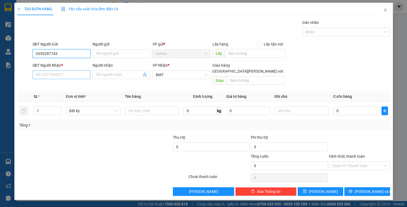
type input "0355287743"
click at [67, 77] on input "SĐT Người Nhận *" at bounding box center [62, 74] width 58 height 9
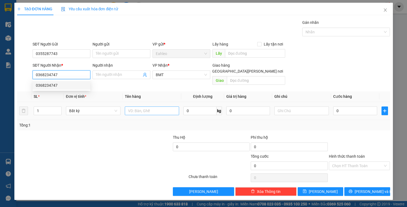
type input "0368234747"
click at [155, 107] on input "text" at bounding box center [152, 111] width 54 height 9
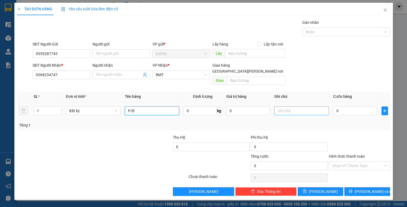
type input "P/B"
click at [301, 107] on input "text" at bounding box center [301, 111] width 54 height 9
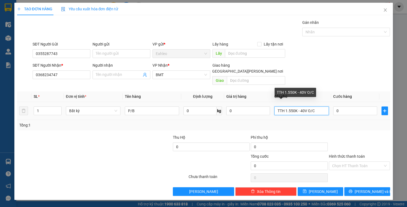
click at [306, 107] on input "TTH 1.550K - 40V O/C" at bounding box center [301, 111] width 54 height 9
type input "TTH 1.550K - 40C O/C"
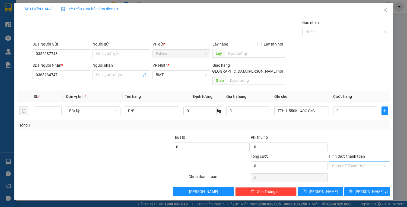
click at [353, 162] on input "Hình thức thanh toán" at bounding box center [357, 166] width 51 height 8
click at [347, 179] on div "Miễn phí" at bounding box center [359, 179] width 55 height 6
click at [369, 189] on span "[PERSON_NAME] và In" at bounding box center [373, 192] width 38 height 6
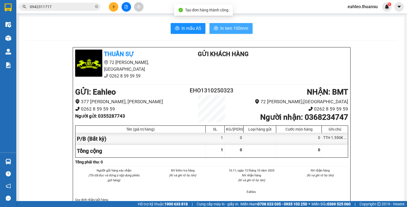
click at [242, 27] on span "In tem 100mm" at bounding box center [234, 28] width 28 height 7
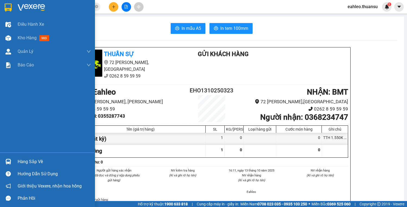
click at [21, 160] on div "Hàng sắp về" at bounding box center [54, 162] width 73 height 8
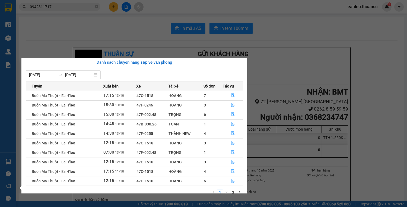
click at [333, 116] on section "Kết quả tìm kiếm ( 1 ) Bộ lọc Gửi 3 ngày gần nhất Ngày tạo đơn gần nhất Mã ĐH T…" at bounding box center [203, 103] width 407 height 207
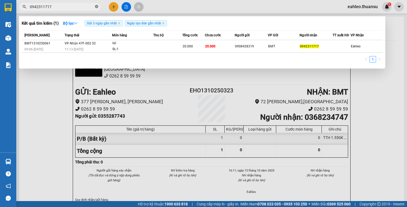
click at [95, 5] on icon "close-circle" at bounding box center [96, 6] width 3 height 3
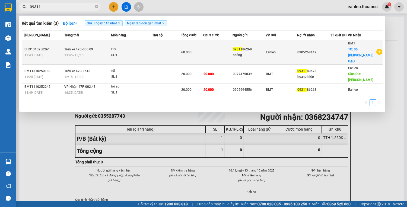
type input "09311"
click at [86, 41] on td "Trên xe 47B-030.09 13:45 - 13/10" at bounding box center [87, 52] width 48 height 25
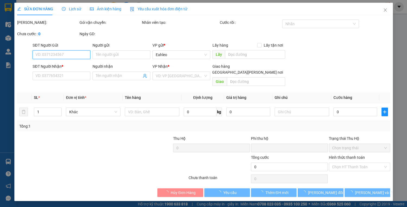
type input "0931186268"
type input "hoàng"
type input "0905268147"
checkbox input "true"
type input "06 [PERSON_NAME] ĐẠO"
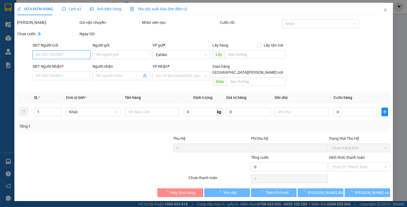
type input "0"
type input "60.000"
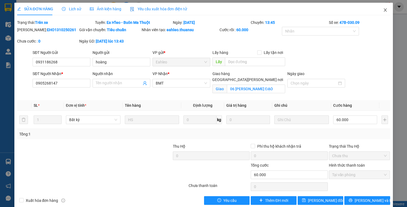
click at [383, 8] on icon "close" at bounding box center [385, 10] width 4 height 4
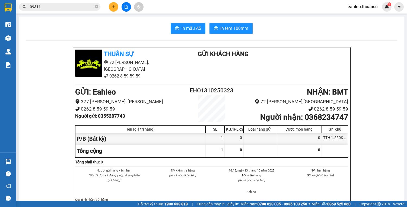
click at [70, 5] on input "09311" at bounding box center [62, 7] width 64 height 6
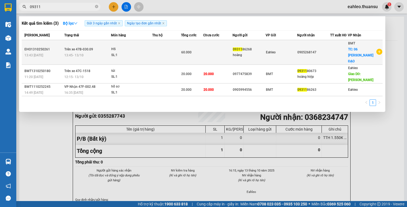
click at [116, 52] on div "SL: 1" at bounding box center [131, 55] width 41 height 6
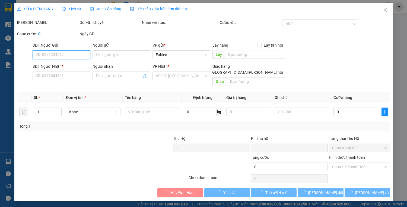
type input "0931186268"
type input "hoàng"
type input "0905268147"
checkbox input "true"
type input "06 [PERSON_NAME] ĐẠO"
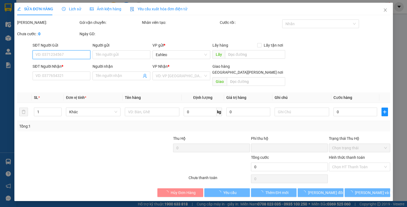
type input "0"
type input "60.000"
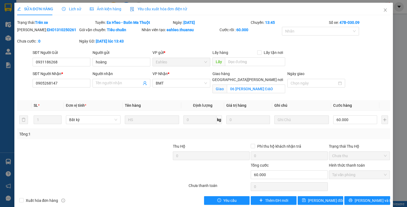
click at [72, 11] on span "Lịch sử" at bounding box center [71, 9] width 19 height 4
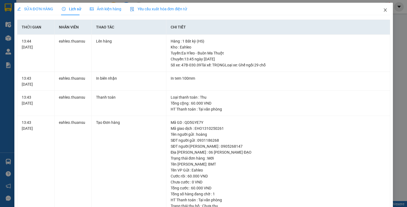
click at [383, 10] on icon "close" at bounding box center [385, 10] width 4 height 4
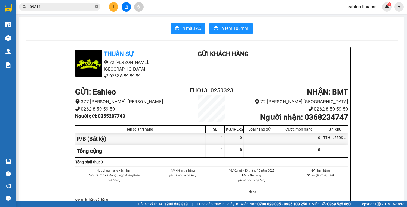
click at [95, 7] on icon "close-circle" at bounding box center [96, 6] width 3 height 3
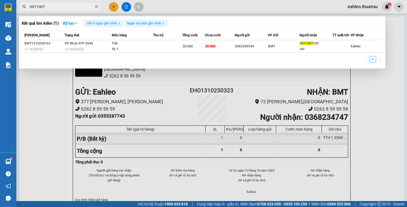
type input "0971007"
drag, startPoint x: 40, startPoint y: 109, endPoint x: 48, endPoint y: 115, distance: 10.1
click at [40, 109] on div at bounding box center [203, 103] width 407 height 207
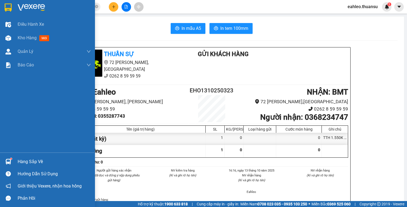
click at [30, 163] on div "Hàng sắp về" at bounding box center [54, 162] width 73 height 8
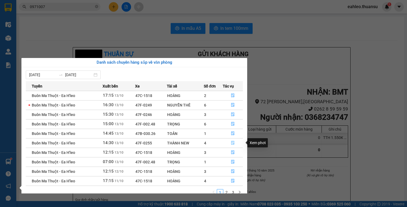
click at [231, 143] on icon "file-done" at bounding box center [233, 143] width 4 height 4
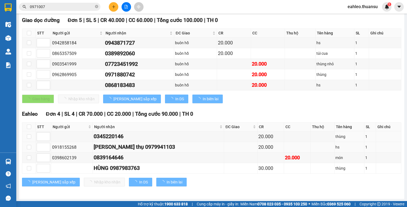
scroll to position [83, 0]
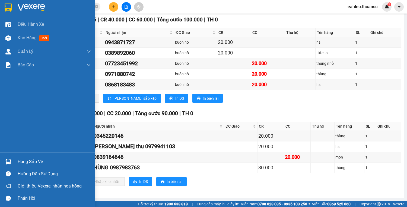
click at [24, 157] on div "Hàng sắp về" at bounding box center [47, 162] width 95 height 12
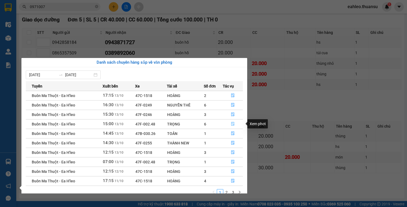
click at [231, 122] on icon "file-done" at bounding box center [233, 124] width 4 height 4
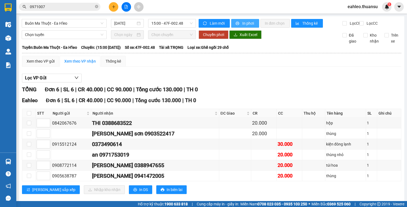
click at [247, 23] on span "In phơi" at bounding box center [248, 23] width 12 height 6
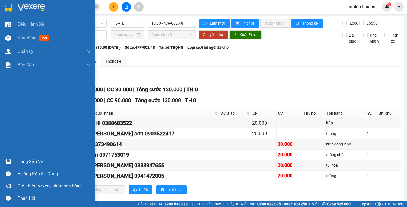
click at [33, 165] on div "Hàng sắp về" at bounding box center [54, 162] width 73 height 8
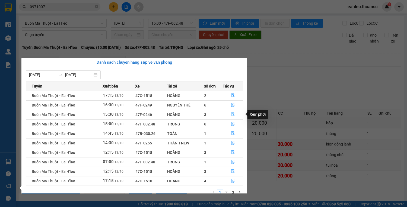
click at [230, 115] on button "button" at bounding box center [233, 114] width 20 height 9
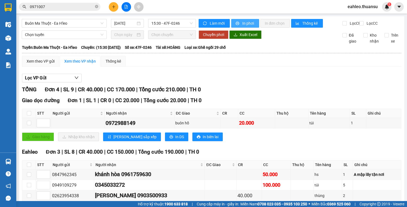
click at [243, 24] on span "In phơi" at bounding box center [248, 23] width 12 height 6
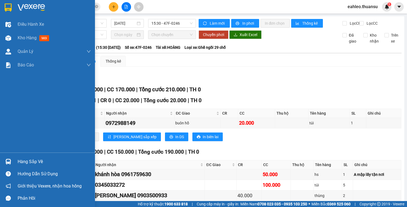
click at [23, 160] on div "Hàng sắp về" at bounding box center [54, 162] width 73 height 8
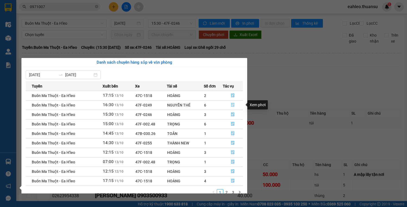
click at [233, 106] on icon "file-done" at bounding box center [232, 105] width 3 height 4
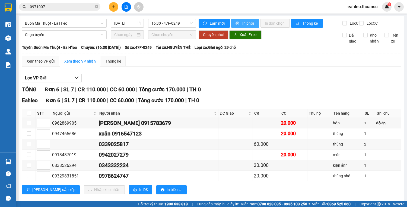
click at [246, 24] on span "In phơi" at bounding box center [248, 23] width 12 height 6
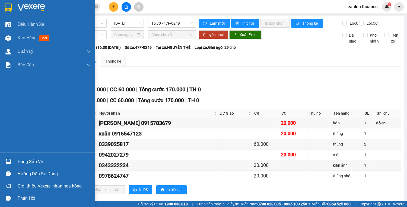
click at [32, 158] on div "Hàng sắp về" at bounding box center [54, 162] width 73 height 8
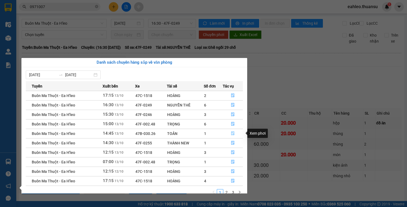
drag, startPoint x: 231, startPoint y: 130, endPoint x: 232, endPoint y: 136, distance: 5.8
click at [231, 130] on button "button" at bounding box center [233, 133] width 20 height 9
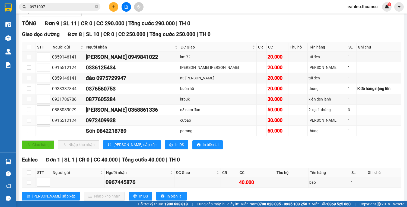
scroll to position [83, 0]
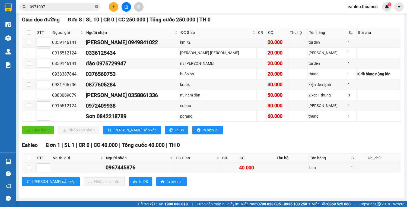
click at [96, 4] on span at bounding box center [96, 6] width 3 height 5
click at [94, 4] on span at bounding box center [59, 7] width 81 height 8
click at [73, 7] on input "text" at bounding box center [62, 7] width 64 height 6
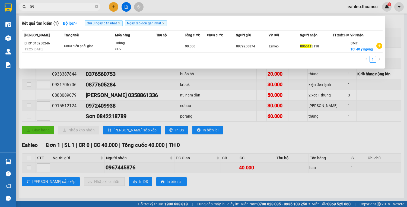
type input "0"
type input "366"
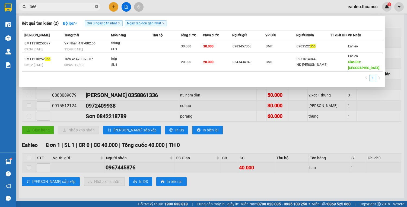
click at [95, 5] on icon "close-circle" at bounding box center [96, 6] width 3 height 3
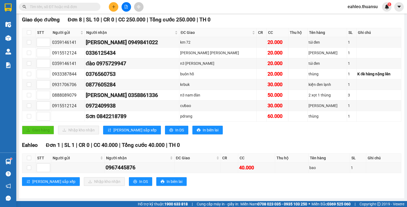
click at [63, 8] on input "text" at bounding box center [62, 7] width 64 height 6
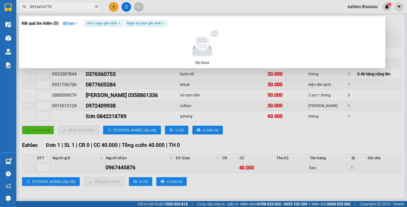
type input "0916474779"
click at [161, 24] on span "Ngày tạo đơn gần nhất" at bounding box center [146, 23] width 42 height 6
click at [163, 23] on icon "close" at bounding box center [163, 23] width 3 height 3
click at [119, 22] on span "Gửi 3 ngày gần nhất" at bounding box center [104, 23] width 38 height 6
click at [120, 24] on icon "close" at bounding box center [119, 23] width 2 height 2
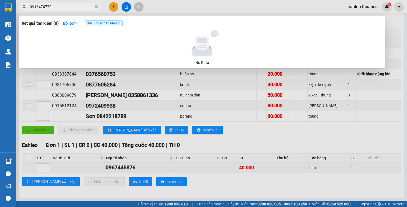
radio input "true"
radio input "false"
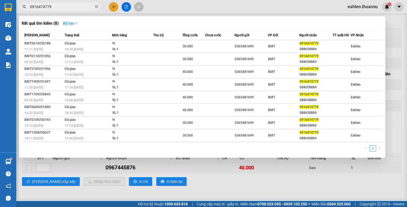
click at [77, 23] on icon "down" at bounding box center [75, 23] width 3 height 2
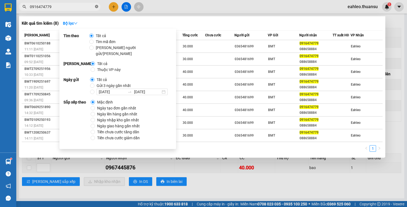
click at [97, 5] on span at bounding box center [96, 6] width 3 height 5
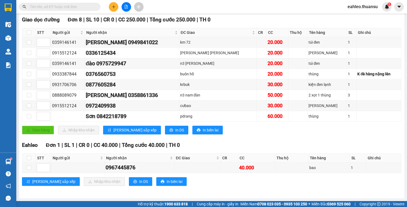
click at [73, 8] on input "text" at bounding box center [62, 7] width 64 height 6
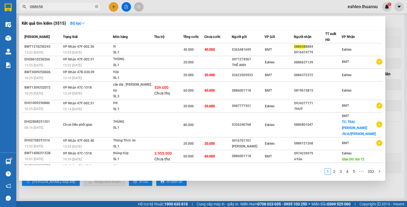
type input "0886588"
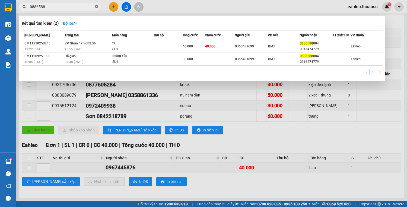
click at [97, 5] on icon "close-circle" at bounding box center [96, 6] width 3 height 3
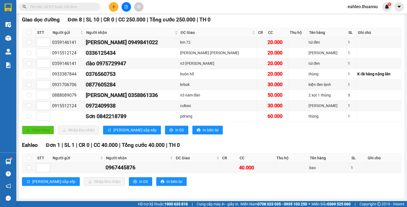
click at [90, 7] on input "text" at bounding box center [62, 7] width 64 height 6
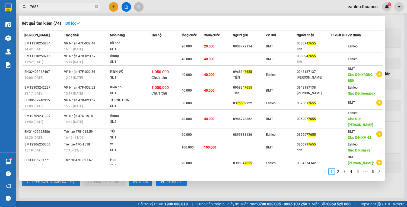
type input "7655"
drag, startPoint x: 225, startPoint y: 192, endPoint x: 191, endPoint y: 182, distance: 36.4
click at [222, 191] on div at bounding box center [203, 103] width 407 height 207
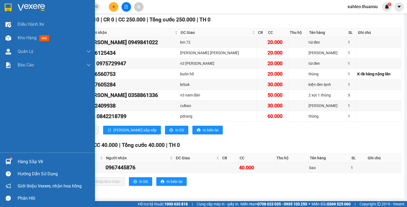
click at [25, 164] on div "Hàng sắp về" at bounding box center [54, 162] width 73 height 8
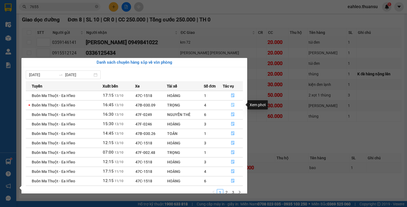
click at [232, 106] on icon "file-done" at bounding box center [233, 105] width 4 height 4
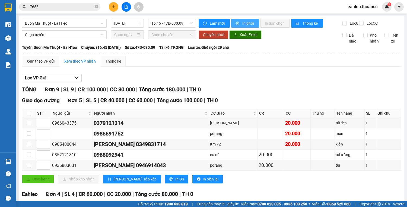
click at [243, 24] on span "In phơi" at bounding box center [248, 23] width 12 height 6
click at [115, 7] on button at bounding box center [113, 6] width 9 height 9
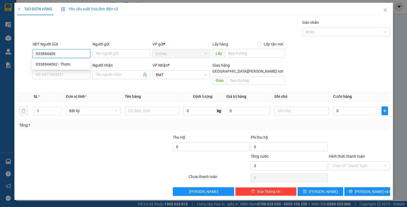
type input "0338844062"
click at [68, 65] on div "0338844062 - Thơm" at bounding box center [61, 64] width 51 height 6
type input "Thơm"
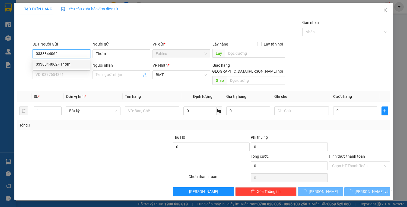
type input "20.000"
type input "0338844062"
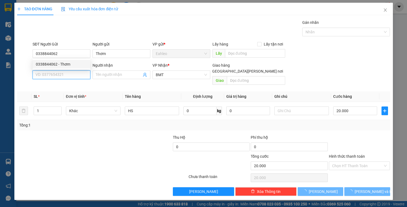
click at [68, 76] on input "SĐT Người Nhận *" at bounding box center [62, 74] width 58 height 9
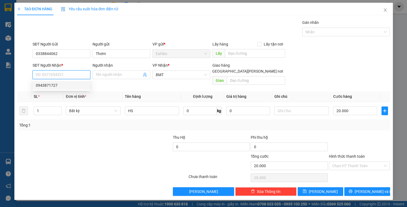
click at [65, 86] on div "0943871727" at bounding box center [61, 85] width 51 height 6
type input "0943871727"
type input "NX BUÔN HỒ"
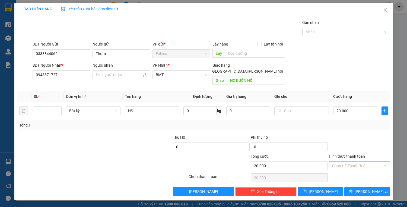
drag, startPoint x: 354, startPoint y: 160, endPoint x: 354, endPoint y: 162, distance: 2.8
click at [354, 162] on input "Hình thức thanh toán" at bounding box center [357, 166] width 51 height 8
click at [352, 171] on div "Tại văn phòng" at bounding box center [359, 170] width 55 height 6
type input "0"
click at [371, 189] on span "[PERSON_NAME] và In" at bounding box center [373, 192] width 38 height 6
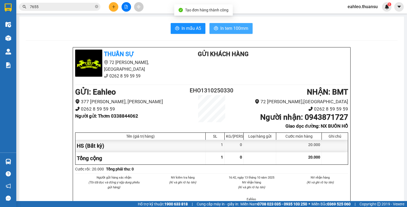
click at [245, 29] on span "In tem 100mm" at bounding box center [234, 28] width 28 height 7
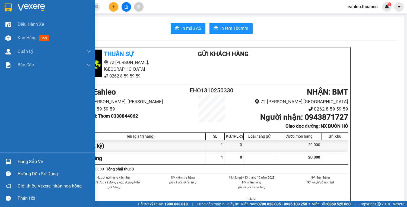
click at [27, 156] on div "Hàng sắp về" at bounding box center [47, 162] width 95 height 12
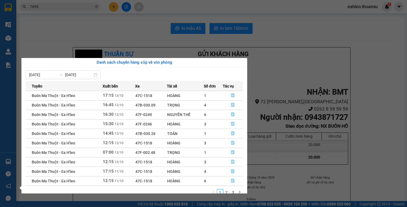
click at [86, 20] on section "Kết quả tìm kiếm ( 74 ) Bộ lọc Mã ĐH Trạng thái Món hàng Thu hộ Tổng cước Chưa …" at bounding box center [203, 103] width 407 height 207
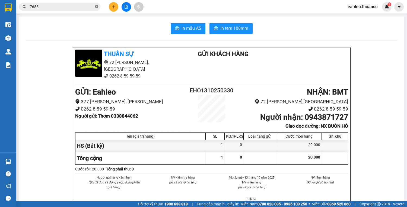
click at [97, 6] on icon "close-circle" at bounding box center [96, 6] width 3 height 3
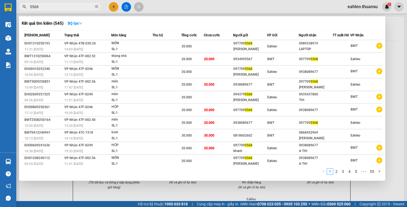
type input "5568"
click at [97, 5] on icon "close-circle" at bounding box center [96, 6] width 3 height 3
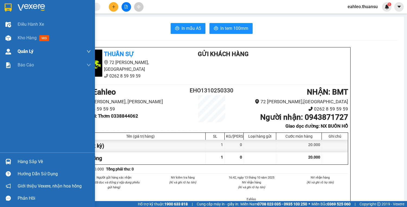
click at [18, 30] on div "Điều hành xe" at bounding box center [54, 25] width 73 height 14
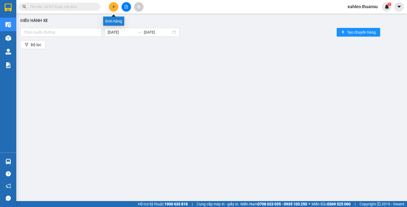
click at [116, 7] on button at bounding box center [113, 6] width 9 height 9
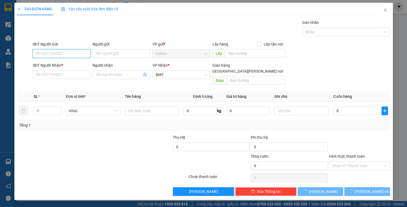
click at [59, 56] on input "SĐT Người Gửi" at bounding box center [62, 53] width 58 height 9
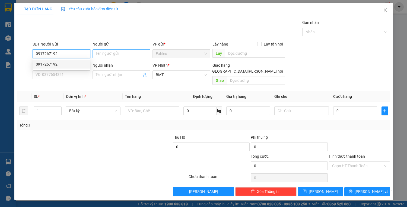
type input "0917267192"
click at [102, 54] on input "Người gửi" at bounding box center [121, 53] width 58 height 9
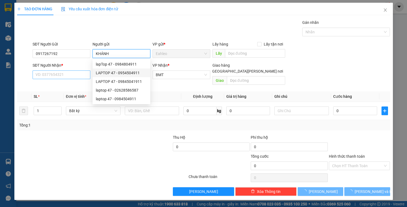
type input "KHÁNH"
click at [81, 77] on input "SĐT Người Nhận *" at bounding box center [62, 74] width 58 height 9
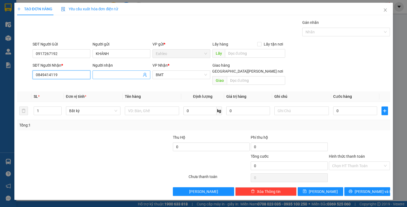
type input "0849414119"
click at [124, 73] on input "Người nhận" at bounding box center [119, 75] width 46 height 6
type input "NHƯ Ý"
click at [338, 107] on input "0" at bounding box center [355, 111] width 44 height 9
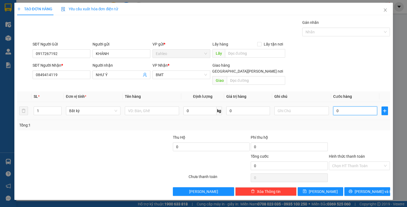
type input "2"
type input "20"
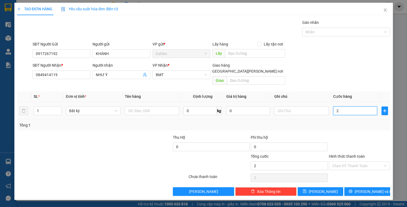
type input "20"
type input "200"
type input "2.000"
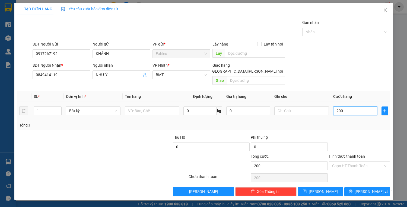
type input "2.000"
click at [161, 107] on input "text" at bounding box center [152, 111] width 54 height 9
click at [348, 162] on input "Hình thức thanh toán" at bounding box center [357, 166] width 51 height 8
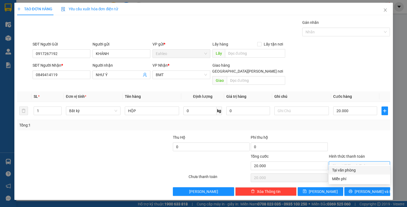
click at [347, 168] on div "Tại văn phòng" at bounding box center [359, 170] width 55 height 6
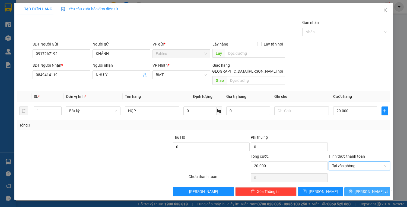
click at [364, 189] on span "[PERSON_NAME] và In" at bounding box center [373, 192] width 38 height 6
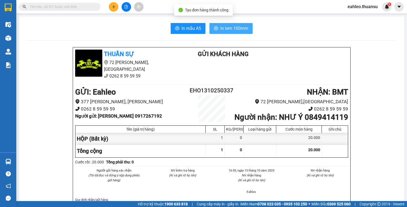
click at [236, 31] on span "In tem 100mm" at bounding box center [234, 28] width 28 height 7
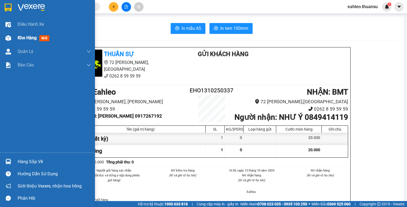
click at [14, 40] on div "Kho hàng mới" at bounding box center [47, 38] width 95 height 14
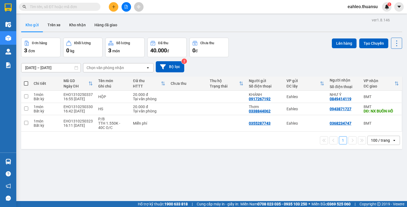
click at [85, 9] on input "text" at bounding box center [62, 7] width 64 height 6
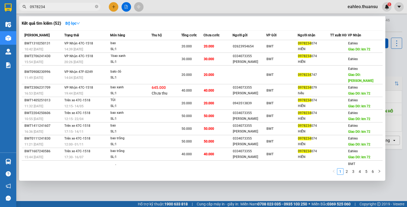
drag, startPoint x: 142, startPoint y: 184, endPoint x: 89, endPoint y: 134, distance: 72.9
click at [141, 185] on div at bounding box center [203, 103] width 407 height 207
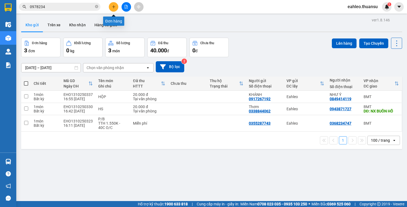
click at [115, 6] on icon "plus" at bounding box center [114, 7] width 4 height 4
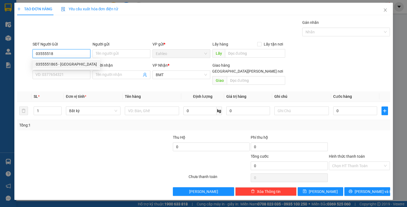
click at [43, 63] on div "0355551865 - HÀ" at bounding box center [66, 64] width 61 height 6
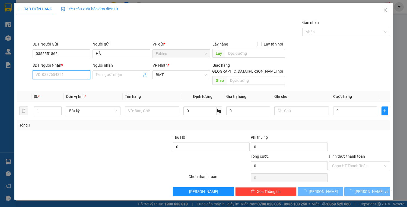
click at [47, 74] on input "SĐT Người Nhận *" at bounding box center [62, 74] width 58 height 9
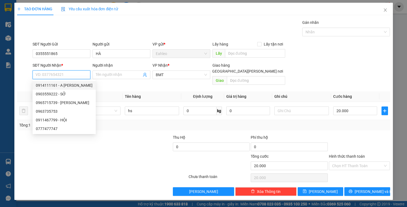
click at [56, 83] on div "0914111161 - A HIẾU" at bounding box center [64, 85] width 57 height 6
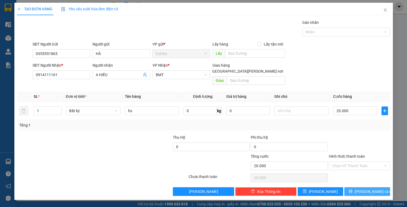
click at [376, 189] on span "[PERSON_NAME] và In" at bounding box center [373, 192] width 38 height 6
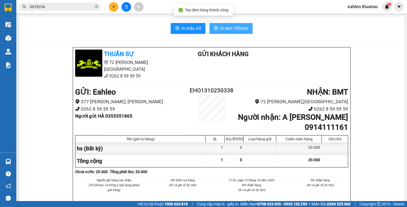
click at [236, 26] on span "In tem 100mm" at bounding box center [234, 28] width 28 height 7
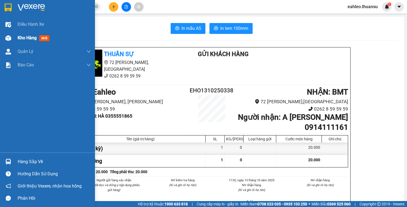
click at [16, 35] on div "Kho hàng mới" at bounding box center [47, 38] width 95 height 14
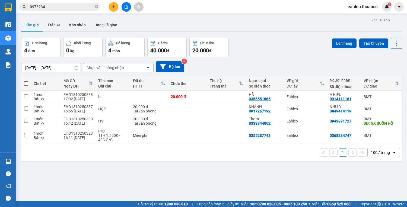
click at [26, 82] on span at bounding box center [26, 83] width 4 height 4
click at [26, 81] on input "checkbox" at bounding box center [26, 81] width 0 height 0
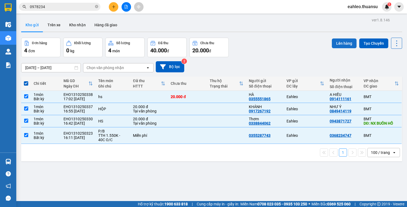
click at [341, 41] on button "Lên hàng" at bounding box center [343, 43] width 25 height 10
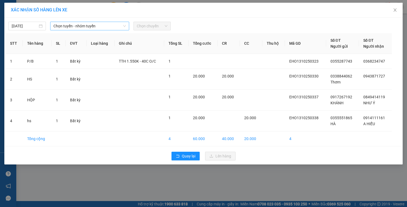
drag, startPoint x: 100, startPoint y: 23, endPoint x: 93, endPoint y: 27, distance: 7.6
click at [99, 24] on span "Chọn tuyến - nhóm tuyến" at bounding box center [89, 26] width 72 height 8
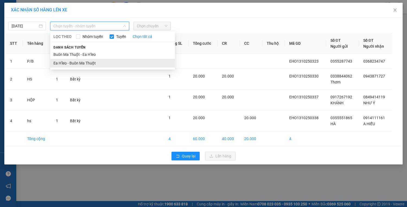
click at [83, 63] on li "Ea H'leo - Buôn Ma Thuột" at bounding box center [112, 63] width 125 height 9
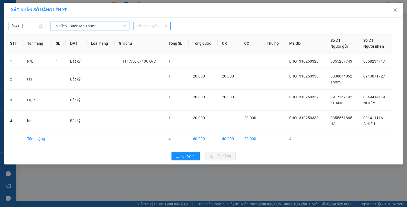
click at [161, 24] on span "Chọn chuyến" at bounding box center [152, 26] width 31 height 8
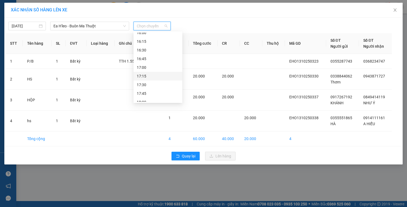
scroll to position [382, 0]
click at [146, 86] on div "17:45" at bounding box center [158, 89] width 42 height 6
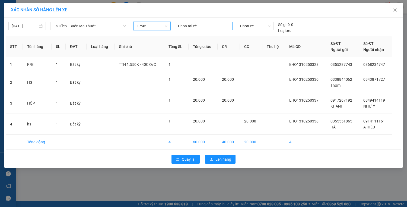
click at [195, 25] on div at bounding box center [203, 26] width 55 height 7
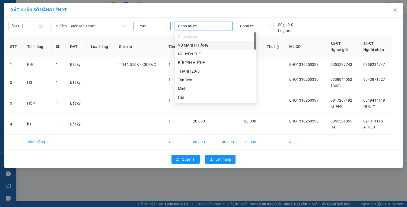
click at [159, 27] on span "17:45" at bounding box center [152, 26] width 31 height 8
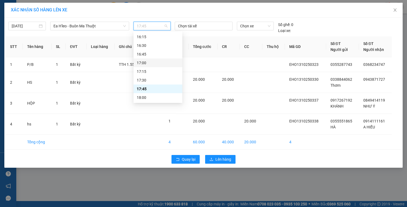
click at [145, 62] on div "17:00" at bounding box center [158, 63] width 42 height 6
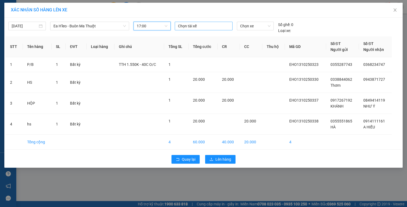
click at [195, 26] on div at bounding box center [203, 26] width 55 height 7
click at [191, 37] on div "TOẢN" at bounding box center [215, 37] width 75 height 6
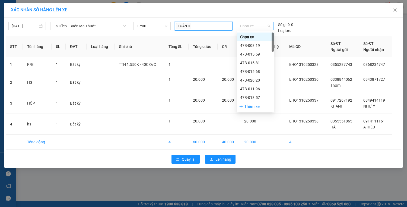
click at [247, 27] on span "Chọn xe" at bounding box center [255, 26] width 30 height 8
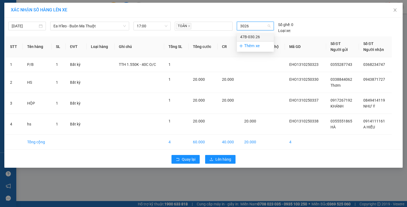
click at [251, 33] on div "47B-030.26" at bounding box center [255, 37] width 37 height 9
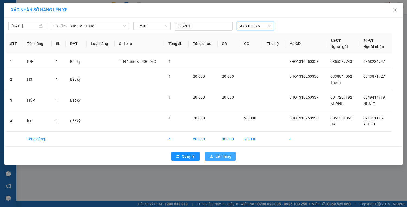
click at [220, 158] on span "Lên hàng" at bounding box center [223, 156] width 16 height 6
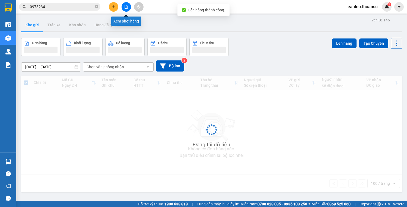
click at [125, 5] on icon "file-add" at bounding box center [126, 7] width 4 height 4
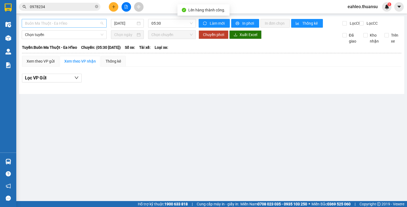
click at [73, 22] on span "Buôn Ma Thuột - Ea H'leo" at bounding box center [64, 23] width 78 height 8
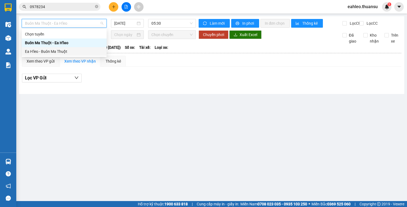
click at [67, 49] on div "Ea H'leo - Buôn Ma Thuột" at bounding box center [64, 52] width 78 height 6
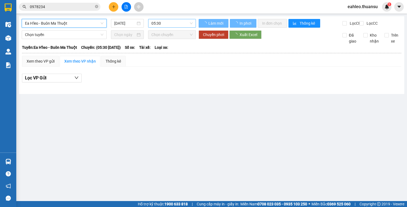
click at [158, 21] on span "05:30" at bounding box center [171, 23] width 41 height 8
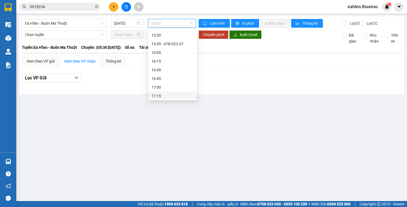
scroll to position [382, 0]
click at [167, 57] on div "17:00" at bounding box center [172, 60] width 49 height 9
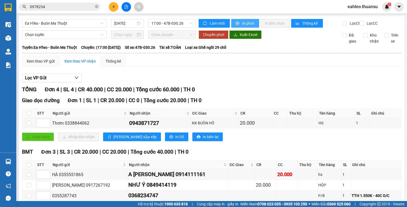
click at [243, 22] on span "In phơi" at bounding box center [248, 23] width 12 height 6
click at [96, 5] on icon "close-circle" at bounding box center [96, 6] width 3 height 3
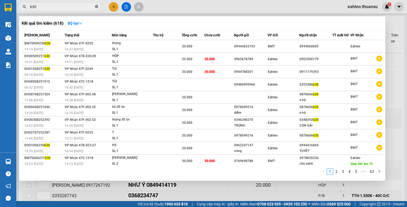
click at [97, 5] on icon "close-circle" at bounding box center [96, 6] width 3 height 3
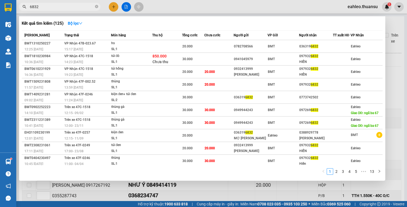
click at [114, 10] on div at bounding box center [203, 103] width 407 height 207
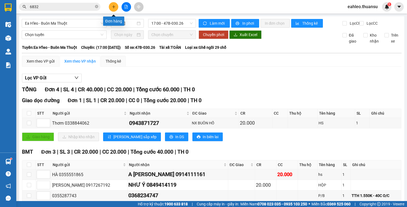
click at [111, 6] on button at bounding box center [113, 6] width 9 height 9
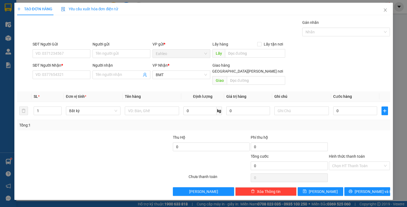
click at [54, 67] on div "SĐT Người Nhận *" at bounding box center [62, 65] width 58 height 6
click at [54, 70] on input "SĐT Người Nhận *" at bounding box center [62, 74] width 58 height 9
click at [52, 52] on input "SĐT Người Gửi" at bounding box center [62, 53] width 58 height 9
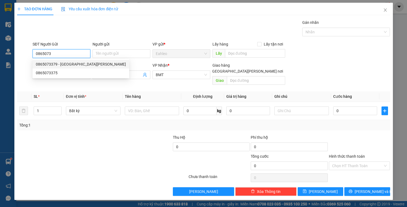
click at [66, 65] on div "0865073379 - mỹ anh" at bounding box center [81, 64] width 90 height 6
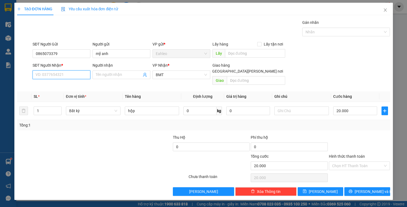
click at [54, 76] on input "SĐT Người Nhận *" at bounding box center [62, 74] width 58 height 9
click at [68, 87] on div "0769576979 - LAP 3DH" at bounding box center [61, 85] width 51 height 6
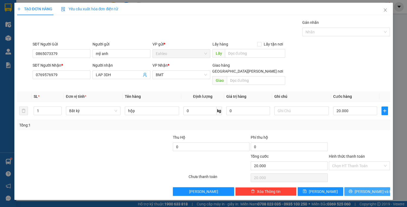
click at [376, 189] on span "[PERSON_NAME] và In" at bounding box center [373, 192] width 38 height 6
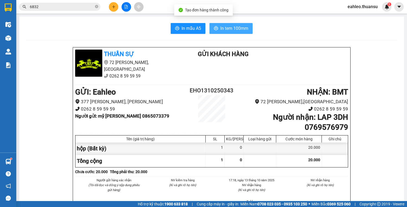
click at [236, 29] on span "In tem 100mm" at bounding box center [234, 28] width 28 height 7
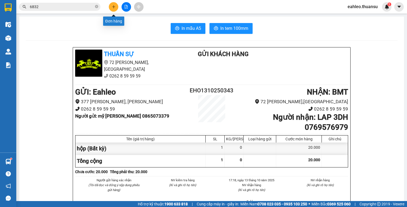
click at [116, 7] on button at bounding box center [113, 6] width 9 height 9
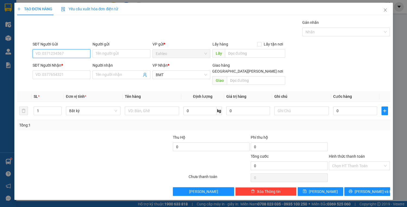
click at [69, 56] on input "SĐT Người Gửi" at bounding box center [62, 53] width 58 height 9
drag, startPoint x: 62, startPoint y: 62, endPoint x: 61, endPoint y: 68, distance: 5.5
click at [62, 63] on div "0854004777 - NAM" at bounding box center [61, 64] width 51 height 6
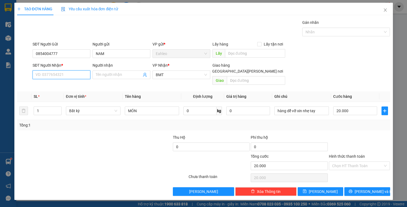
click at [58, 73] on input "SĐT Người Nhận *" at bounding box center [62, 74] width 58 height 9
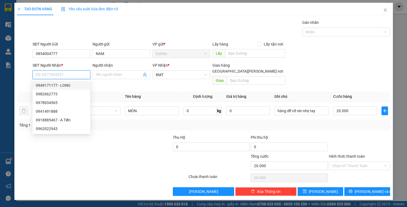
click at [59, 85] on div "0949171177 - LONG" at bounding box center [61, 85] width 51 height 6
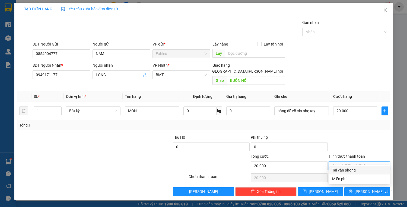
click at [348, 162] on input "Hình thức thanh toán" at bounding box center [357, 166] width 51 height 8
click at [344, 172] on div "Tại văn phòng" at bounding box center [359, 170] width 55 height 6
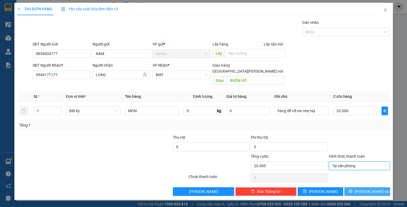
click at [367, 189] on span "[PERSON_NAME] và In" at bounding box center [373, 192] width 38 height 6
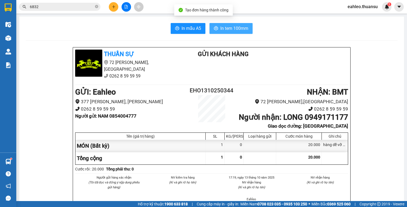
click at [224, 28] on span "In tem 100mm" at bounding box center [234, 28] width 28 height 7
click at [94, 5] on span "6832" at bounding box center [59, 7] width 81 height 8
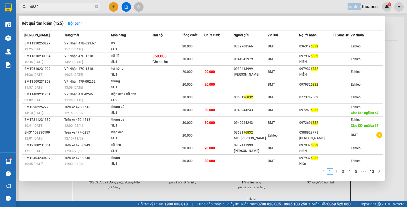
drag, startPoint x: 94, startPoint y: 5, endPoint x: 101, endPoint y: 10, distance: 7.6
click at [94, 5] on span "6832" at bounding box center [59, 7] width 81 height 8
click at [96, 5] on icon "close-circle" at bounding box center [96, 6] width 3 height 3
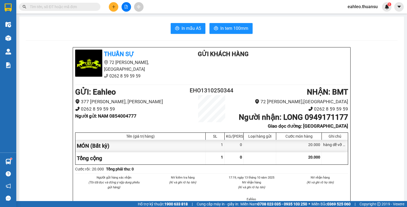
click at [75, 7] on input "text" at bounding box center [62, 7] width 64 height 6
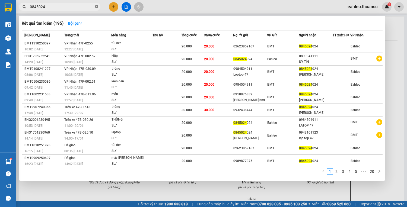
click at [96, 5] on icon "close-circle" at bounding box center [96, 6] width 3 height 3
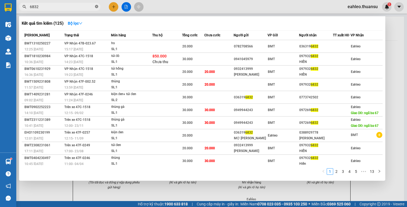
click at [96, 5] on icon "close-circle" at bounding box center [96, 6] width 3 height 3
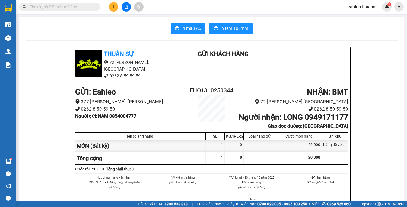
click at [75, 7] on input "text" at bounding box center [62, 7] width 64 height 6
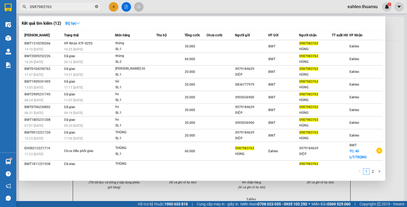
click at [95, 6] on icon "close-circle" at bounding box center [96, 6] width 3 height 3
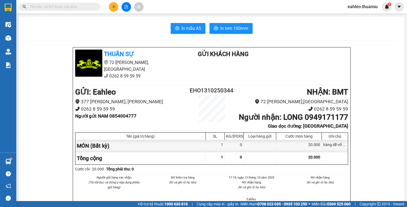
click at [77, 7] on input "text" at bounding box center [62, 7] width 64 height 6
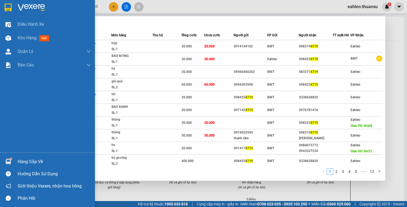
click at [24, 159] on div "Hàng sắp về" at bounding box center [54, 162] width 73 height 8
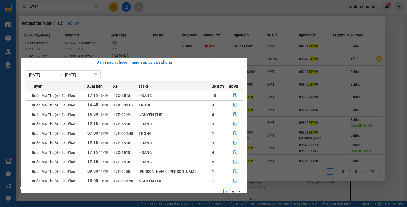
click at [191, 135] on div "TRỌNG" at bounding box center [174, 134] width 73 height 6
click at [227, 135] on button "button" at bounding box center [234, 133] width 15 height 9
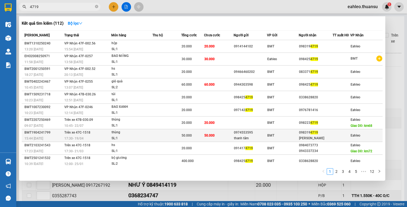
click at [234, 136] on div "thanh tâm" at bounding box center [250, 139] width 33 height 6
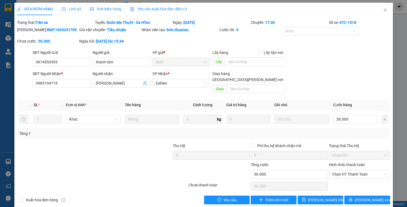
click at [73, 9] on span "Lịch sử" at bounding box center [71, 9] width 19 height 4
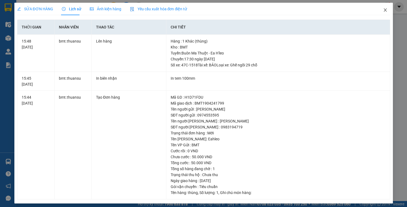
click at [383, 10] on icon "close" at bounding box center [385, 10] width 4 height 4
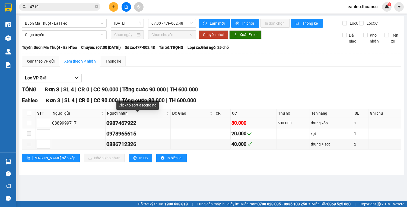
drag, startPoint x: 99, startPoint y: 126, endPoint x: 149, endPoint y: 126, distance: 49.6
click at [158, 122] on tr "0389999717 0987467922 30.000 600.000 thùng xốp 1" at bounding box center [211, 123] width 379 height 11
drag, startPoint x: 198, startPoint y: 186, endPoint x: 185, endPoint y: 173, distance: 18.4
click at [196, 183] on main "Buôn Ma Thuột - Ea H'leo 13/10/2025 07:00 - 47F-002.48 Làm mới In phơi In đơn c…" at bounding box center [203, 100] width 407 height 201
drag, startPoint x: 103, startPoint y: 127, endPoint x: 138, endPoint y: 126, distance: 34.7
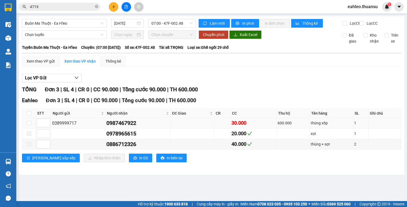
click at [138, 126] on tr "0389999717 0987467922 30.000 600.000 thùng xốp 1" at bounding box center [211, 123] width 379 height 11
copy tr "0987467922"
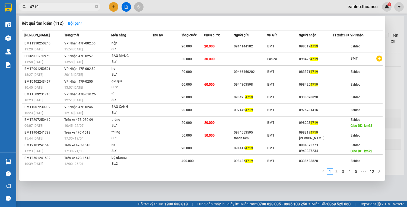
drag, startPoint x: 96, startPoint y: 5, endPoint x: 92, endPoint y: 5, distance: 4.3
click at [97, 5] on icon "close-circle" at bounding box center [96, 6] width 3 height 3
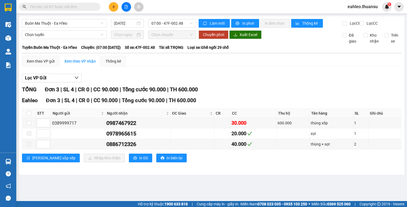
click at [68, 7] on input "text" at bounding box center [62, 7] width 64 height 6
paste input "0987467922"
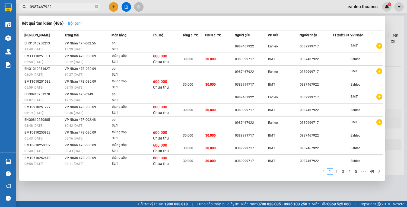
click at [82, 24] on icon "down" at bounding box center [80, 23] width 3 height 2
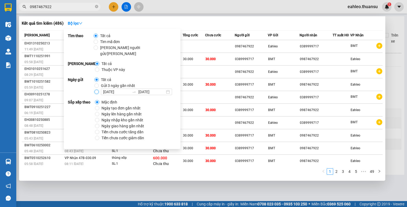
click at [96, 90] on input "01/10/2025 13/10/2025" at bounding box center [96, 92] width 4 height 4
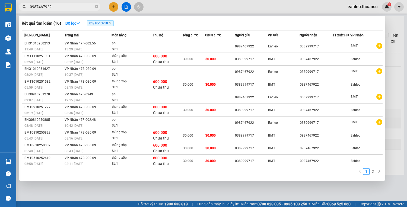
click at [59, 192] on div at bounding box center [203, 103] width 407 height 207
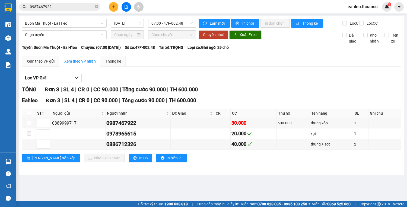
click at [73, 7] on input "0987467922" at bounding box center [62, 7] width 64 height 6
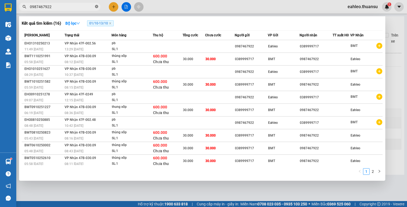
click at [95, 7] on icon "close-circle" at bounding box center [96, 6] width 3 height 3
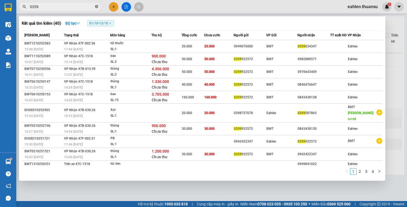
click at [96, 7] on icon "close-circle" at bounding box center [96, 6] width 3 height 3
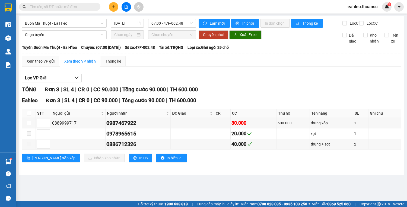
click at [77, 8] on input "text" at bounding box center [62, 7] width 64 height 6
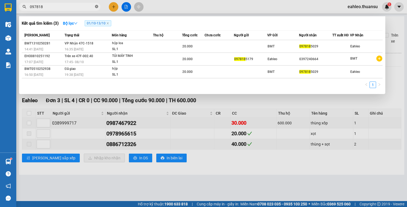
click at [95, 4] on span at bounding box center [96, 6] width 3 height 5
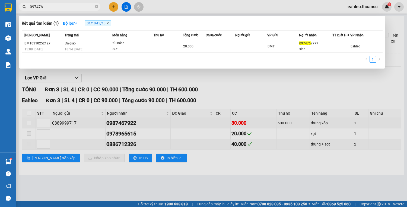
click at [108, 23] on icon "close" at bounding box center [107, 23] width 3 height 3
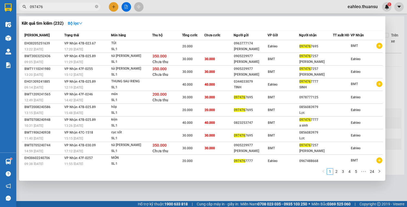
click at [60, 7] on input "097476" at bounding box center [62, 7] width 64 height 6
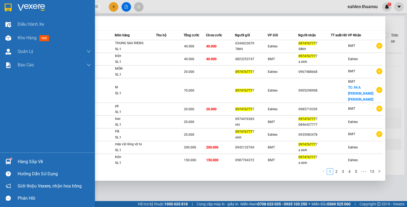
type input "097476777"
click at [22, 163] on div "Hàng sắp về" at bounding box center [54, 162] width 73 height 8
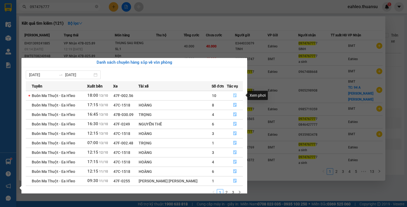
click at [233, 94] on icon "file-done" at bounding box center [234, 96] width 3 height 4
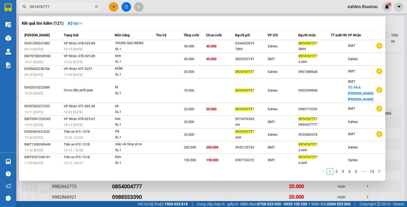
click at [228, 188] on div at bounding box center [203, 103] width 407 height 207
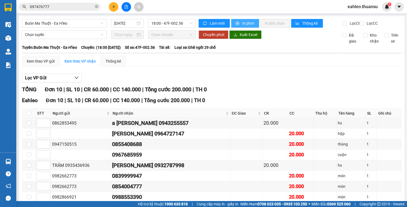
click at [249, 24] on span "In phơi" at bounding box center [248, 23] width 12 height 6
click at [74, 4] on input "097476777" at bounding box center [62, 7] width 64 height 6
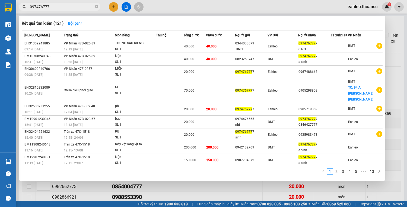
click at [65, 7] on input "097476777" at bounding box center [62, 7] width 64 height 6
click at [67, 6] on input "097476777" at bounding box center [62, 7] width 64 height 6
click at [81, 24] on icon "down" at bounding box center [80, 23] width 3 height 2
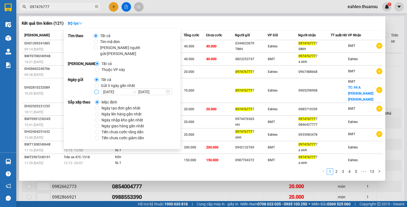
click at [95, 90] on input "01/10/2025 13/10/2025" at bounding box center [96, 92] width 4 height 4
radio input "true"
radio input "false"
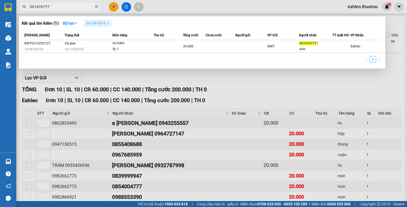
click at [42, 63] on div "1" at bounding box center [202, 61] width 360 height 10
click at [50, 8] on input "097476777" at bounding box center [62, 7] width 64 height 6
type input "0974767777"
click at [109, 22] on icon "close" at bounding box center [107, 23] width 3 height 3
radio input "true"
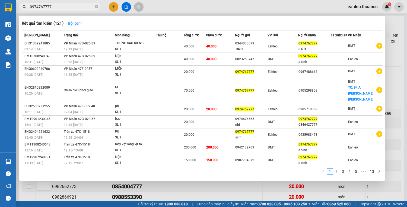
click at [81, 23] on icon "down" at bounding box center [80, 23] width 3 height 2
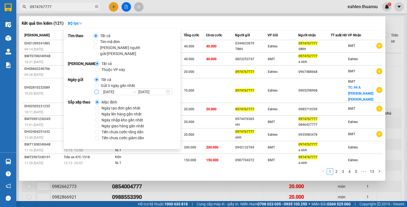
click at [95, 90] on input "01/10/2025 13/10/2025" at bounding box center [96, 92] width 4 height 4
radio input "true"
radio input "false"
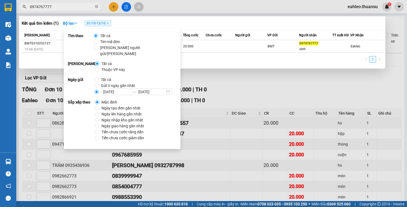
click at [45, 60] on div "1" at bounding box center [202, 61] width 360 height 10
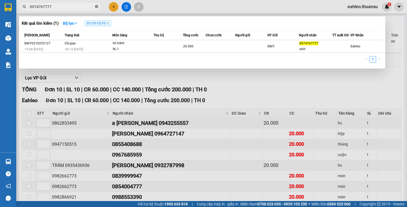
click at [97, 5] on icon "close-circle" at bounding box center [96, 6] width 3 height 3
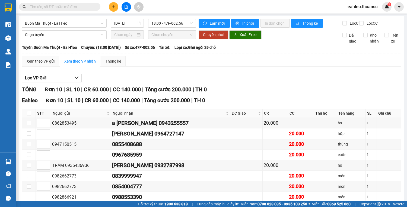
click at [80, 5] on input "text" at bounding box center [62, 7] width 64 height 6
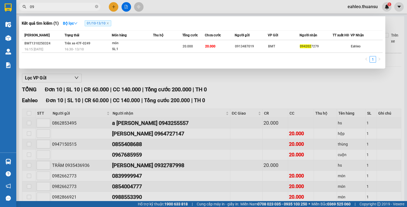
type input "0"
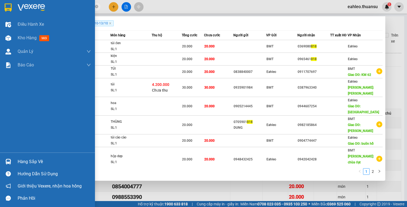
type input "818"
click at [12, 161] on div at bounding box center [8, 161] width 9 height 9
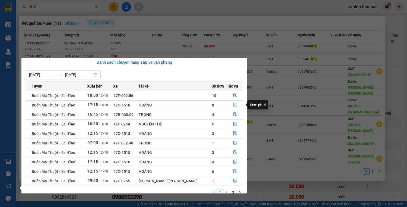
click at [233, 102] on button "button" at bounding box center [234, 105] width 15 height 9
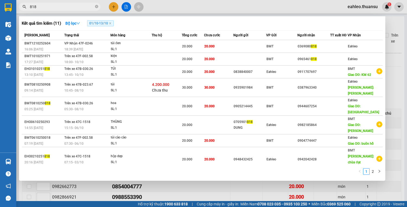
click at [217, 186] on div at bounding box center [203, 103] width 407 height 207
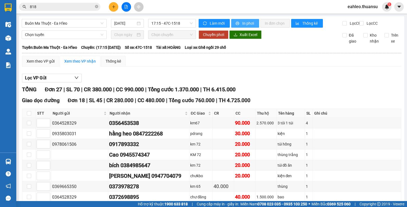
click at [242, 22] on span "In phơi" at bounding box center [248, 23] width 12 height 6
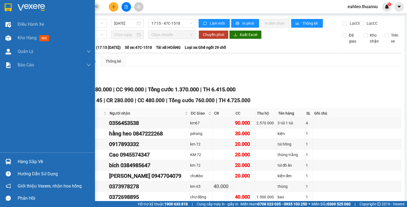
click at [33, 158] on div "Hàng sắp về" at bounding box center [54, 162] width 73 height 8
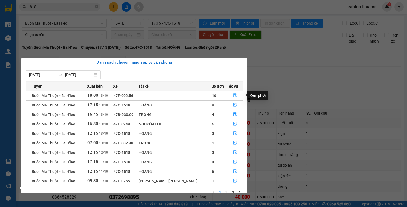
click at [231, 91] on button "button" at bounding box center [234, 95] width 15 height 9
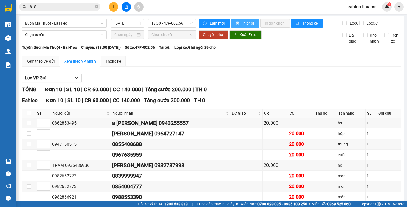
click at [236, 22] on icon "printer" at bounding box center [237, 23] width 4 height 4
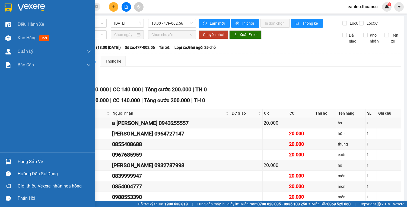
click at [42, 158] on div "Hàng sắp về" at bounding box center [54, 162] width 73 height 8
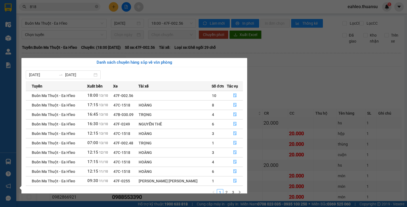
click at [283, 91] on section "Kết quả tìm kiếm ( 11 ) Bộ lọc 01/10 - 13/10 Mã ĐH Trạng thái Món hàng Thu hộ T…" at bounding box center [203, 103] width 407 height 207
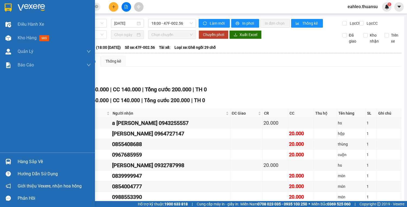
click at [15, 159] on div "Hàng sắp về" at bounding box center [47, 162] width 95 height 12
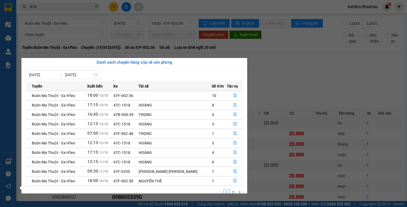
click at [252, 80] on section "Kết quả tìm kiếm ( 11 ) Bộ lọc 01/10 - 13/10 Mã ĐH Trạng thái Món hàng Thu hộ T…" at bounding box center [203, 103] width 407 height 207
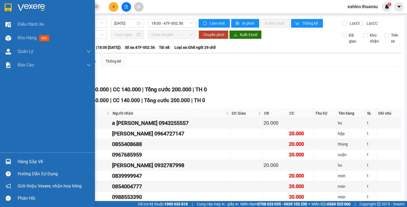
click at [22, 160] on div "Hàng sắp về" at bounding box center [54, 162] width 73 height 8
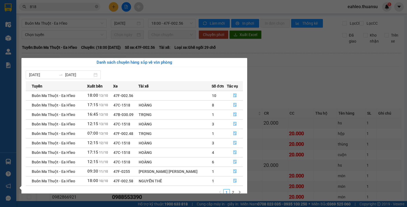
click at [304, 46] on section "Kết quả tìm kiếm ( 11 ) Bộ lọc 01/10 - 13/10 Mã ĐH Trạng thái Món hàng Thu hộ T…" at bounding box center [203, 103] width 407 height 207
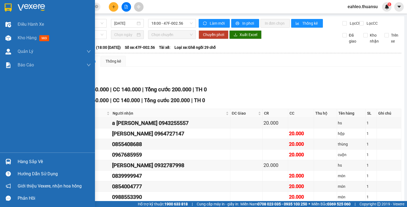
click at [27, 158] on div "Hàng sắp về" at bounding box center [54, 162] width 73 height 8
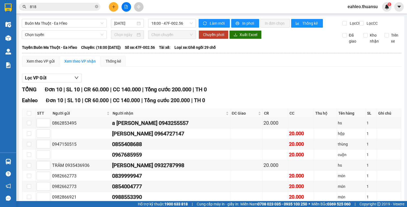
drag, startPoint x: 282, startPoint y: 66, endPoint x: 237, endPoint y: 51, distance: 47.1
click at [281, 66] on section "Kết quả tìm kiếm ( 11 ) Bộ lọc 01/10 - 13/10 Mã ĐH Trạng thái Món hàng Thu hộ T…" at bounding box center [203, 103] width 407 height 207
click at [93, 8] on input "818" at bounding box center [62, 7] width 64 height 6
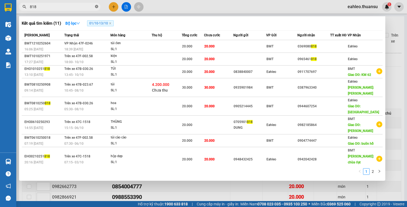
click at [96, 8] on icon "close-circle" at bounding box center [96, 6] width 3 height 3
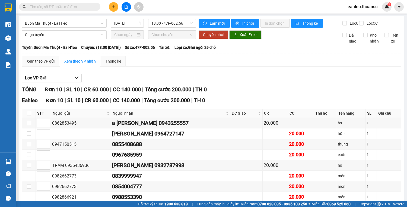
type input "."
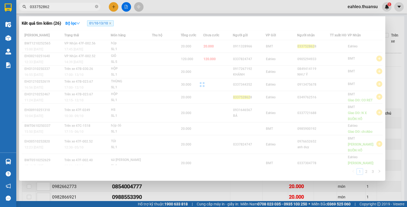
type input "0337528628"
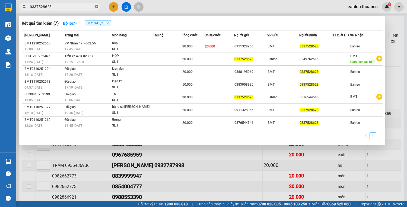
click at [96, 6] on icon "close-circle" at bounding box center [96, 6] width 3 height 3
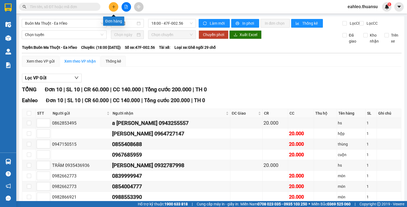
click at [109, 5] on button at bounding box center [113, 6] width 9 height 9
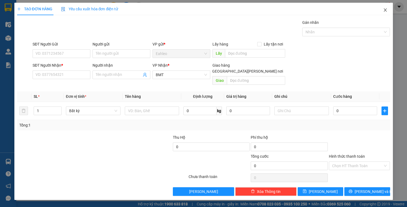
click at [385, 11] on icon "close" at bounding box center [385, 10] width 4 height 4
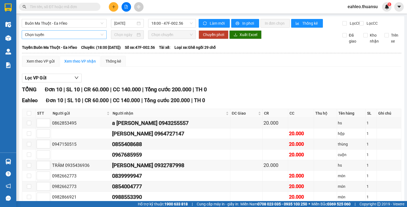
click at [38, 38] on span "Chọn tuyến" at bounding box center [64, 35] width 78 height 8
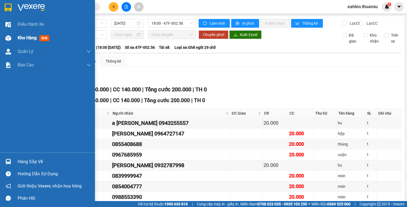
click at [8, 37] on img at bounding box center [8, 38] width 6 height 6
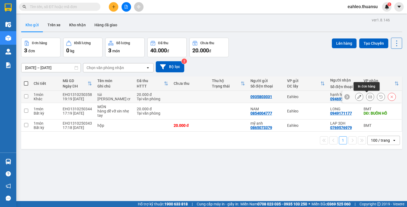
click at [368, 98] on icon at bounding box center [370, 97] width 4 height 4
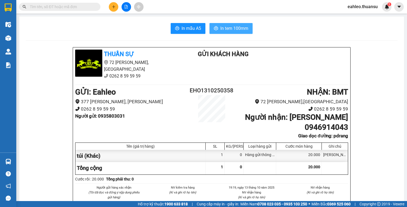
click at [244, 25] on span "In tem 100mm" at bounding box center [234, 28] width 28 height 7
click at [293, 162] on div "20.000" at bounding box center [299, 168] width 46 height 12
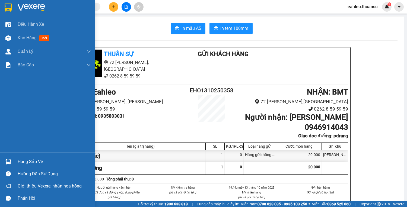
click at [34, 159] on div "Hàng sắp về" at bounding box center [54, 162] width 73 height 8
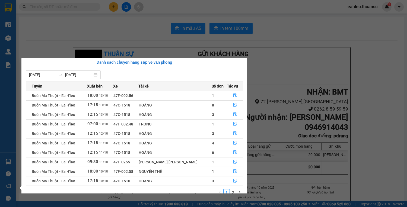
click at [294, 31] on section "Kết quả tìm kiếm ( 7 ) Bộ lọc 01/10 - 13/10 Mã ĐH Trạng thái Món hàng Thu hộ Tổ…" at bounding box center [203, 103] width 407 height 207
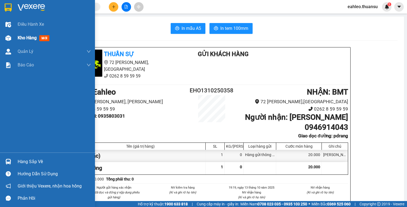
click at [14, 37] on div "Kho hàng mới" at bounding box center [47, 38] width 95 height 14
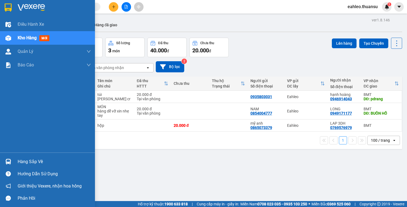
click at [21, 164] on div "Hàng sắp về" at bounding box center [54, 162] width 73 height 8
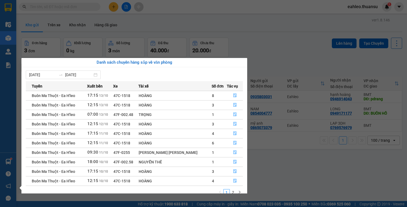
click at [293, 168] on section "Kết quả tìm kiếm ( 7 ) Bộ lọc 01/10 - 13/10 Mã ĐH Trạng thái Món hàng Thu hộ Tổ…" at bounding box center [203, 103] width 407 height 207
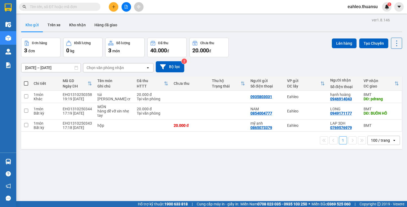
click at [57, 6] on input "text" at bounding box center [62, 7] width 64 height 6
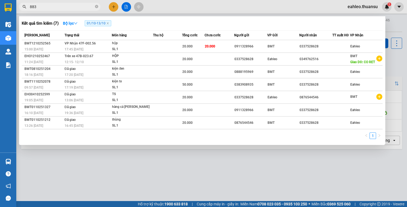
type input "8838"
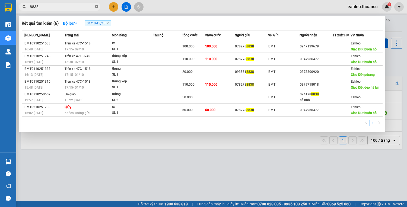
click at [95, 7] on icon "close-circle" at bounding box center [96, 6] width 3 height 3
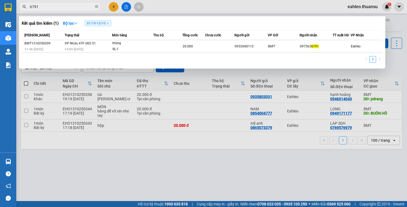
type input "6791"
click at [115, 8] on div at bounding box center [203, 103] width 407 height 207
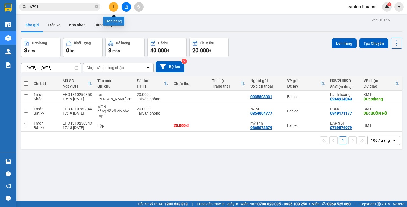
click at [114, 8] on icon "plus" at bounding box center [114, 7] width 4 height 4
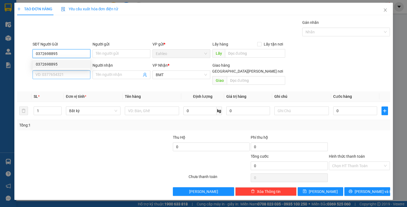
drag, startPoint x: 49, startPoint y: 64, endPoint x: 64, endPoint y: 76, distance: 19.5
click at [49, 64] on div "0372698895" at bounding box center [61, 64] width 51 height 6
type input "0372698895"
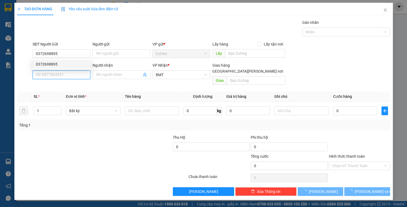
click at [64, 76] on input "SĐT Người Nhận *" at bounding box center [62, 74] width 58 height 9
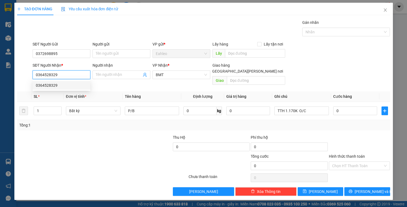
click at [60, 84] on div "0364528329" at bounding box center [61, 85] width 51 height 6
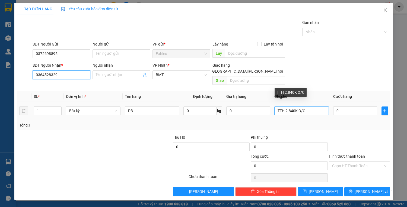
type input "0364528329"
drag, startPoint x: 285, startPoint y: 106, endPoint x: 292, endPoint y: 105, distance: 7.9
click at [292, 107] on input "TTH 2.840K O/C" at bounding box center [301, 111] width 54 height 9
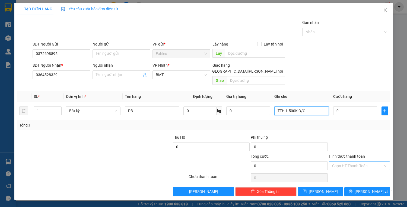
type input "TTH 1.500K O/C"
click at [360, 162] on input "Hình thức thanh toán" at bounding box center [357, 166] width 51 height 8
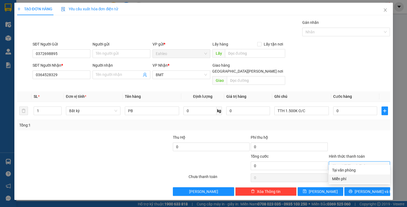
click at [343, 179] on div "Miễn phí" at bounding box center [359, 179] width 55 height 6
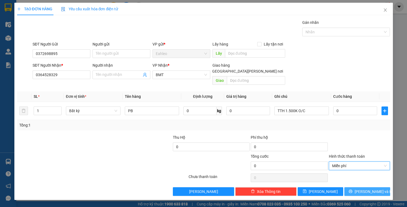
click at [354, 187] on button "[PERSON_NAME] và In" at bounding box center [367, 191] width 46 height 9
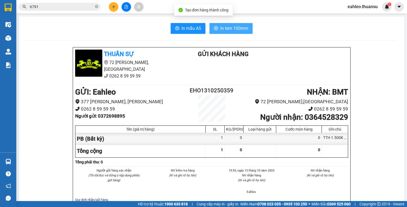
click at [238, 25] on button "In tem 100mm" at bounding box center [230, 28] width 43 height 11
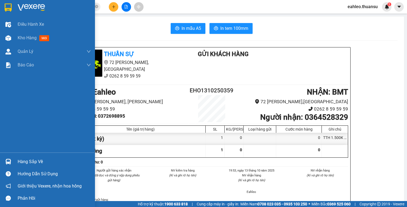
click at [26, 163] on div "Hàng sắp về" at bounding box center [54, 162] width 73 height 8
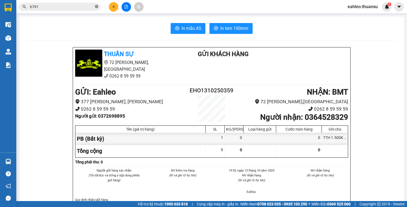
click at [96, 7] on section "Kết quả tìm kiếm ( 1 ) Bộ lọc 01/10 - 13/10 Mã ĐH Trạng thái Món hàng Thu hộ Tổ…" at bounding box center [203, 103] width 407 height 207
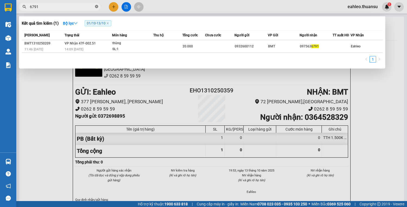
click at [96, 7] on icon "close-circle" at bounding box center [96, 6] width 3 height 3
type input "3269"
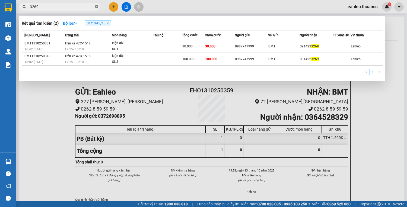
click at [98, 8] on icon "close-circle" at bounding box center [96, 6] width 3 height 3
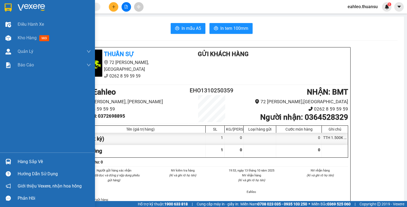
click at [9, 157] on div "Hàng sắp về" at bounding box center [47, 162] width 95 height 12
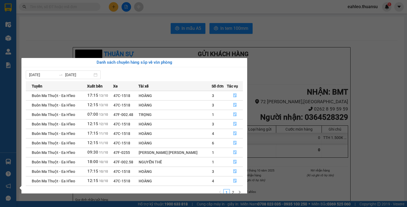
click at [319, 70] on section "Kết quả tìm kiếm ( 2 ) Bộ lọc 01/10 - 13/10 Mã ĐH Trạng thái Món hàng Thu hộ Tổ…" at bounding box center [203, 103] width 407 height 207
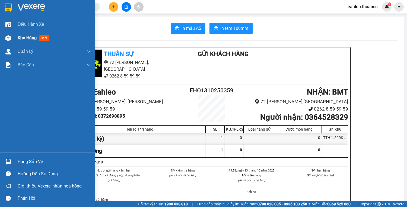
click at [26, 34] on div "Kho hàng mới" at bounding box center [35, 37] width 34 height 7
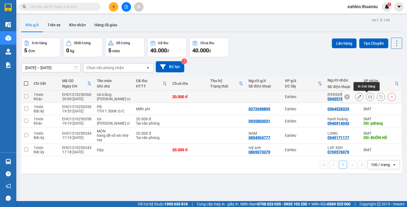
click at [368, 95] on icon at bounding box center [370, 97] width 4 height 4
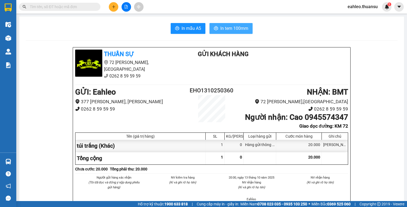
click at [220, 26] on span "In tem 100mm" at bounding box center [234, 28] width 28 height 7
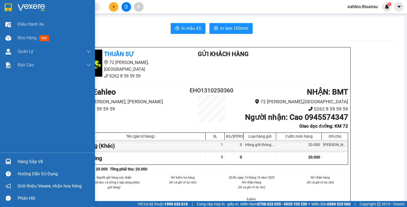
click at [12, 157] on div at bounding box center [8, 161] width 9 height 9
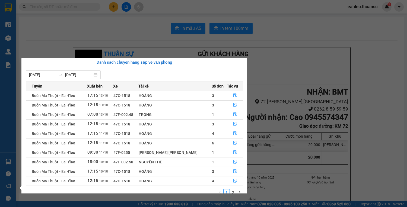
click at [118, 34] on section "Kết quả tìm kiếm ( 2 ) Bộ lọc 01/10 - 13/10 Mã ĐH Trạng thái Món hàng Thu hộ Tổ…" at bounding box center [203, 103] width 407 height 207
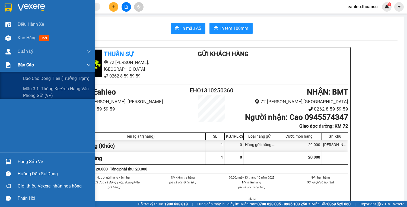
click at [21, 69] on div "Báo cáo" at bounding box center [54, 65] width 73 height 14
click at [21, 68] on div "Báo cáo" at bounding box center [54, 65] width 73 height 14
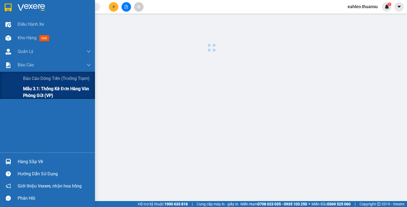
click at [38, 91] on span "Mẫu 3.1: Thống kê đơn hàng văn phòng gửi (VP)" at bounding box center [57, 92] width 68 height 14
